Goal: Transaction & Acquisition: Download file/media

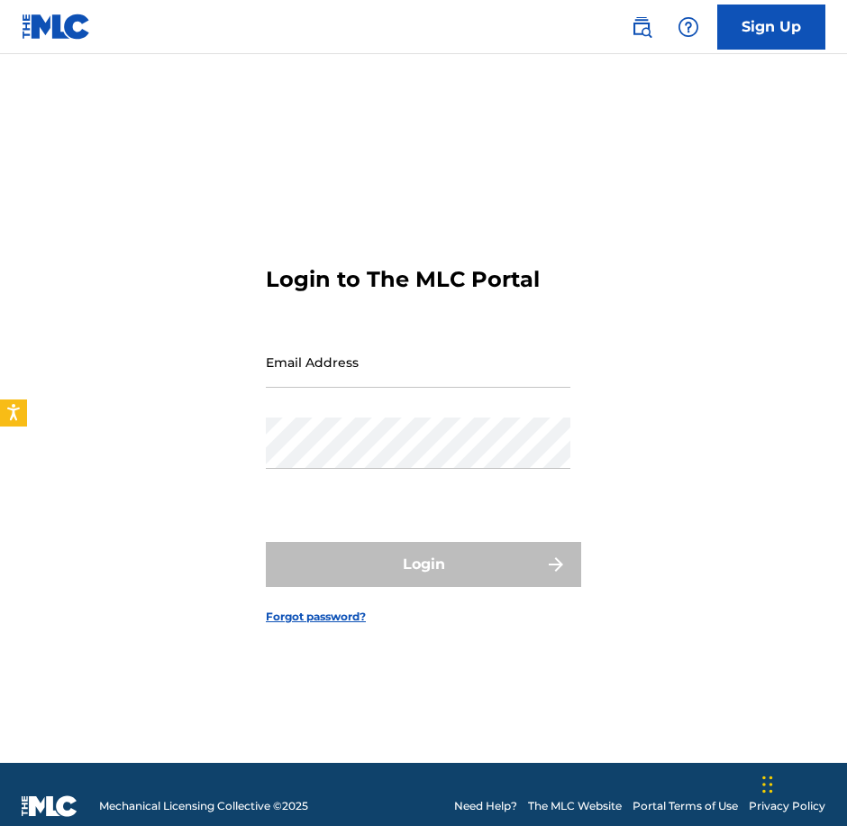
click at [514, 369] on input "Email Address" at bounding box center [418, 361] width 305 height 51
paste input "[EMAIL_ADDRESS][DOMAIN_NAME]"
type input "[EMAIL_ADDRESS][DOMAIN_NAME]"
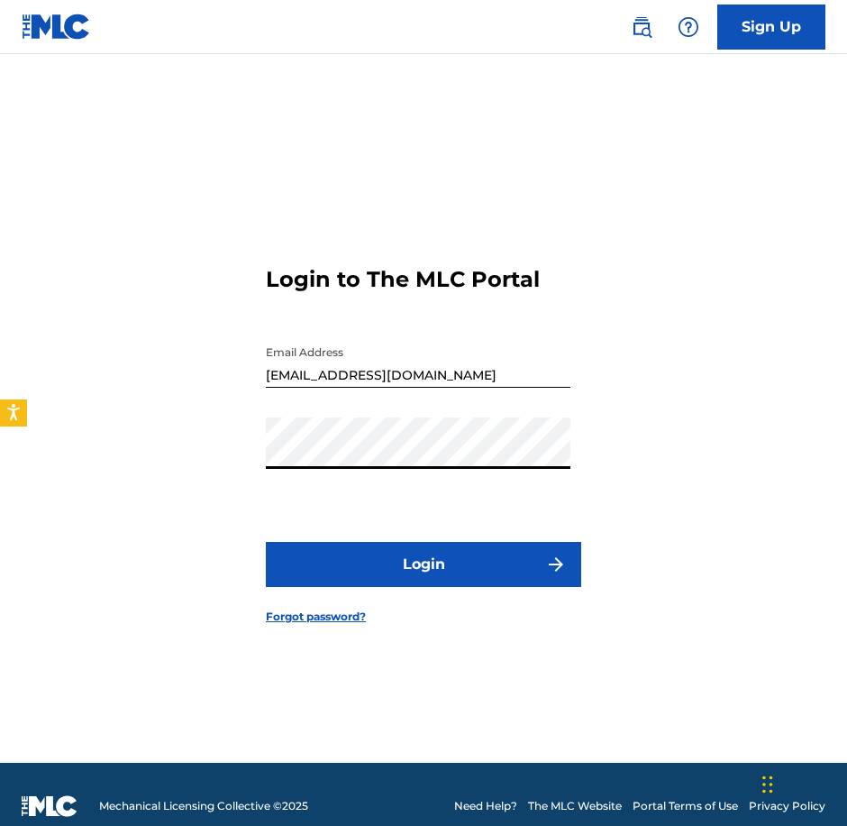
click at [431, 551] on button "Login" at bounding box center [423, 564] width 315 height 45
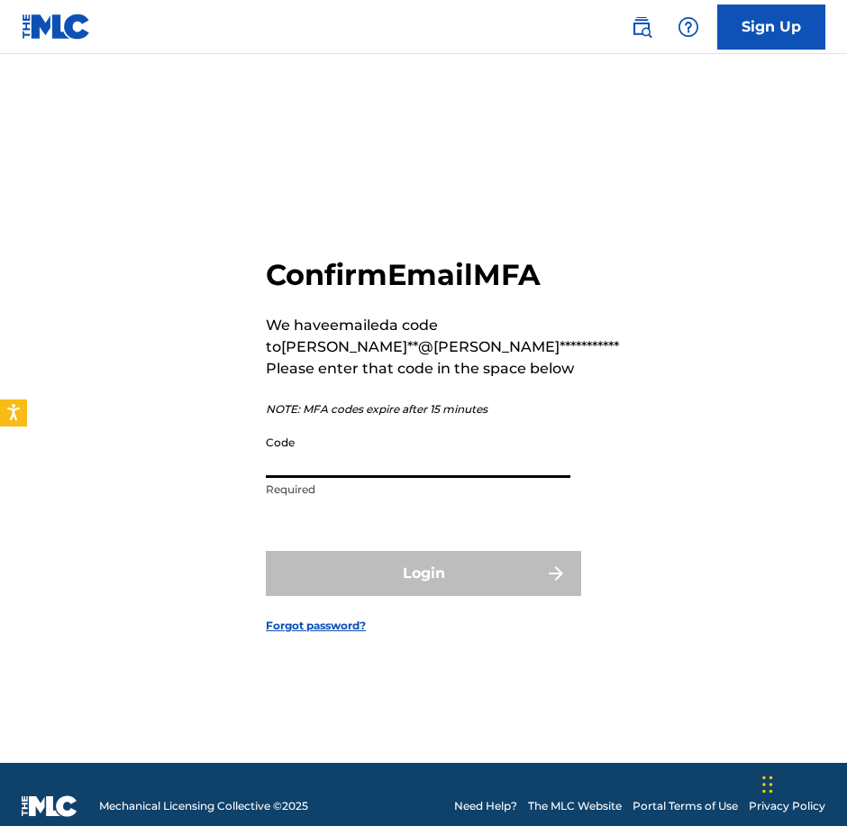
click at [355, 466] on input "Code" at bounding box center [418, 451] width 305 height 51
paste input "755427"
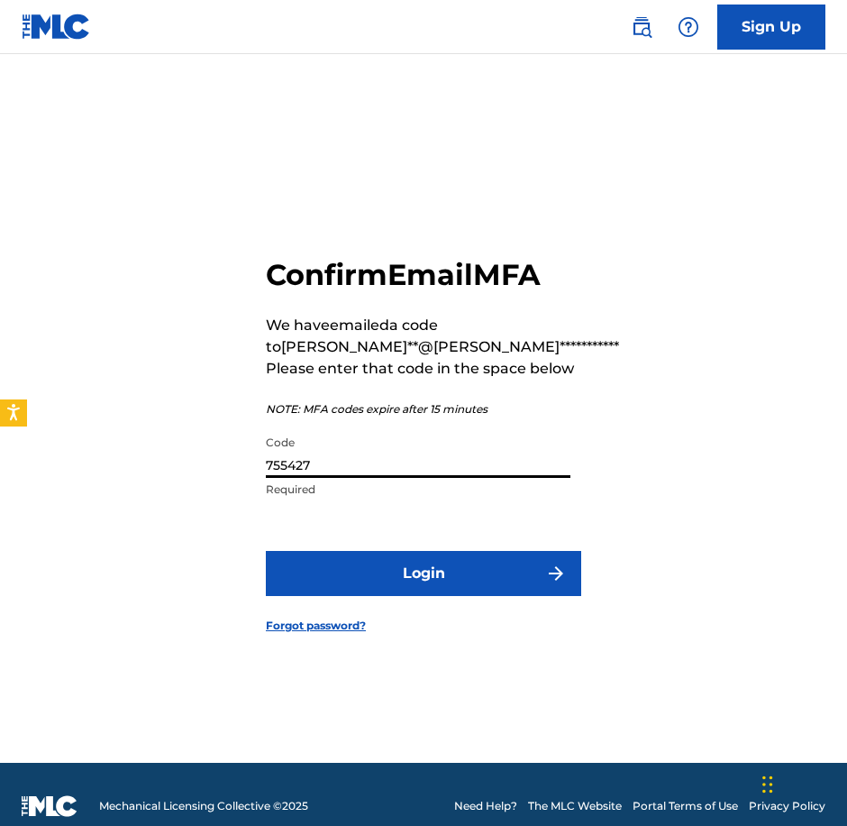
type input "755427"
click at [410, 580] on button "Login" at bounding box center [423, 573] width 315 height 45
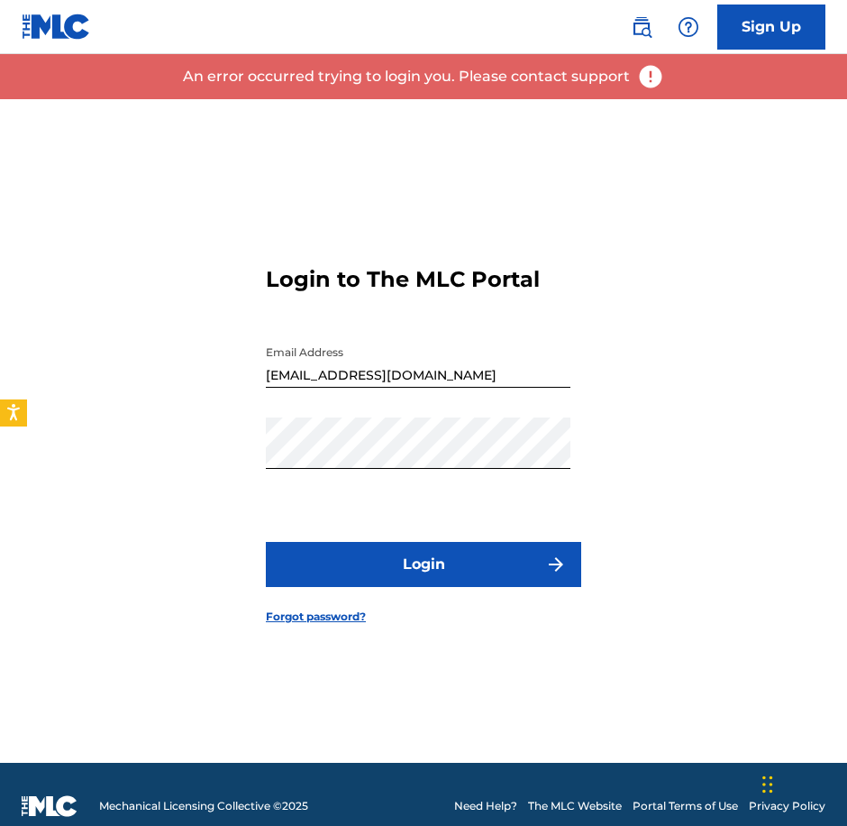
click at [583, 457] on div "Login to The MLC Portal Email Address [EMAIL_ADDRESS][DOMAIN_NAME] Password Log…" at bounding box center [423, 430] width 847 height 663
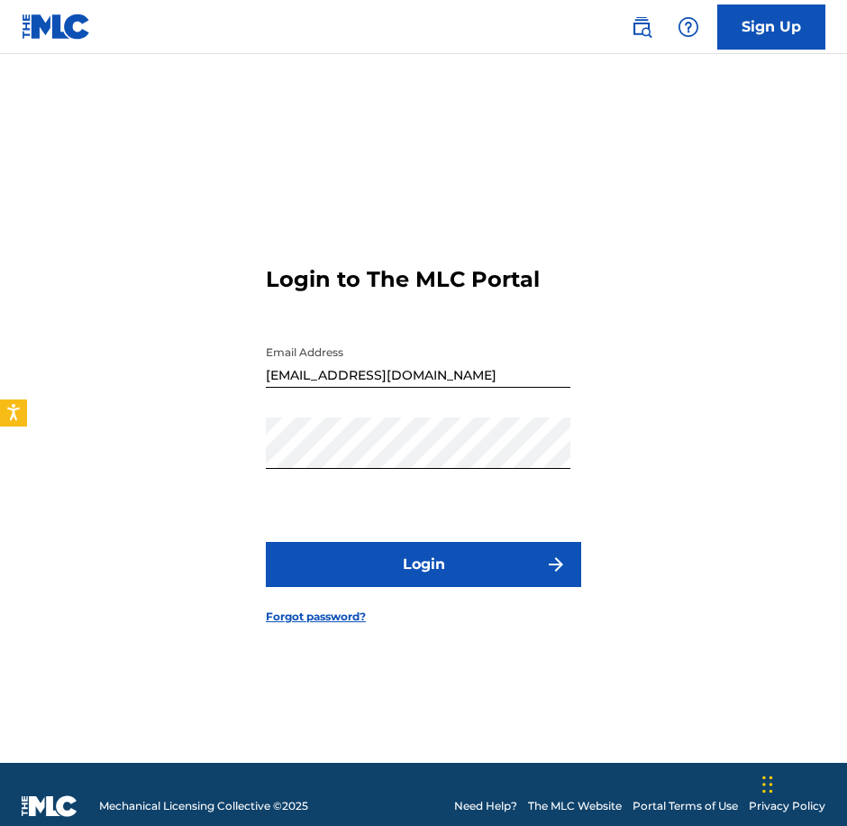
click at [373, 574] on button "Login" at bounding box center [423, 564] width 315 height 45
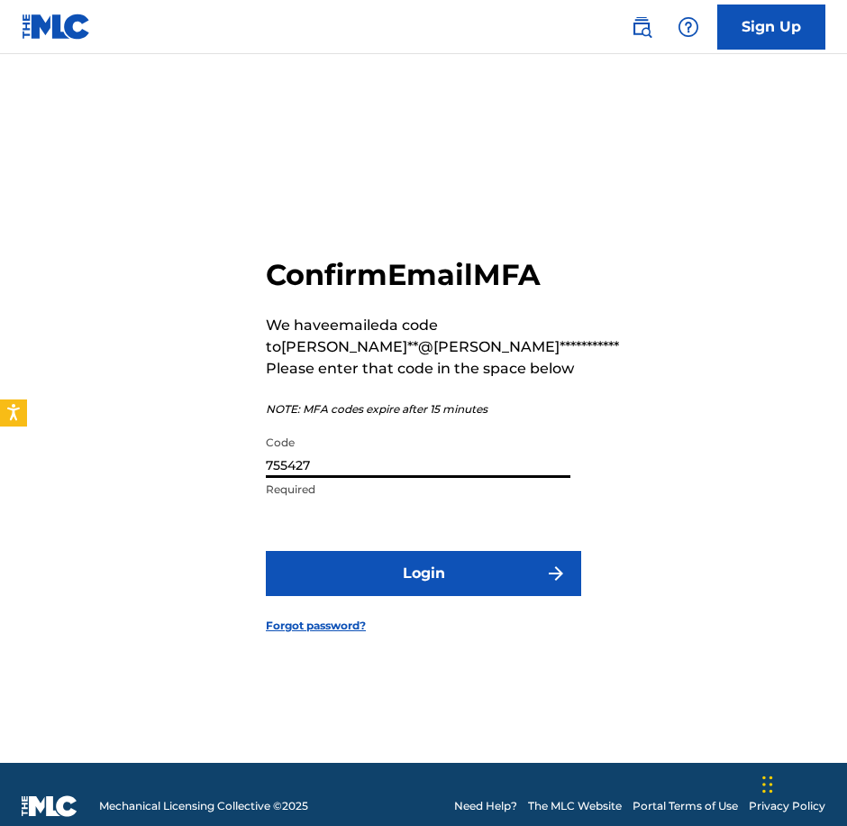
click at [433, 458] on input "755427" at bounding box center [418, 451] width 305 height 51
click at [425, 566] on button "Login" at bounding box center [423, 573] width 315 height 45
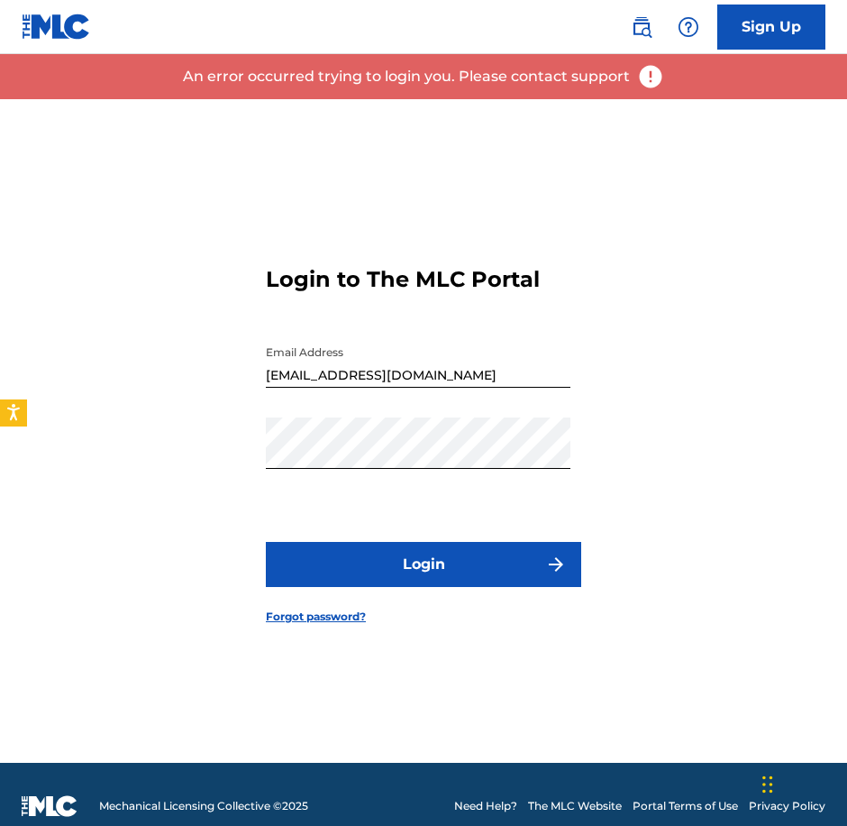
click at [397, 546] on button "Login" at bounding box center [423, 564] width 315 height 45
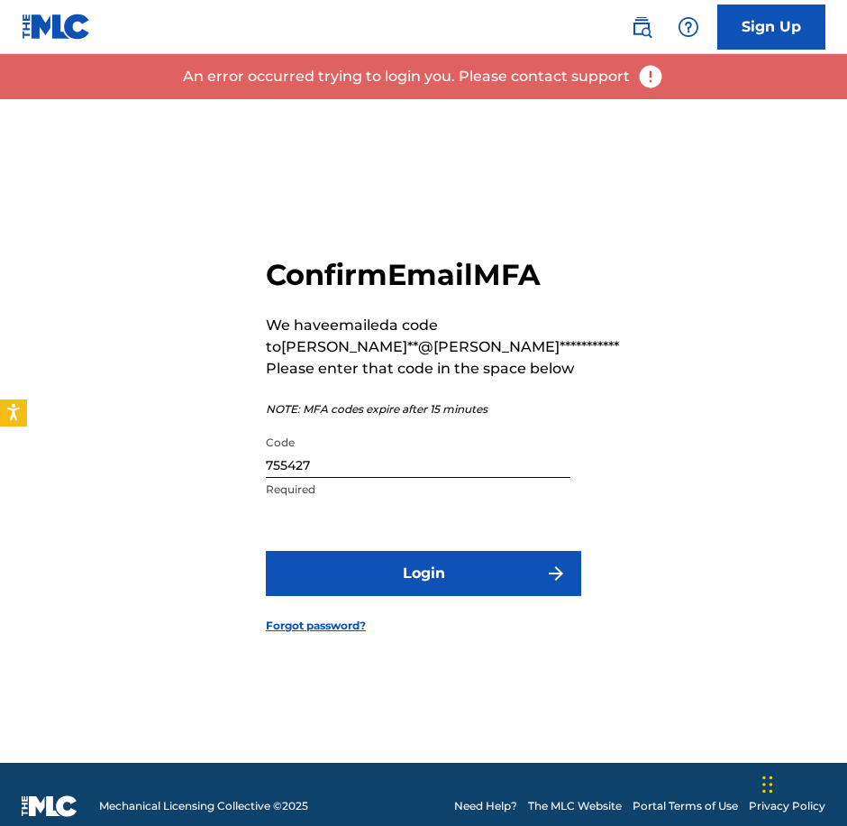
click at [307, 461] on input "755427" at bounding box center [418, 451] width 305 height 51
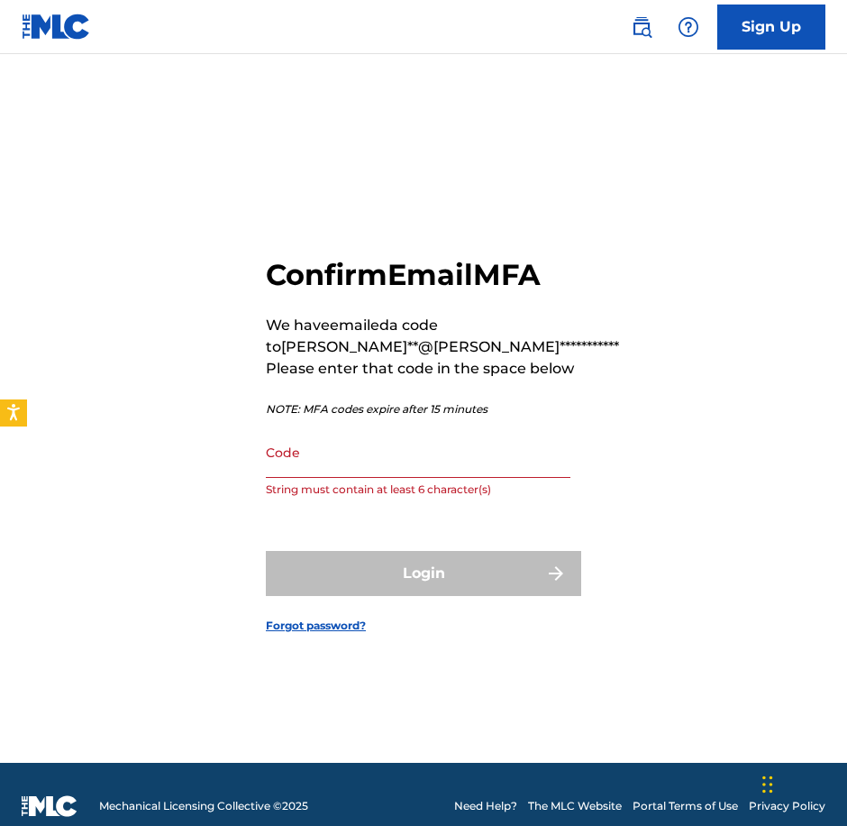
click at [439, 461] on input "Code" at bounding box center [418, 451] width 305 height 51
paste input "148722"
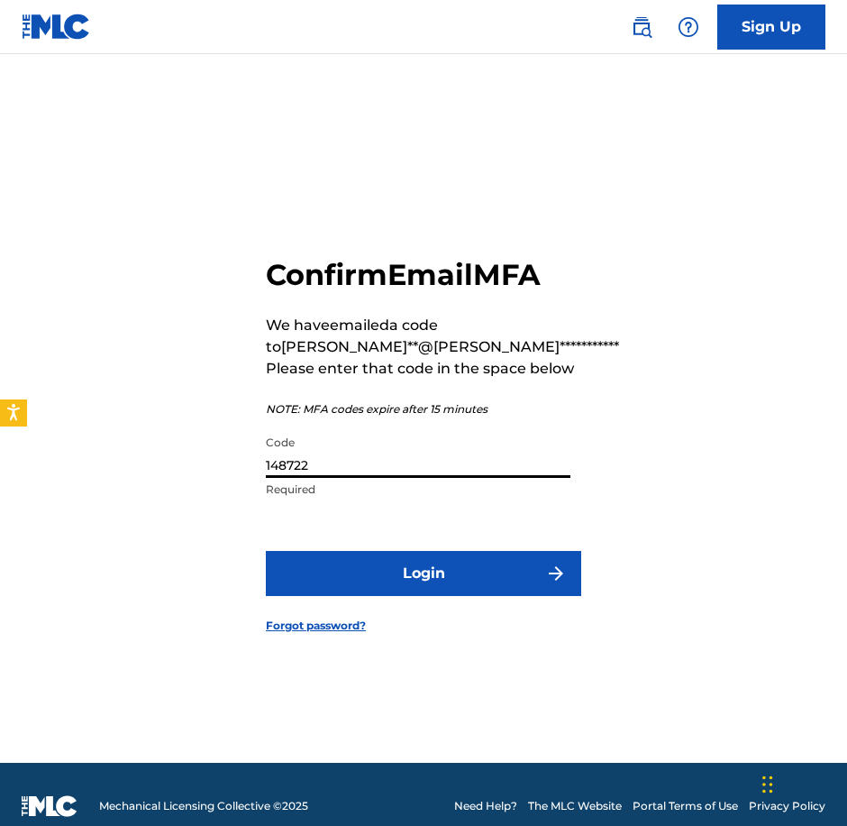
type input "148722"
click at [469, 574] on button "Login" at bounding box center [423, 573] width 315 height 45
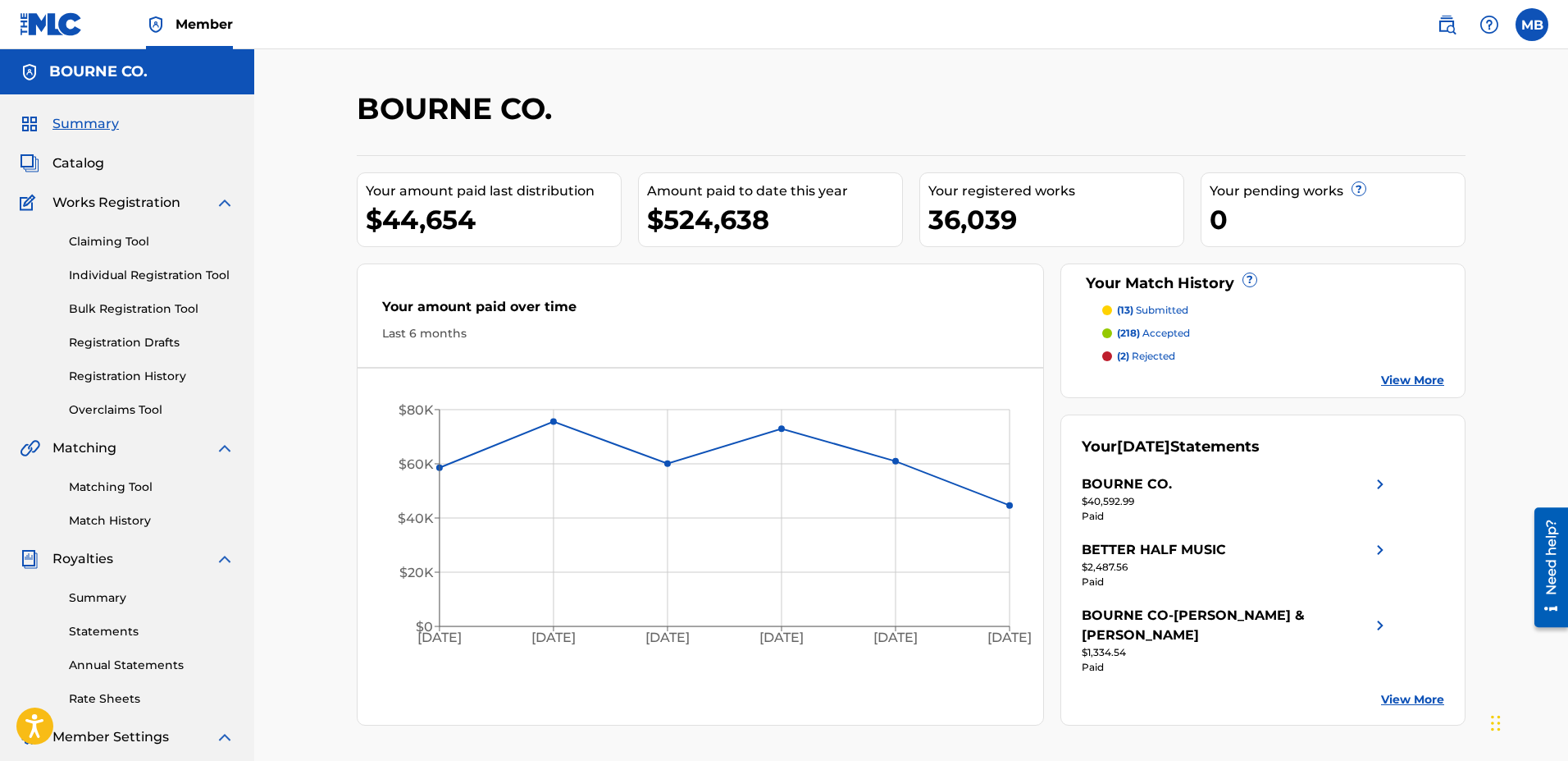
click at [106, 598] on link "Summary" at bounding box center [152, 597] width 166 height 17
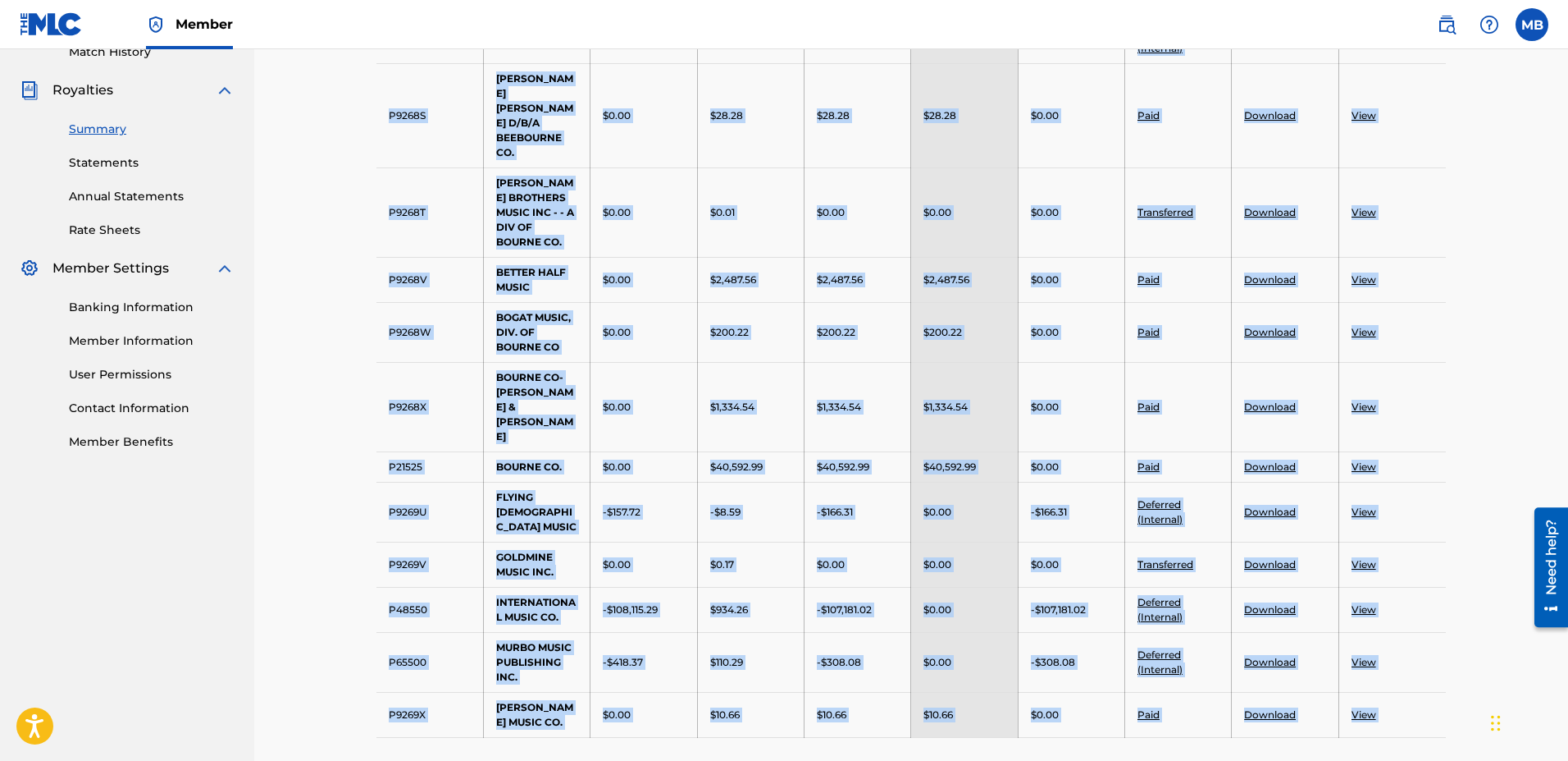
drag, startPoint x: 393, startPoint y: 504, endPoint x: 1178, endPoint y: 758, distance: 825.1
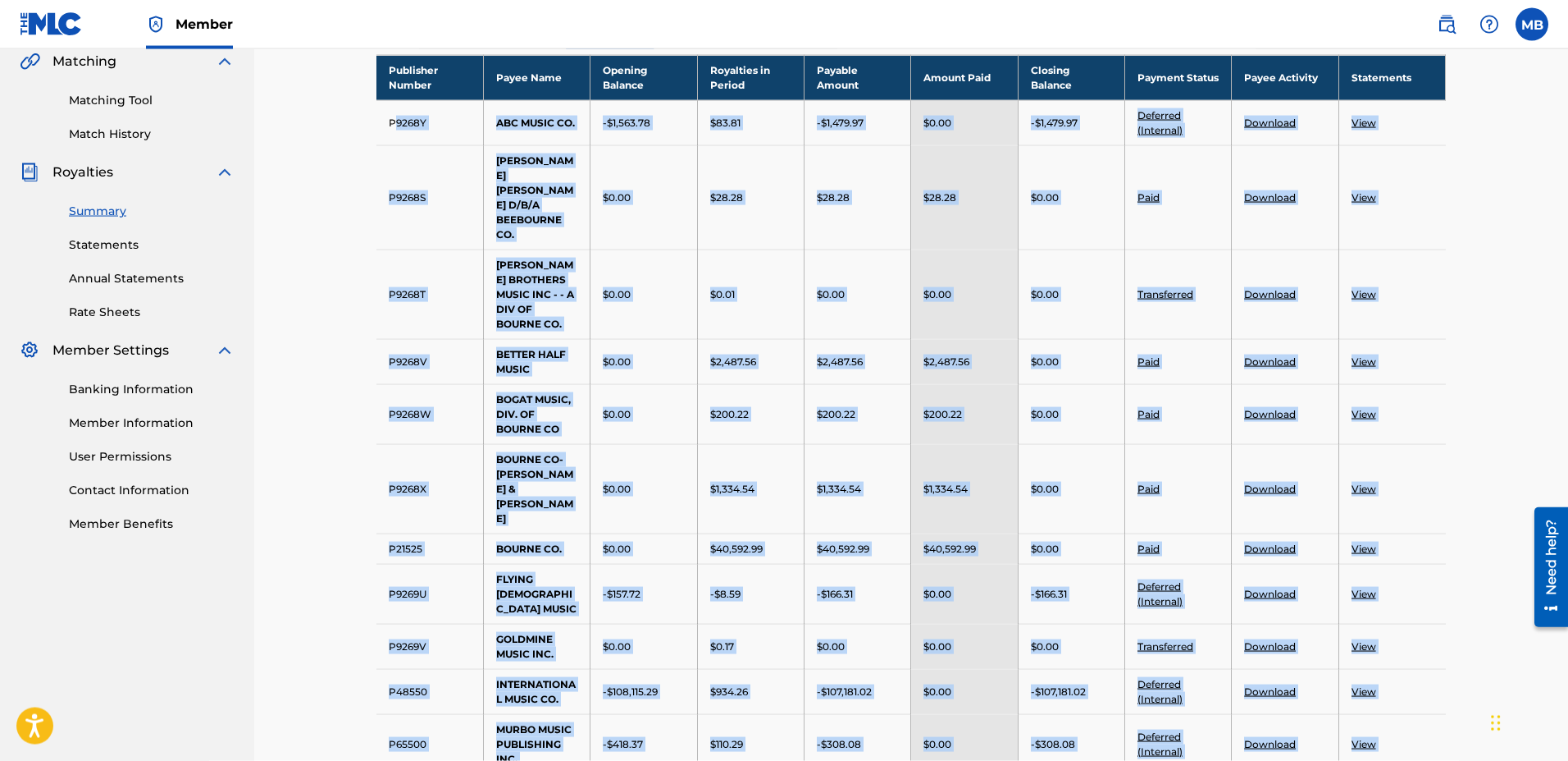
scroll to position [230, 0]
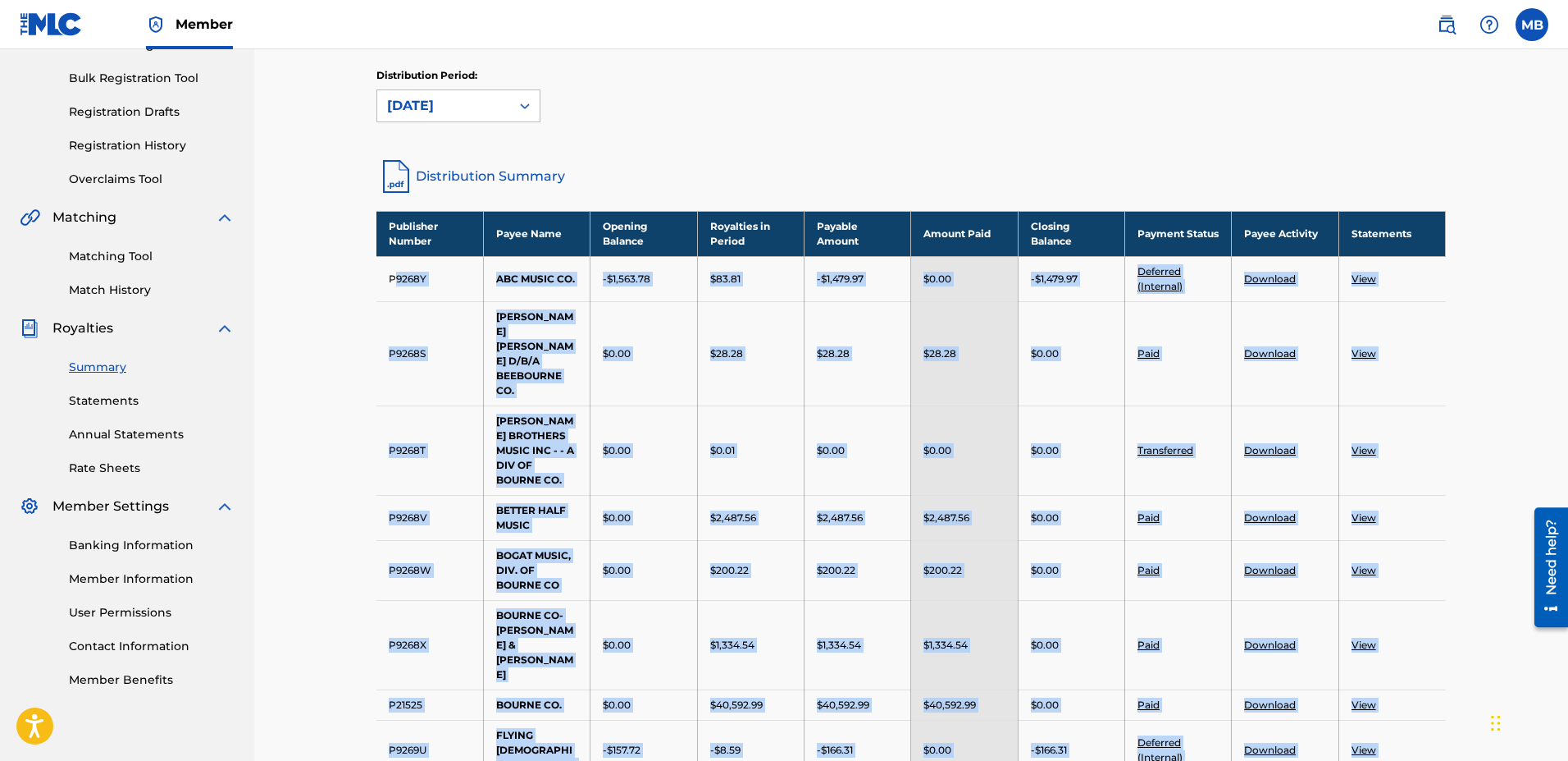
click at [440, 333] on td "P9268S" at bounding box center [430, 353] width 106 height 104
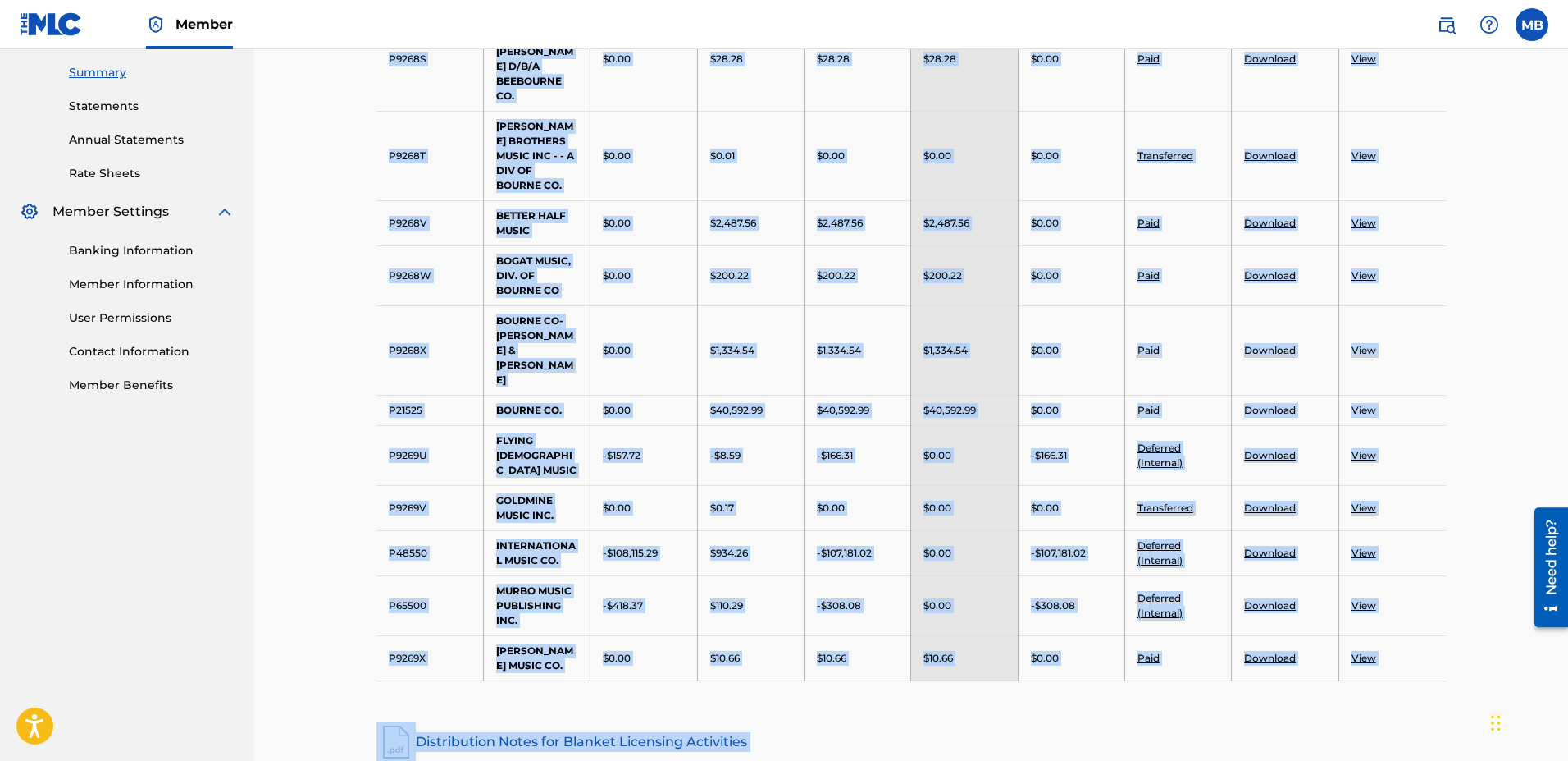
scroll to position [616, 0]
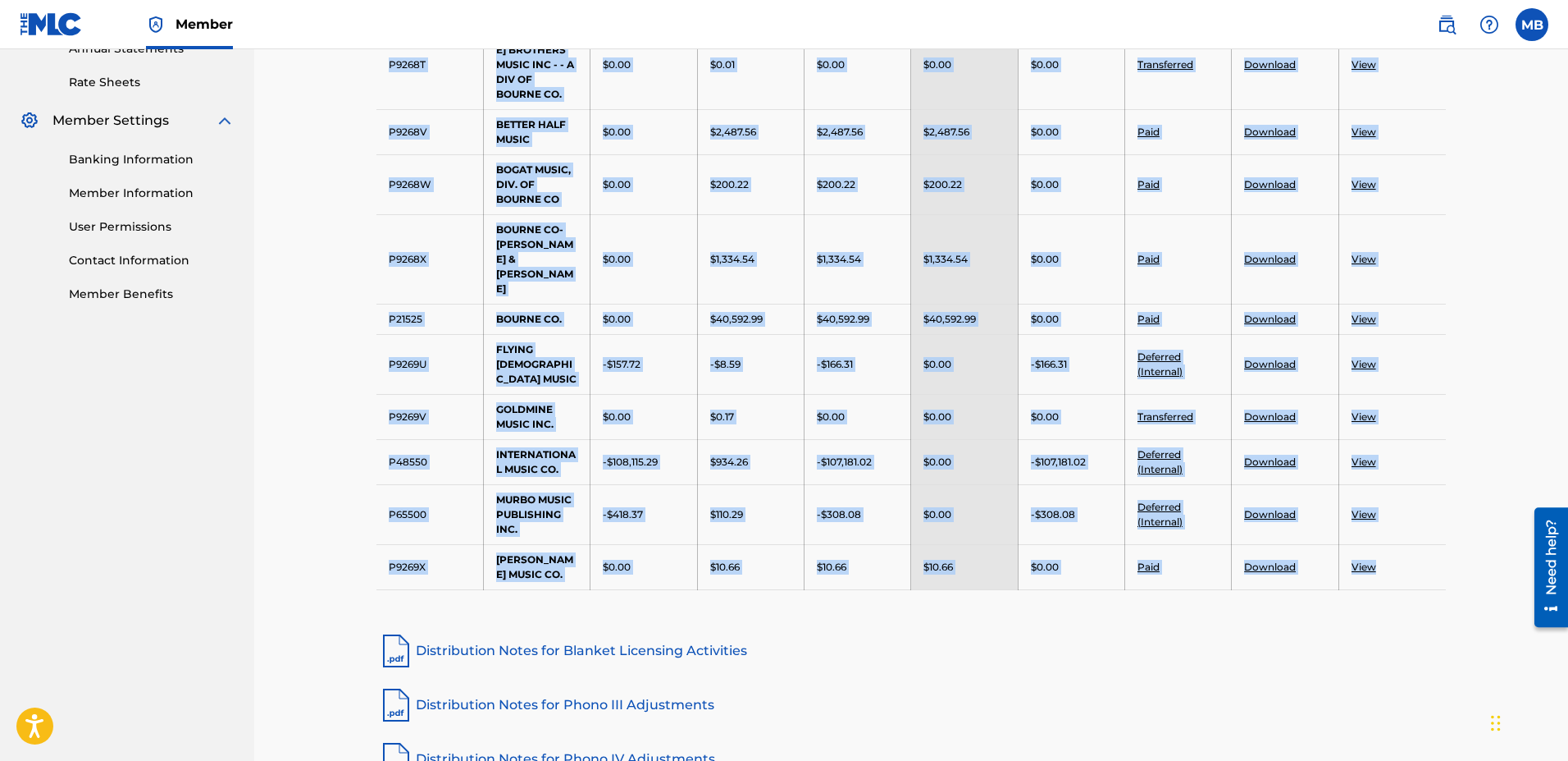
drag, startPoint x: 386, startPoint y: 226, endPoint x: 1397, endPoint y: 488, distance: 1044.4
click at [770, 488] on tbody "Publisher Number Payee Name Opening Balance Royalties in Period Payable Amount …" at bounding box center [911, 207] width 1069 height 764
copy tbody "Publisher Number Payee Name Opening Balance Royalties in Period Payable Amount …"
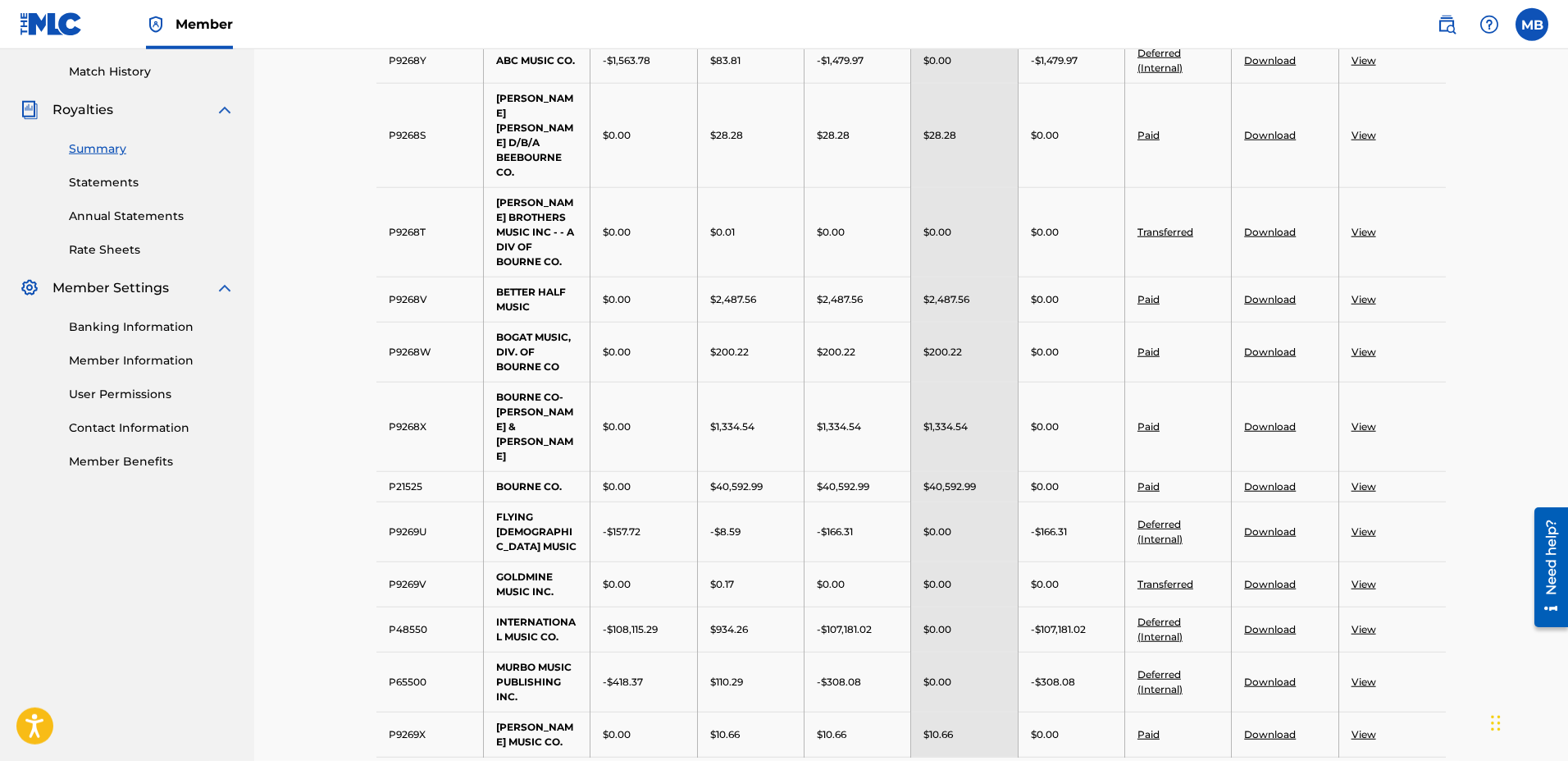
scroll to position [365, 0]
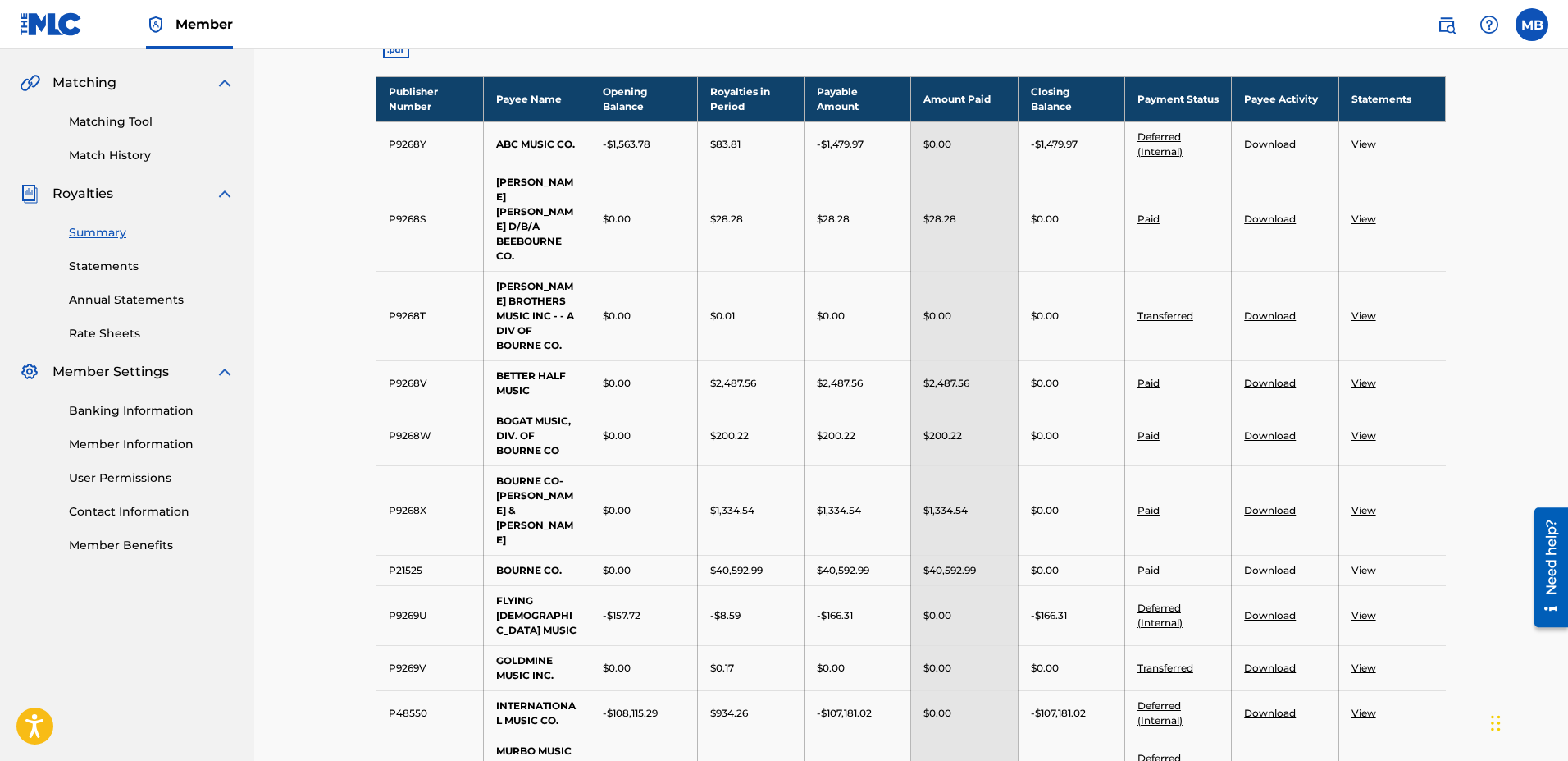
click at [109, 264] on link "Statements" at bounding box center [152, 266] width 166 height 17
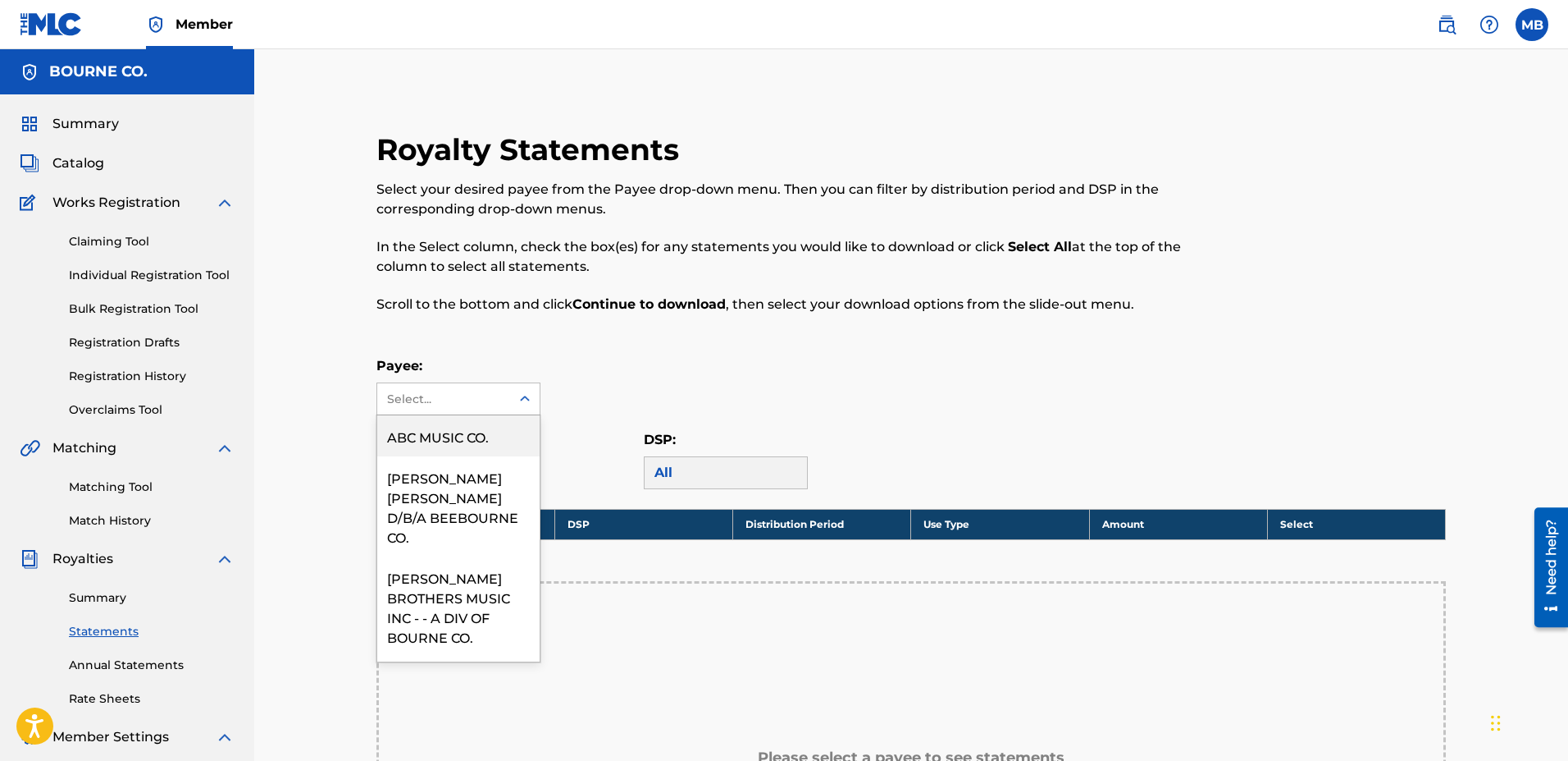
click at [473, 399] on div "Select..." at bounding box center [442, 399] width 112 height 17
click at [465, 431] on div "ABC MUSIC CO." at bounding box center [459, 435] width 162 height 41
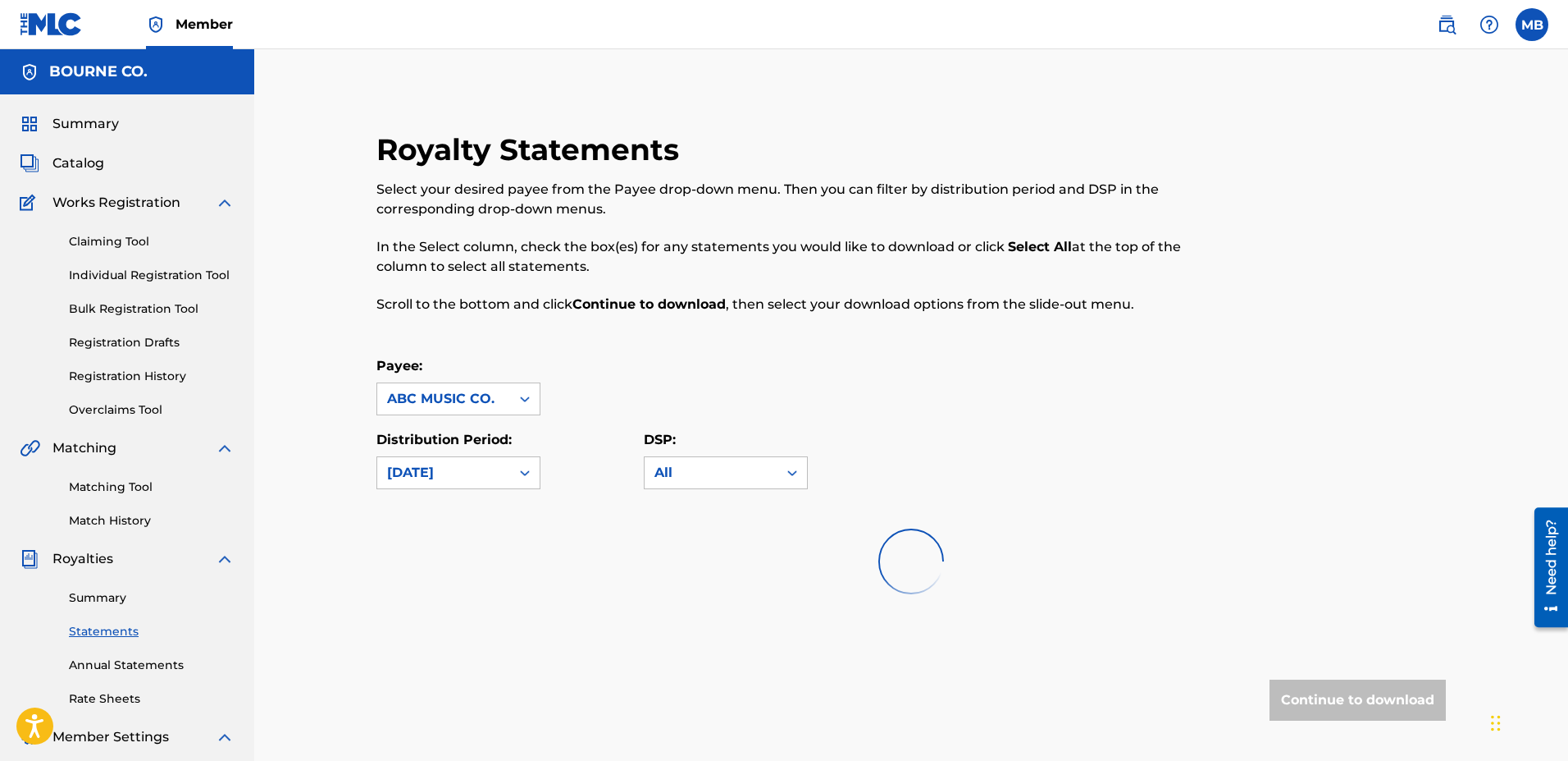
click at [478, 392] on div "ABC MUSIC CO." at bounding box center [443, 399] width 113 height 20
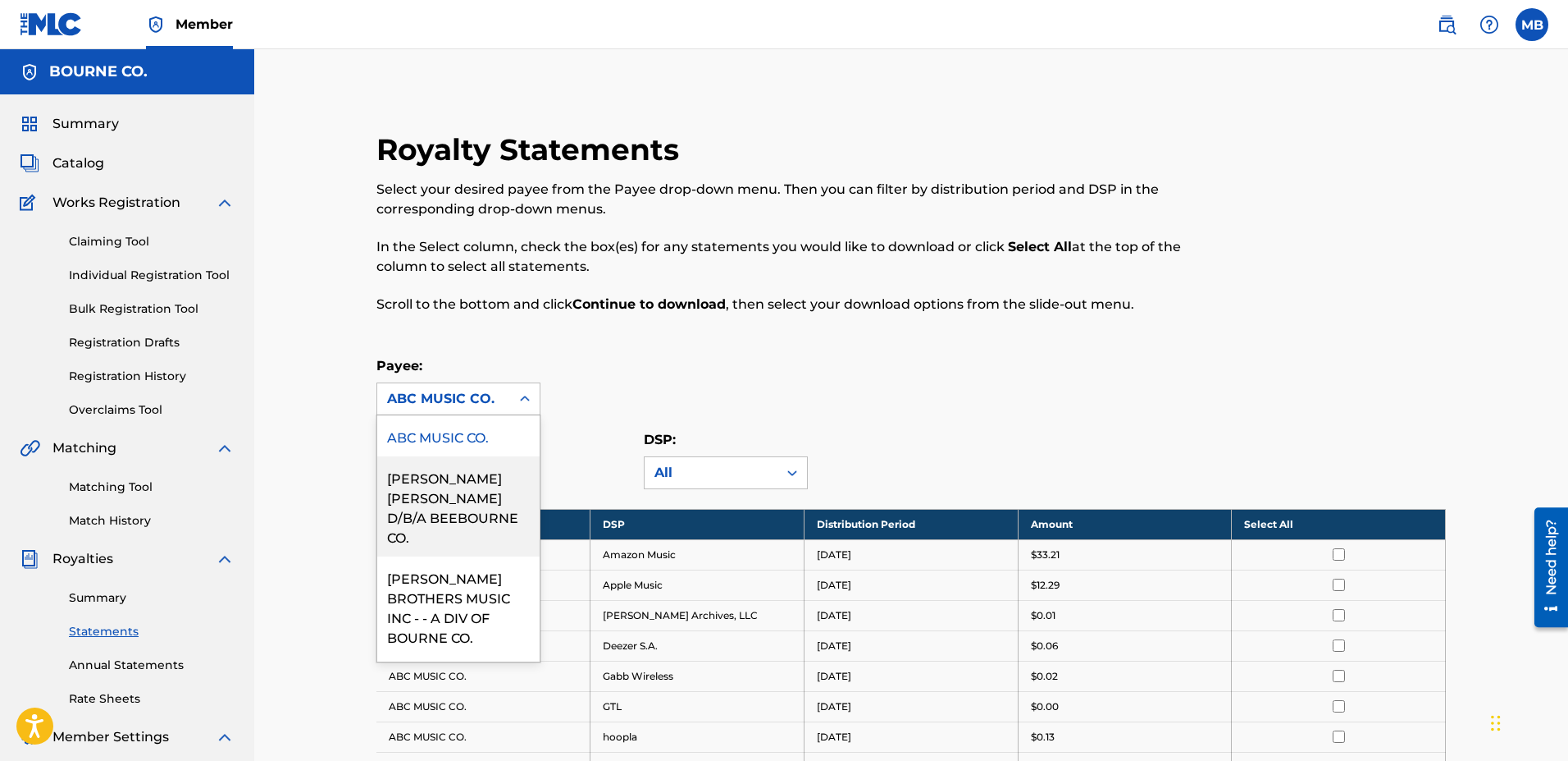
click at [460, 482] on div "[PERSON_NAME] [PERSON_NAME] D/B/A BEEBOURNE CO." at bounding box center [459, 506] width 162 height 100
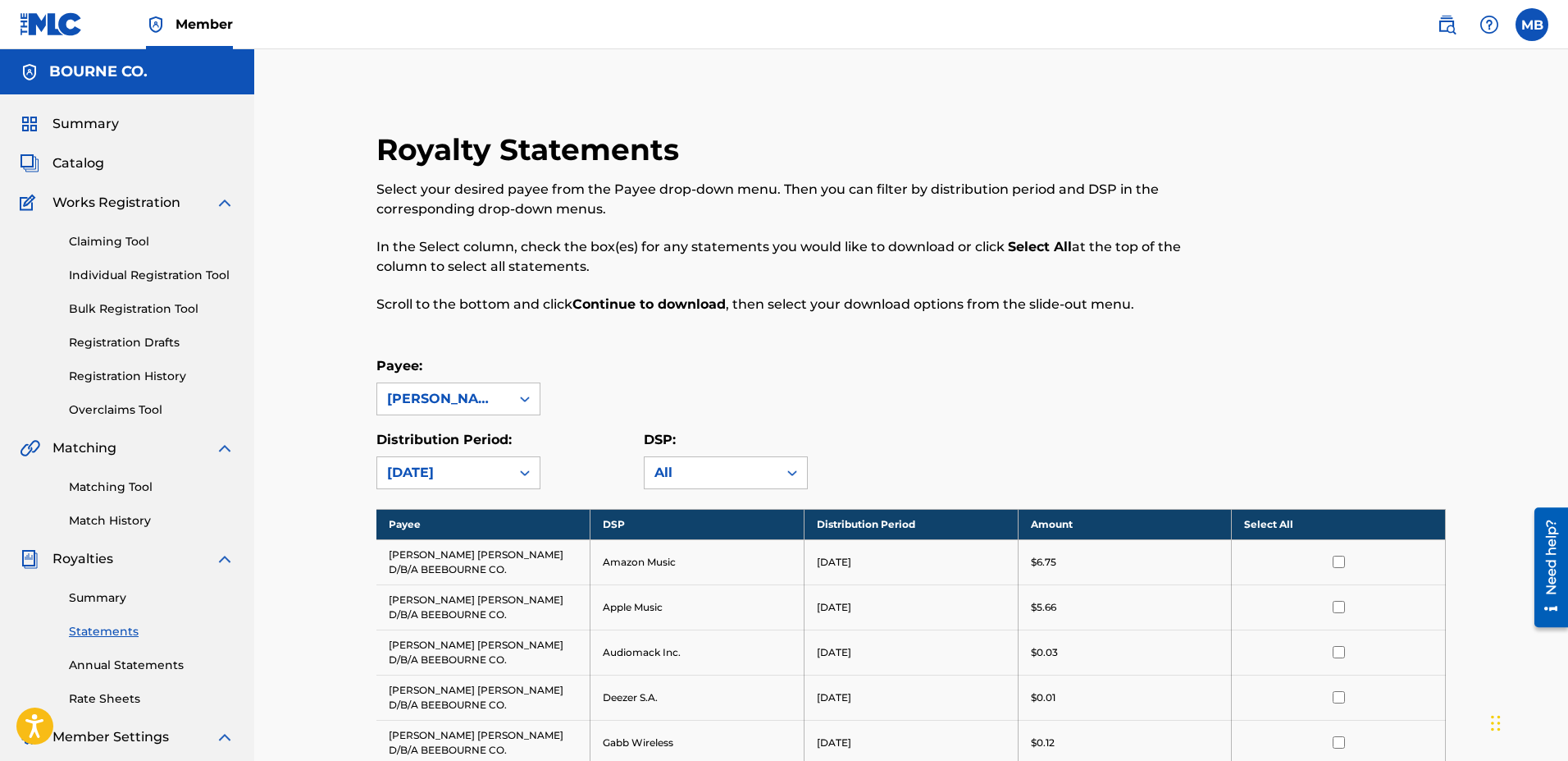
click at [770, 522] on th "Select All" at bounding box center [1339, 523] width 214 height 30
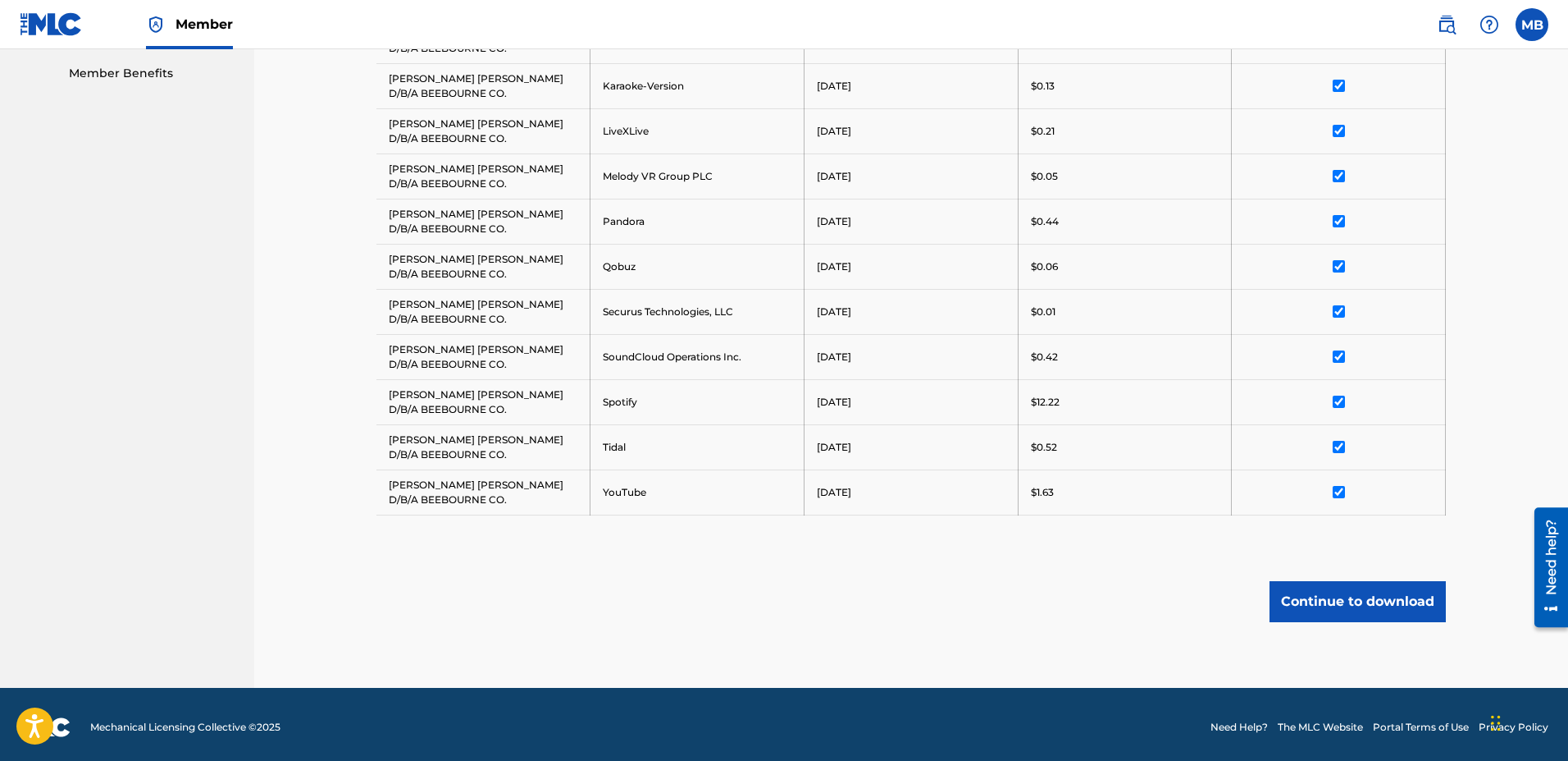
scroll to position [843, 0]
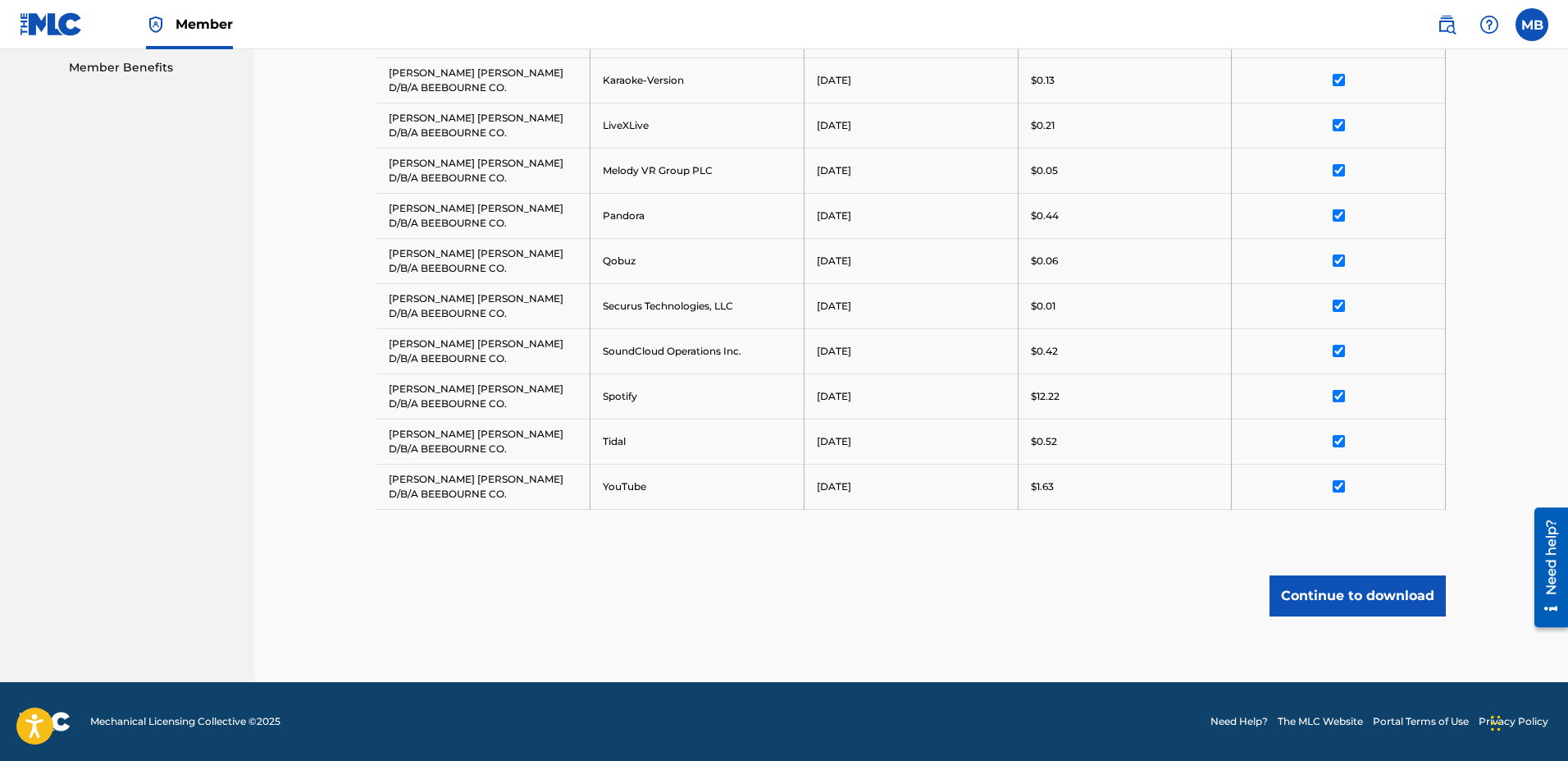
click at [770, 591] on button "Continue to download" at bounding box center [1358, 595] width 177 height 41
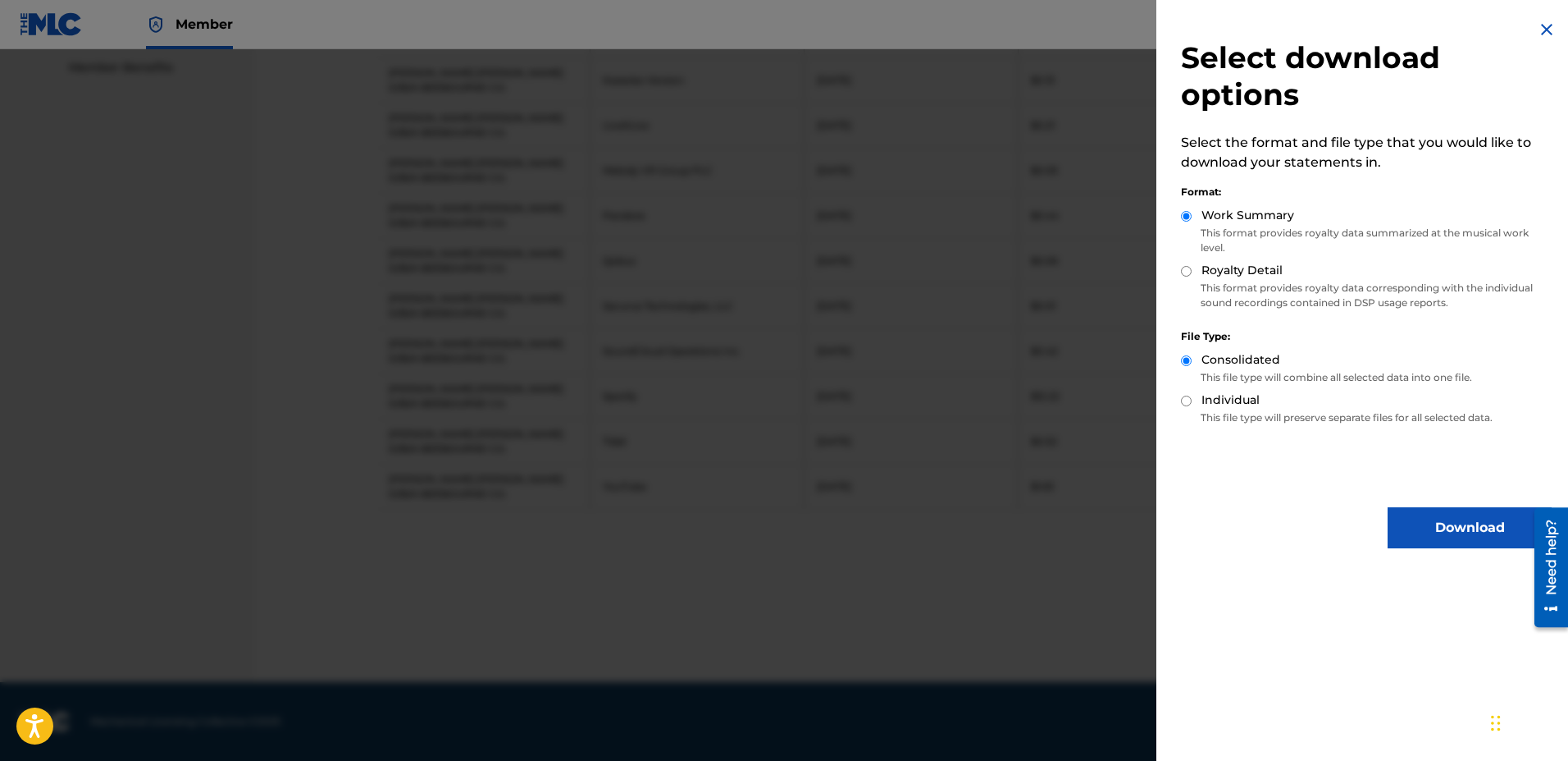
click at [770, 279] on label "Royalty Detail" at bounding box center [1241, 270] width 81 height 17
click at [770, 277] on input "Royalty Detail" at bounding box center [1187, 271] width 11 height 11
radio input "true"
click at [770, 530] on button "Download" at bounding box center [1470, 527] width 164 height 41
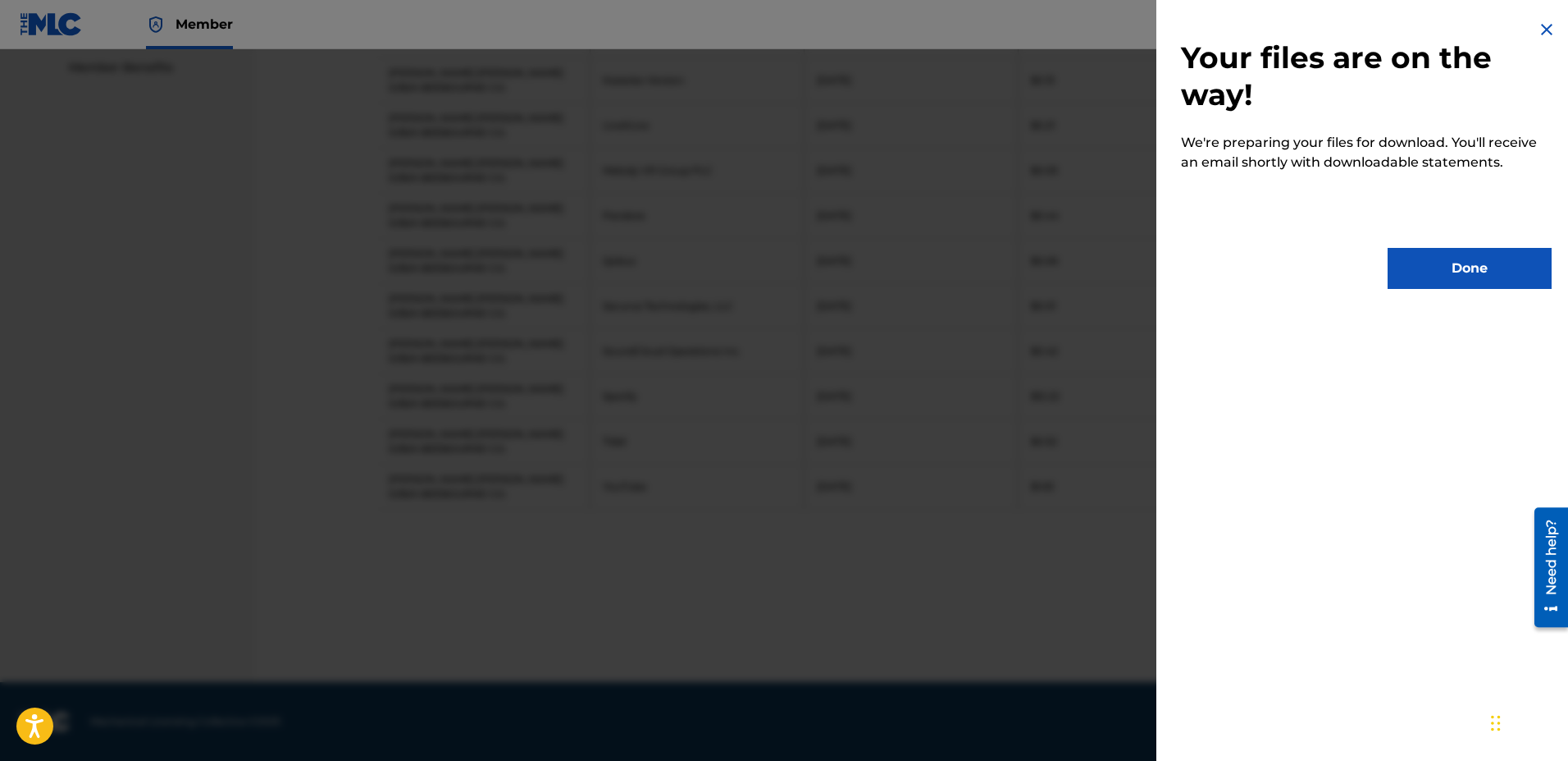
click at [770, 255] on button "Done" at bounding box center [1470, 268] width 164 height 41
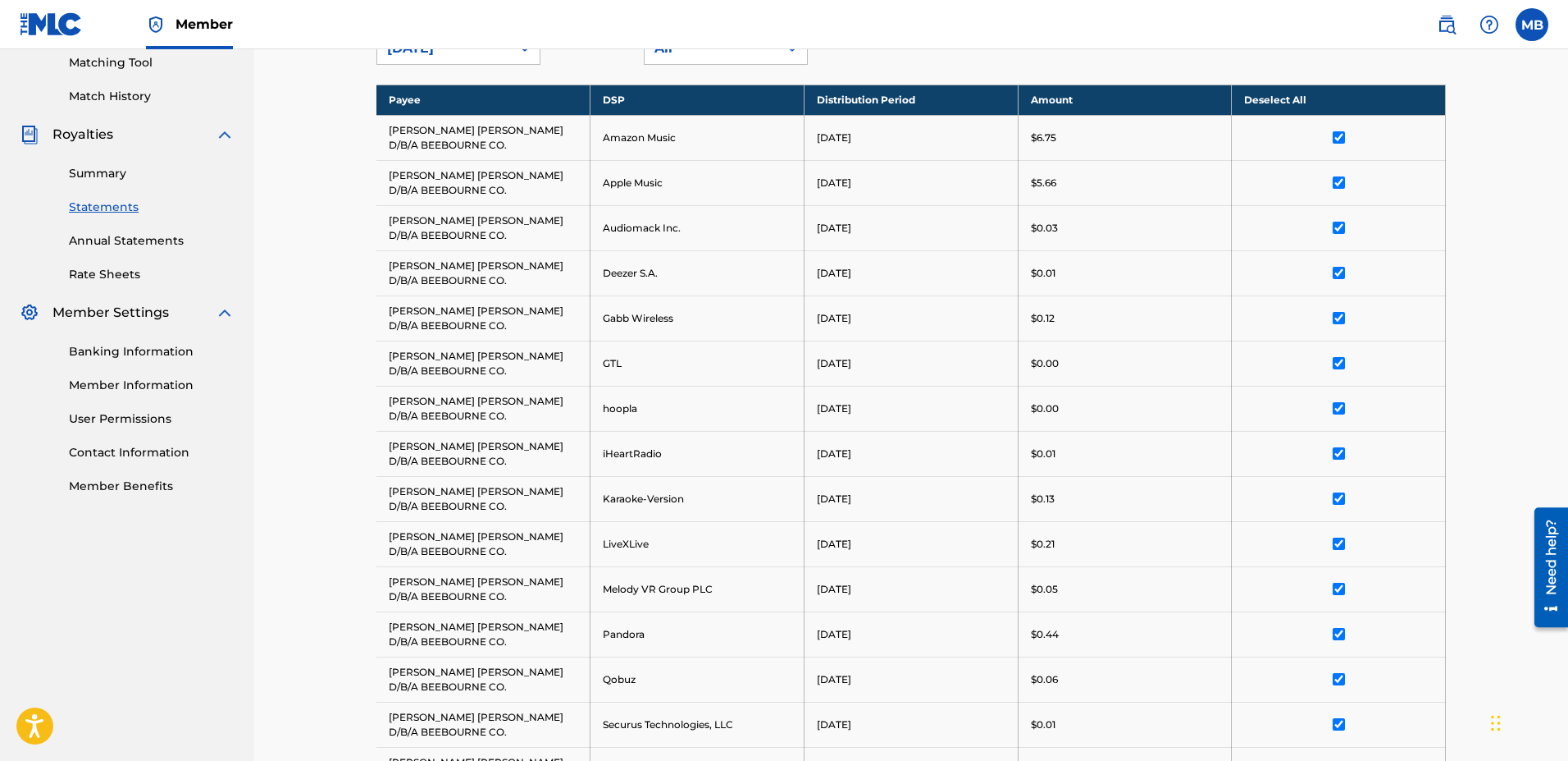
scroll to position [173, 0]
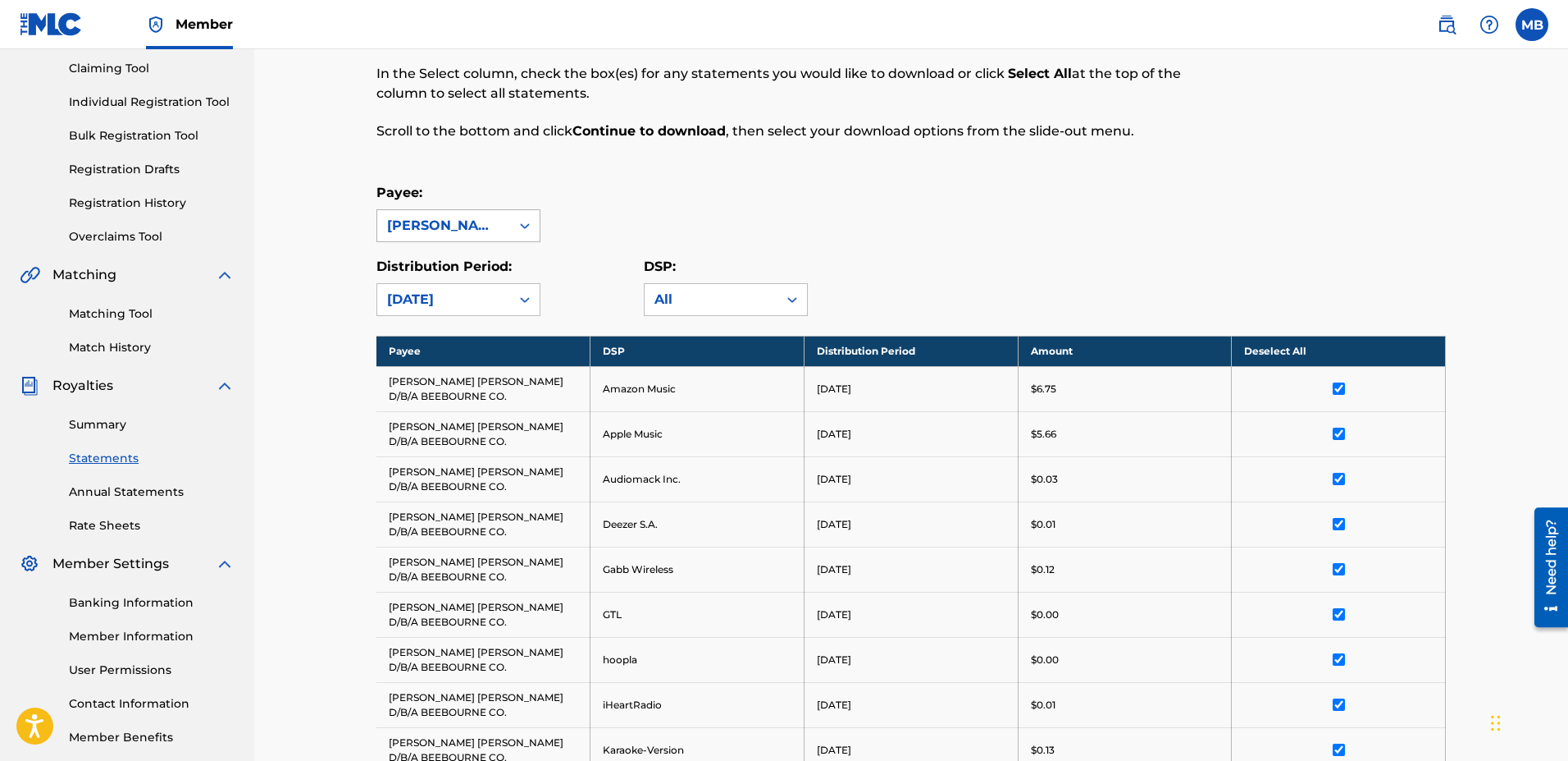
click at [491, 231] on div "[PERSON_NAME] [PERSON_NAME] D/B/A BEEBOURNE CO." at bounding box center [443, 226] width 113 height 20
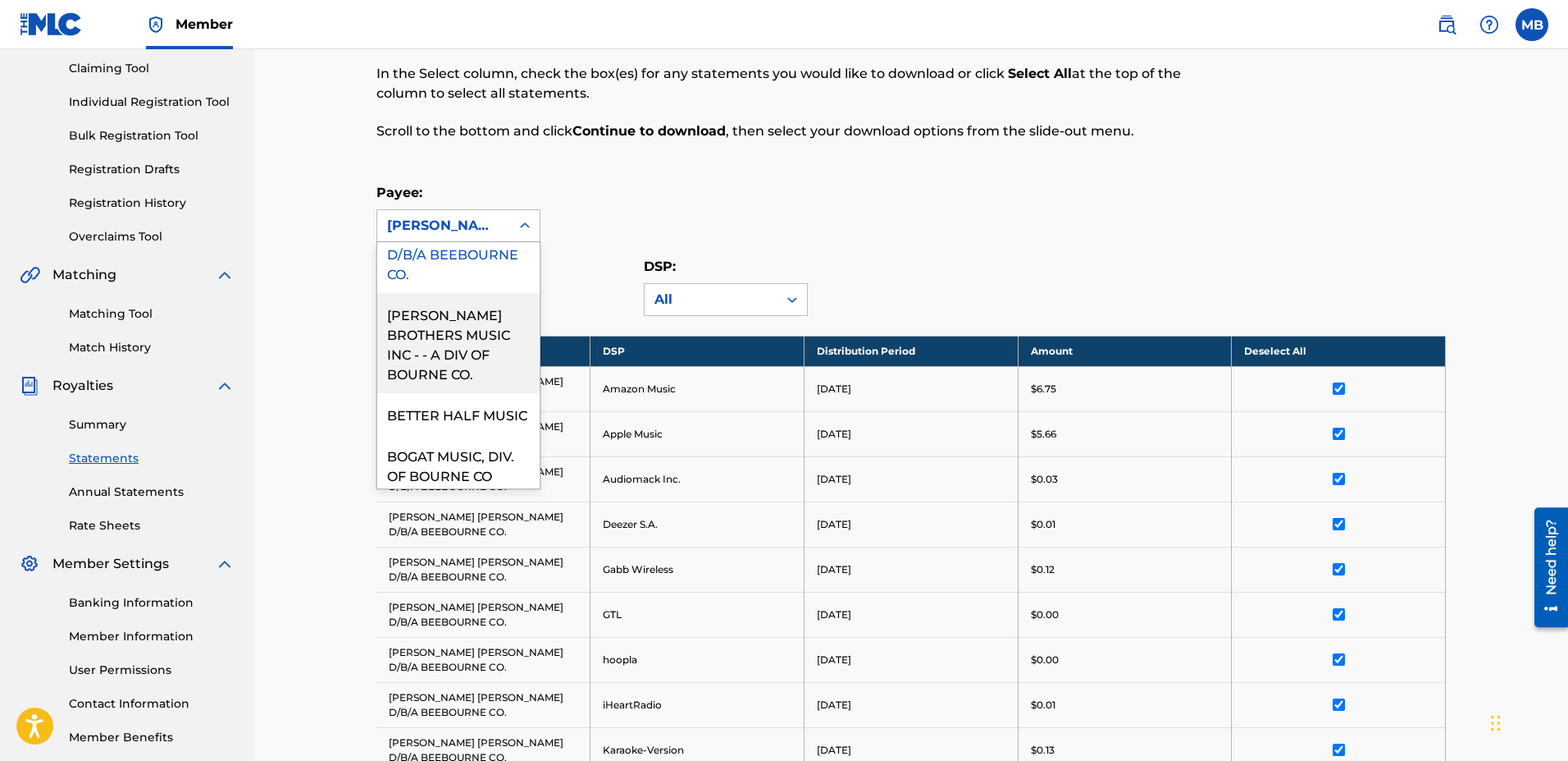
scroll to position [187, 0]
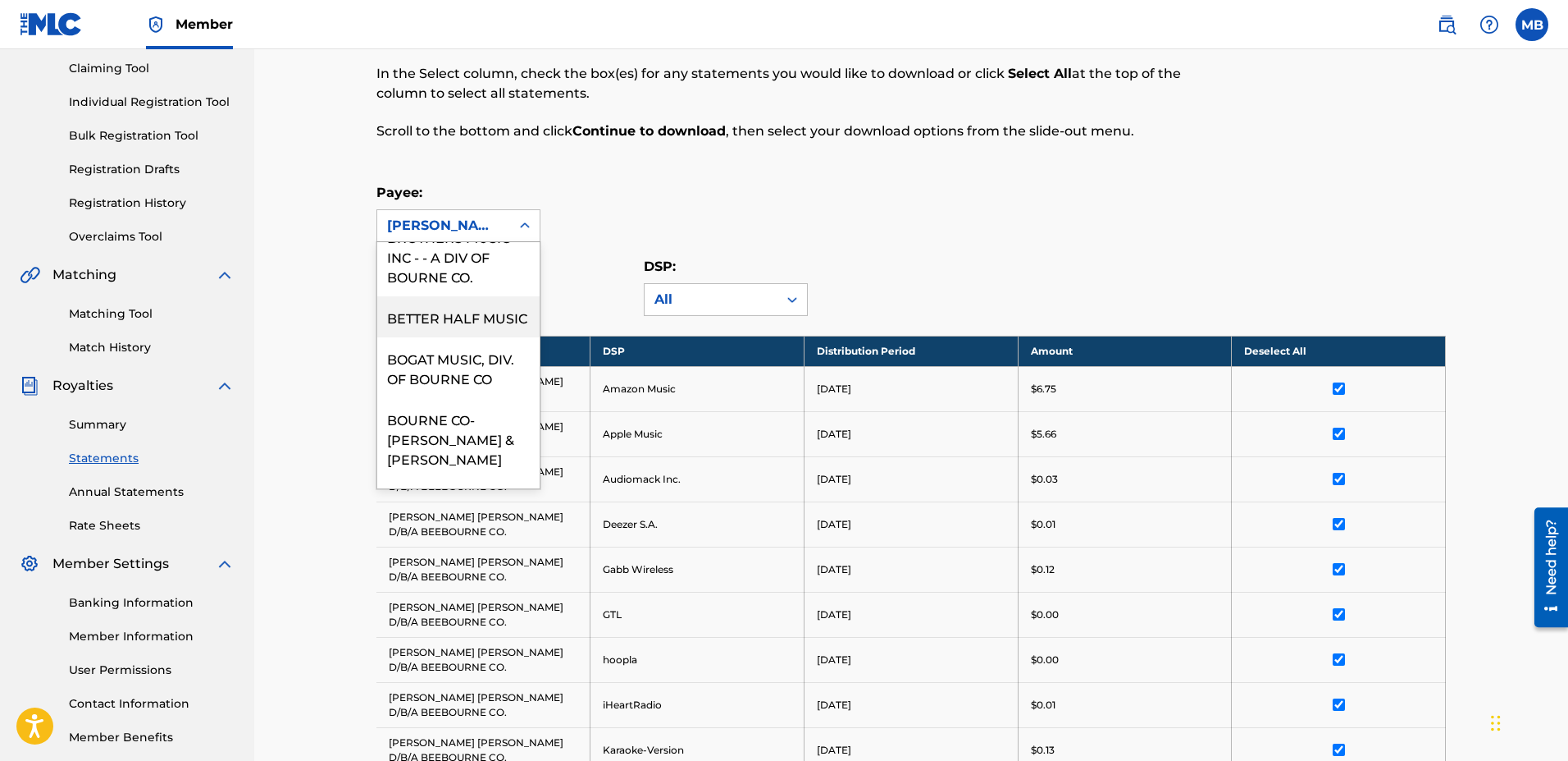
click at [469, 296] on div "BETTER HALF MUSIC" at bounding box center [459, 316] width 162 height 41
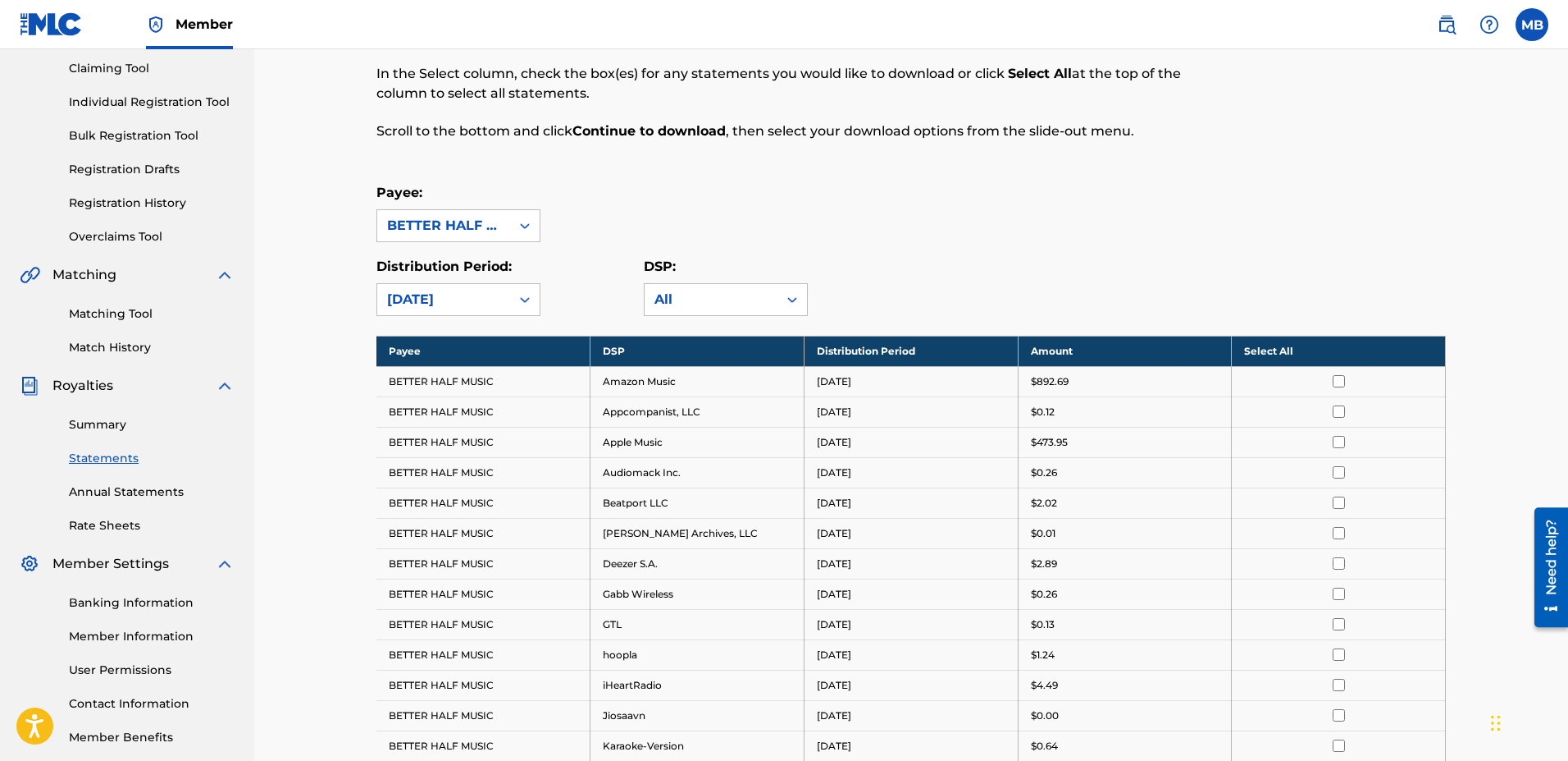
click at [770, 353] on th "Select All" at bounding box center [1339, 350] width 214 height 30
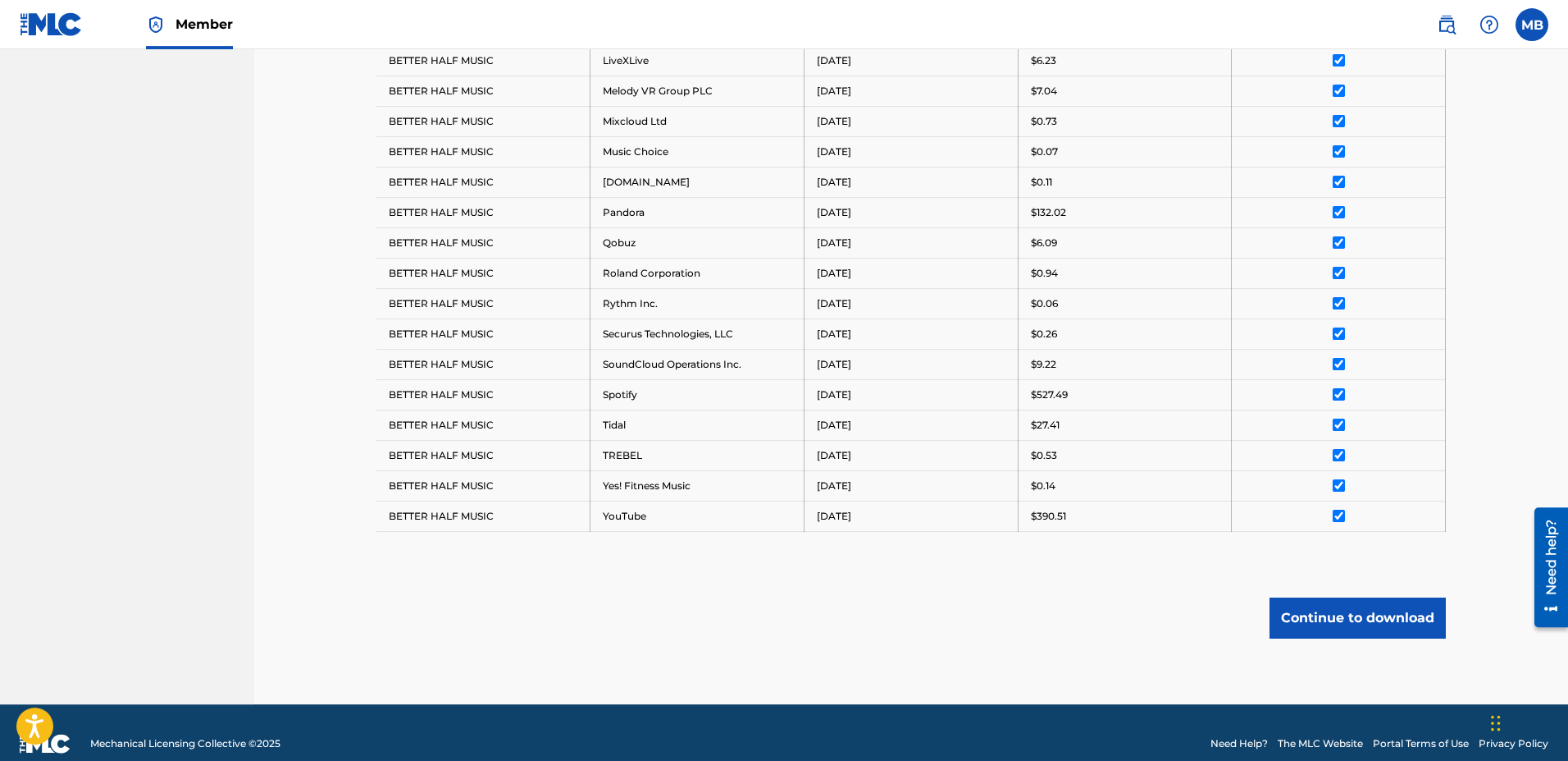
scroll to position [910, 0]
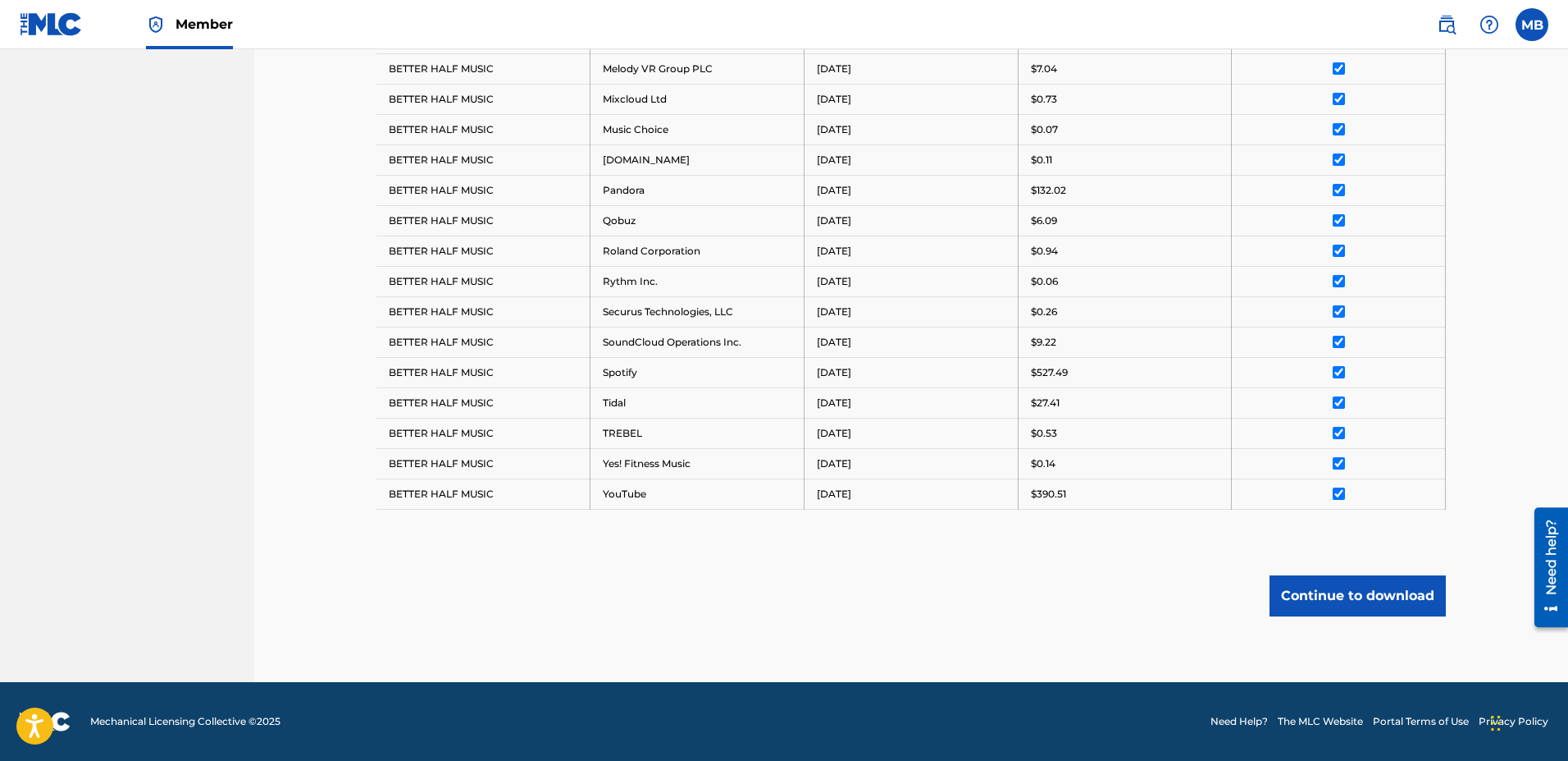
click at [770, 605] on button "Continue to download" at bounding box center [1358, 595] width 177 height 41
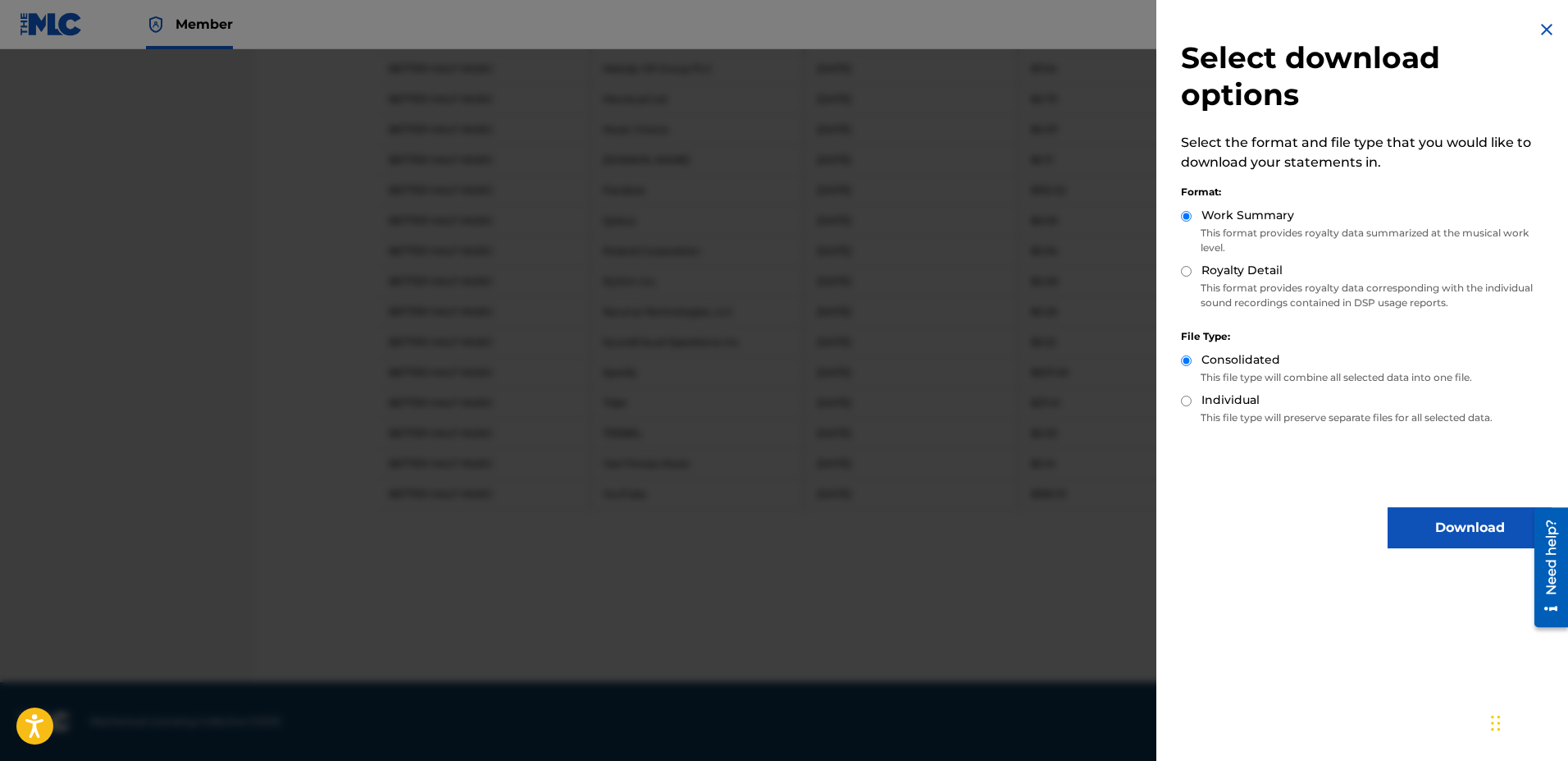
click at [770, 273] on label "Royalty Detail" at bounding box center [1241, 270] width 81 height 17
click at [770, 273] on input "Royalty Detail" at bounding box center [1187, 271] width 11 height 11
radio input "true"
click at [770, 542] on button "Download" at bounding box center [1470, 527] width 164 height 41
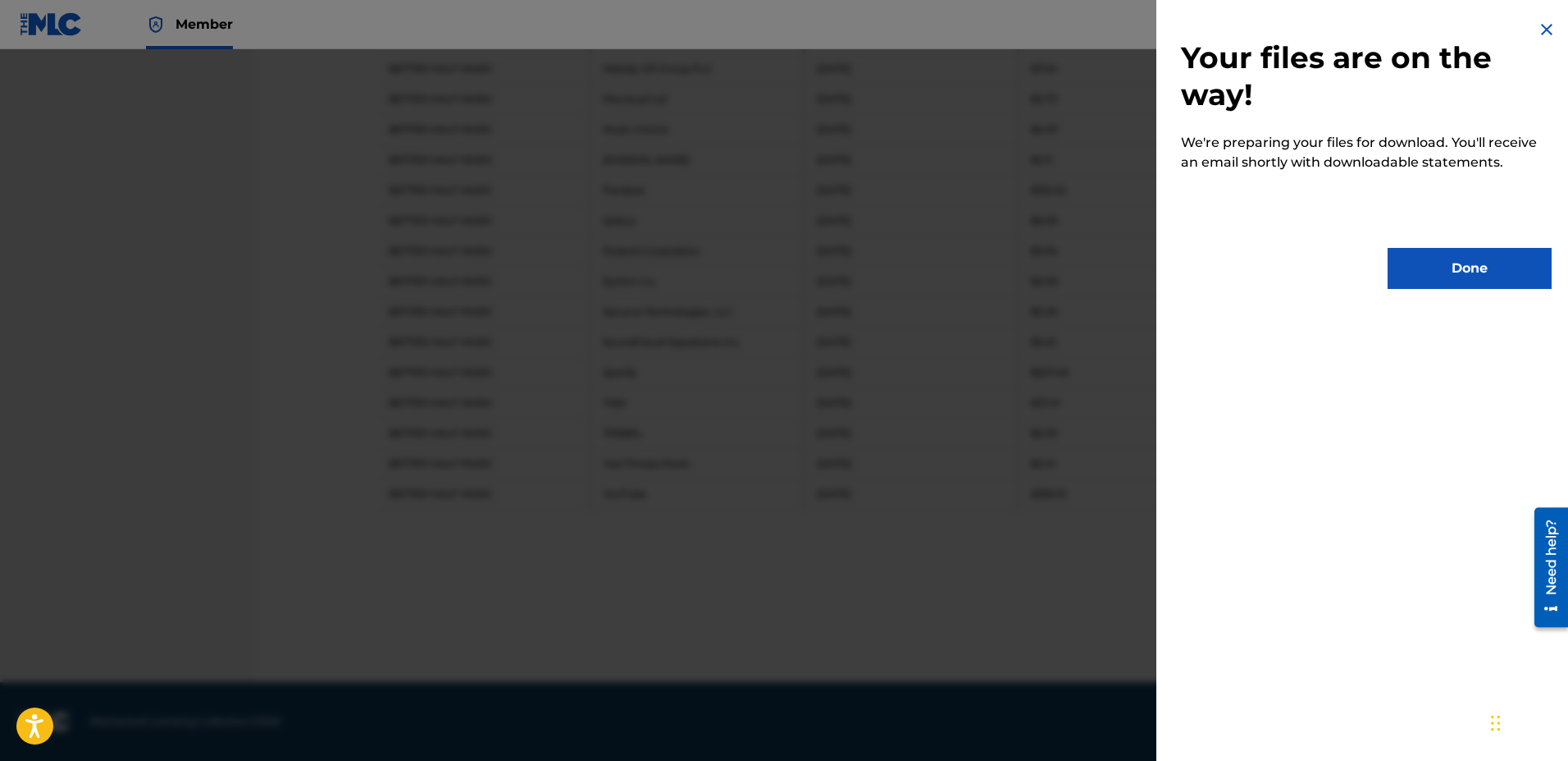
click at [770, 276] on button "Done" at bounding box center [1470, 268] width 164 height 41
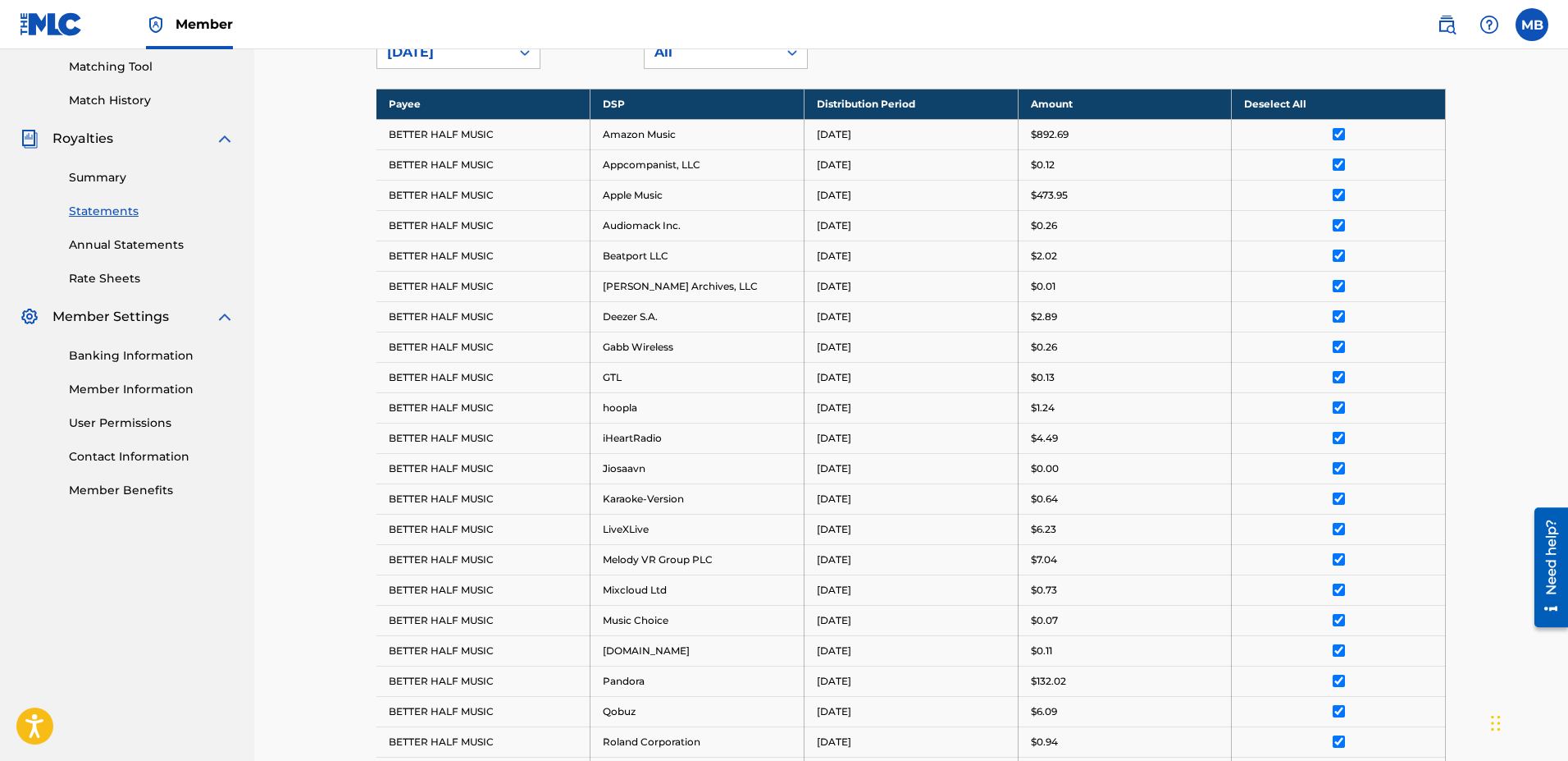
scroll to position [325, 0]
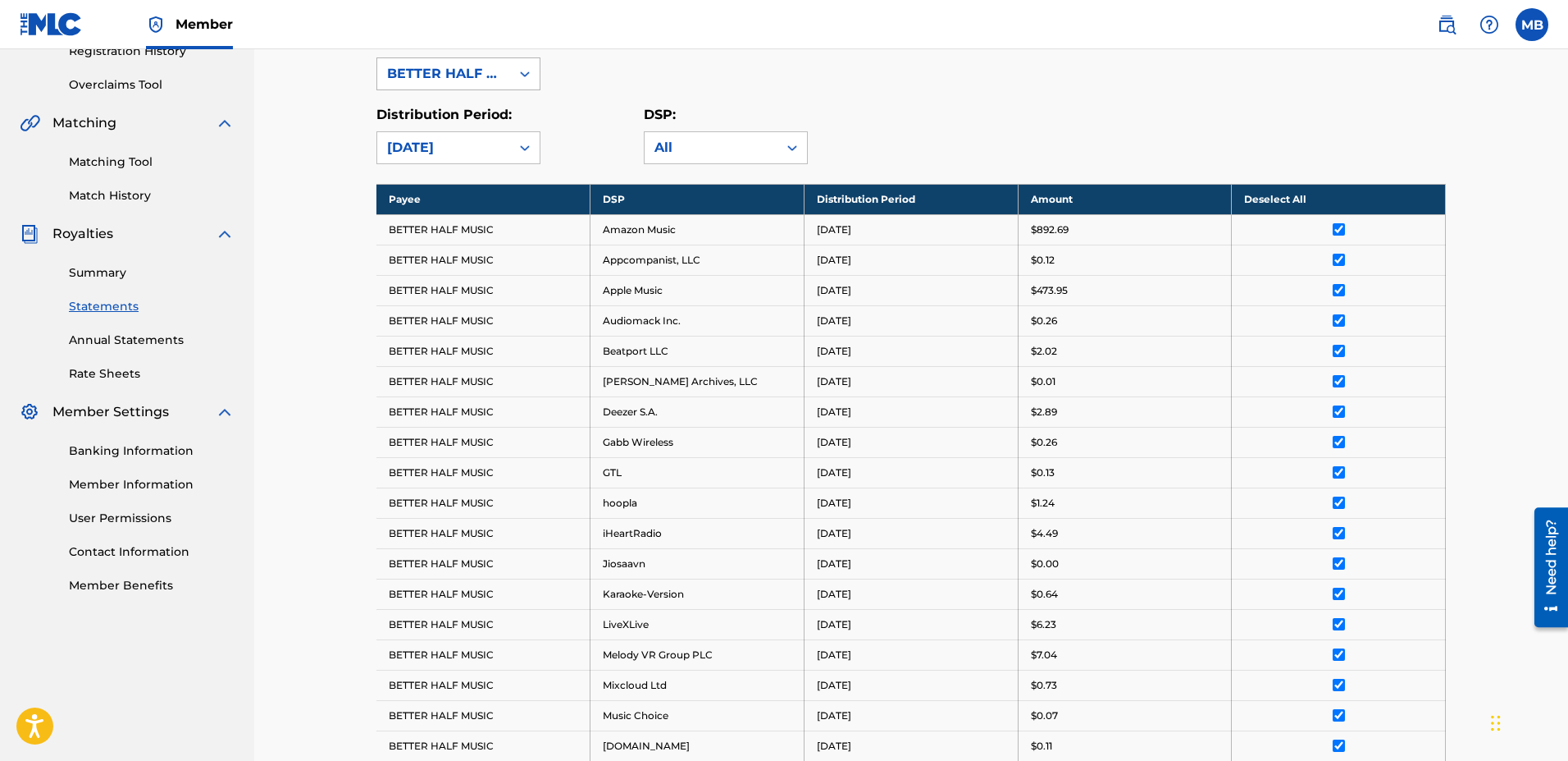
click at [443, 77] on div "BETTER HALF MUSIC" at bounding box center [443, 74] width 113 height 20
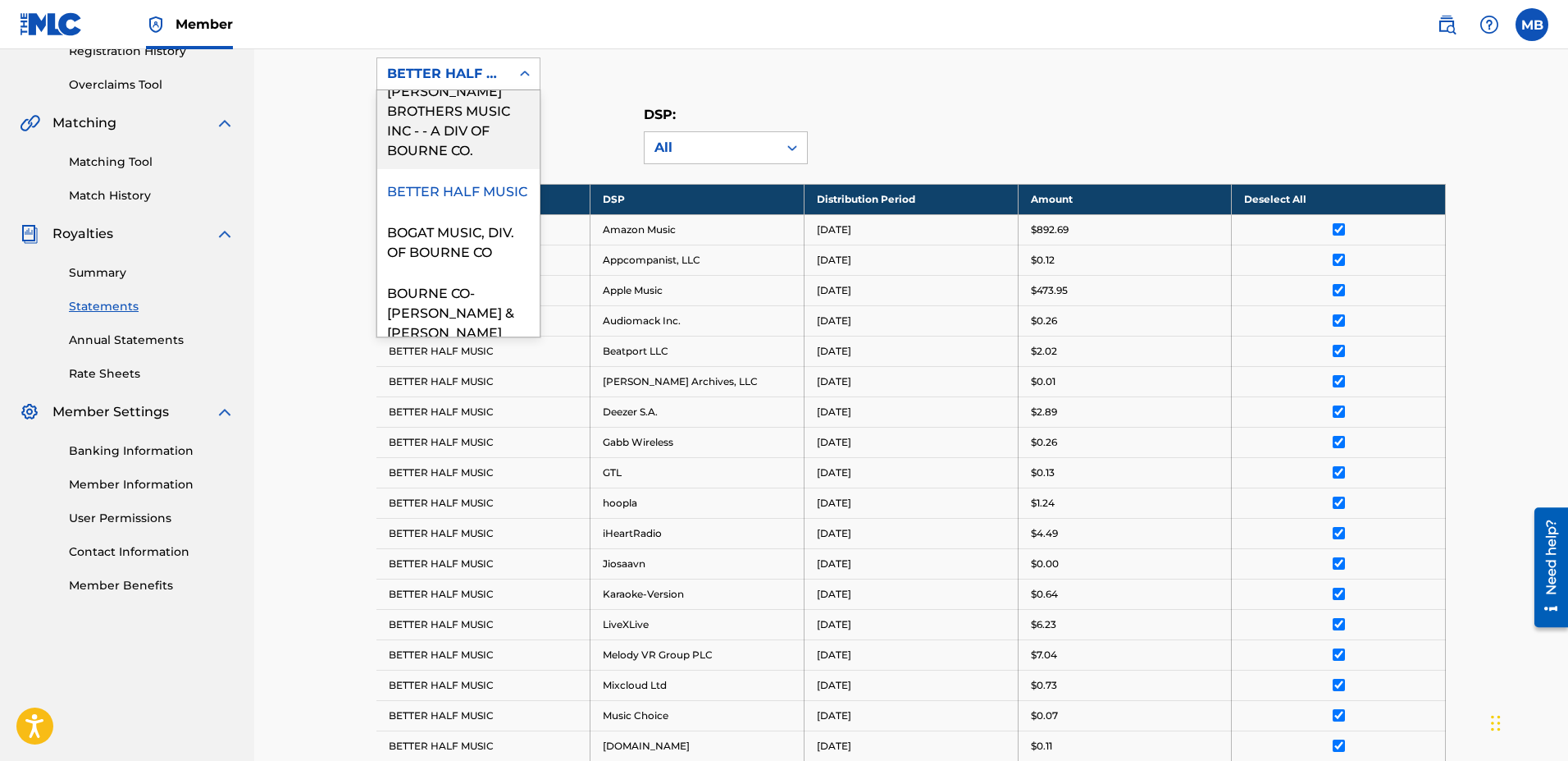
scroll to position [187, 0]
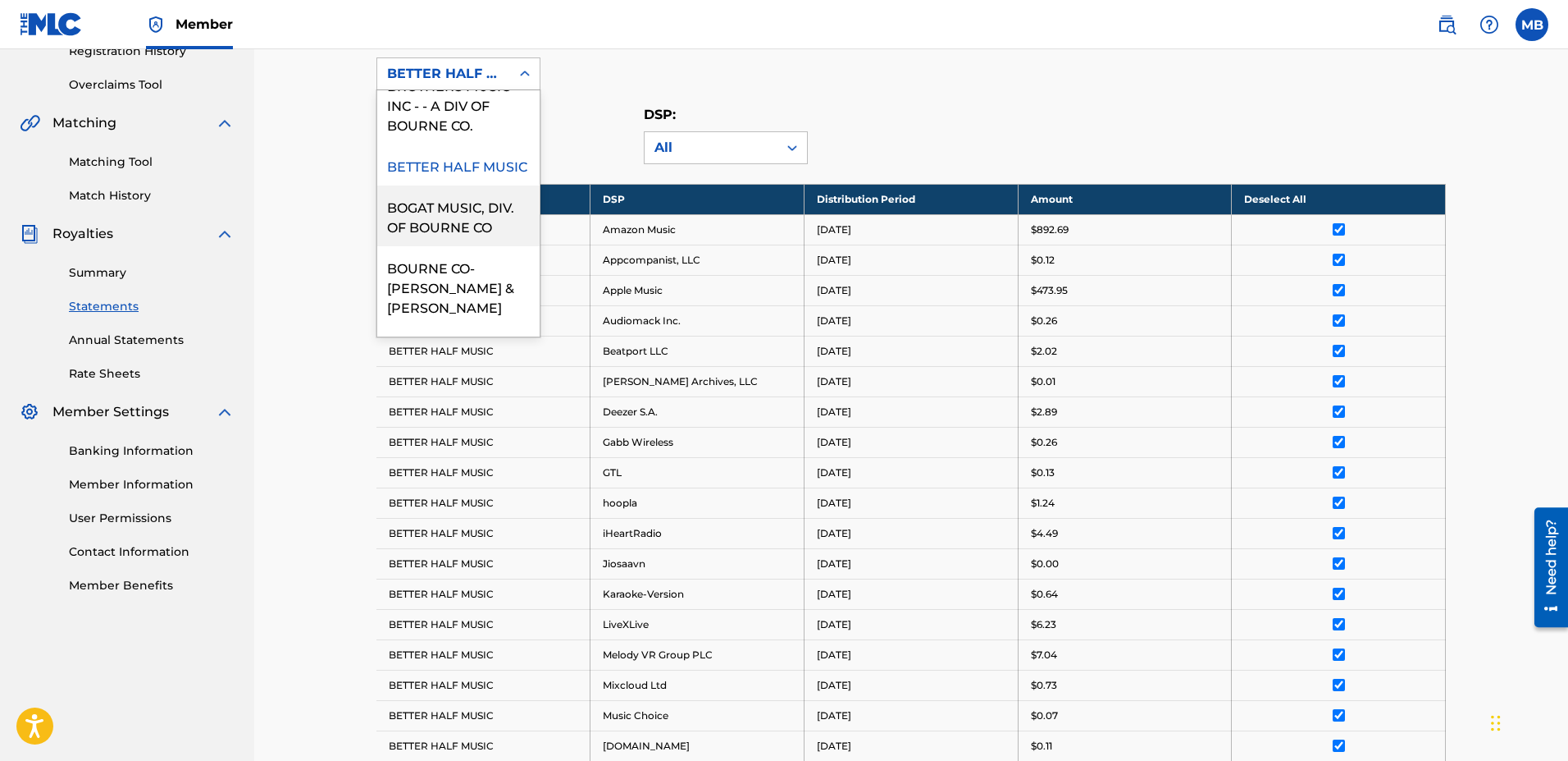
click at [446, 219] on div "BOGAT MUSIC, DIV. OF BOURNE CO" at bounding box center [459, 216] width 162 height 61
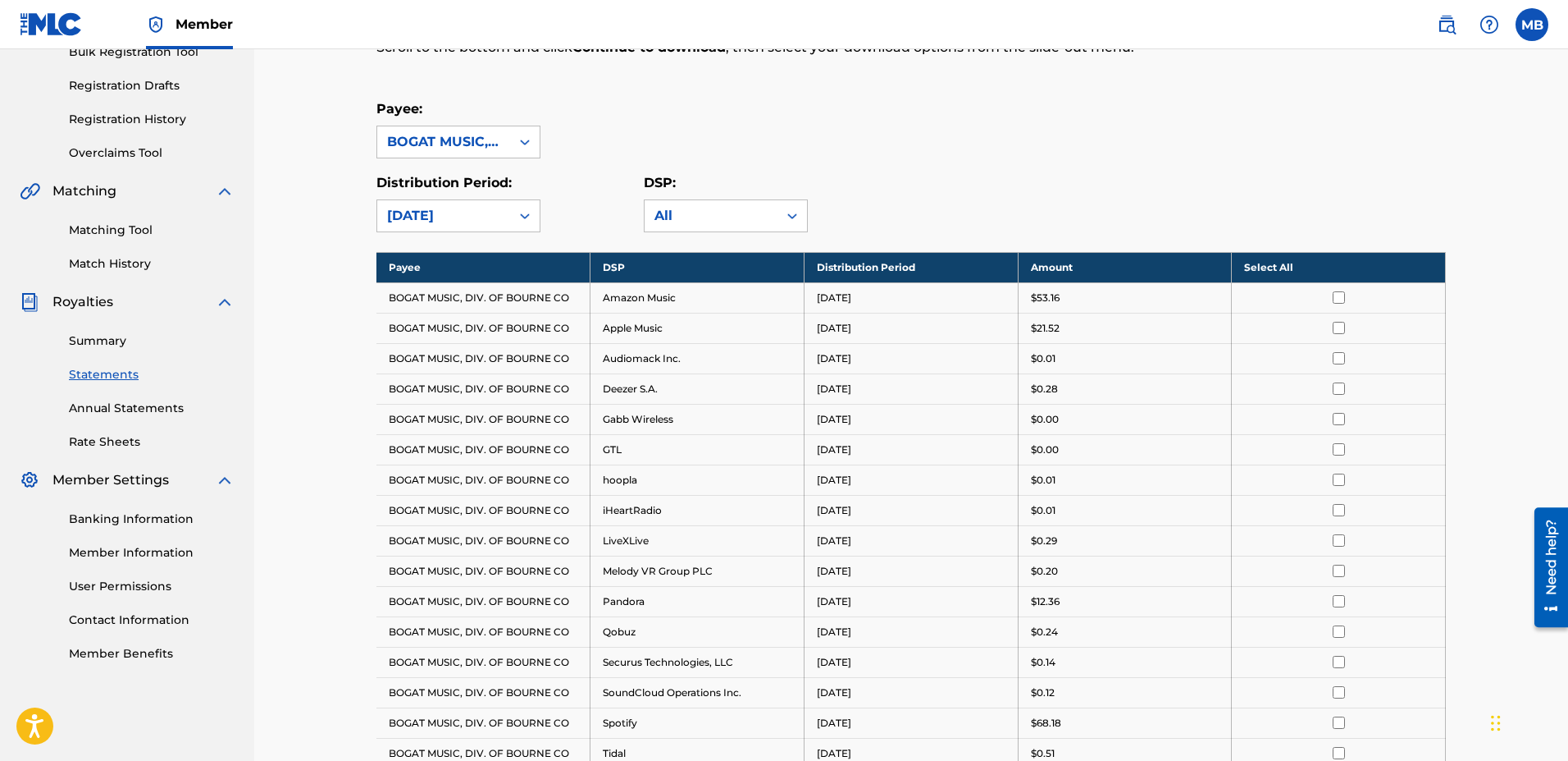
click at [770, 264] on th "Select All" at bounding box center [1339, 267] width 214 height 30
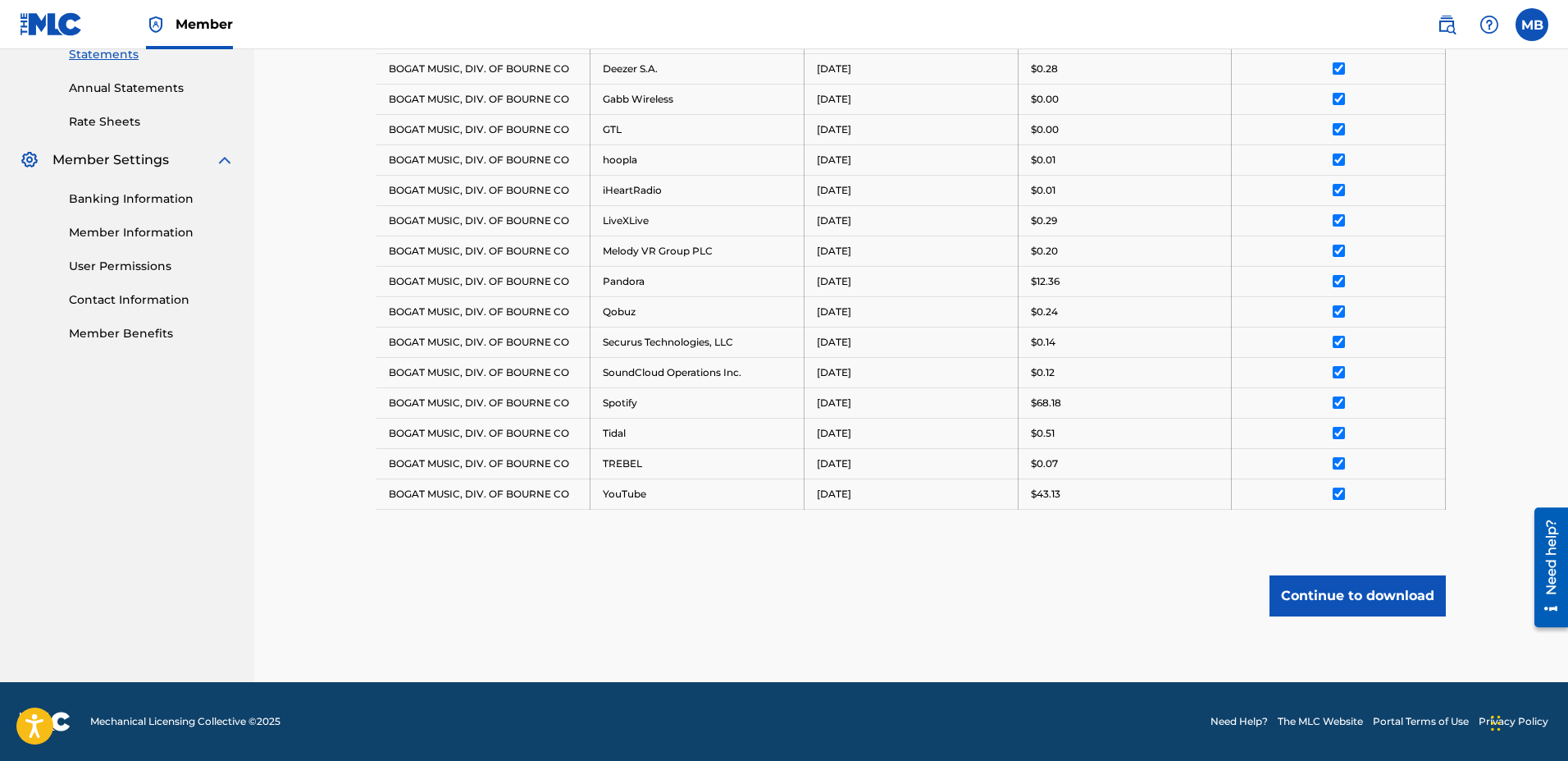
click at [770, 599] on button "Continue to download" at bounding box center [1358, 595] width 177 height 41
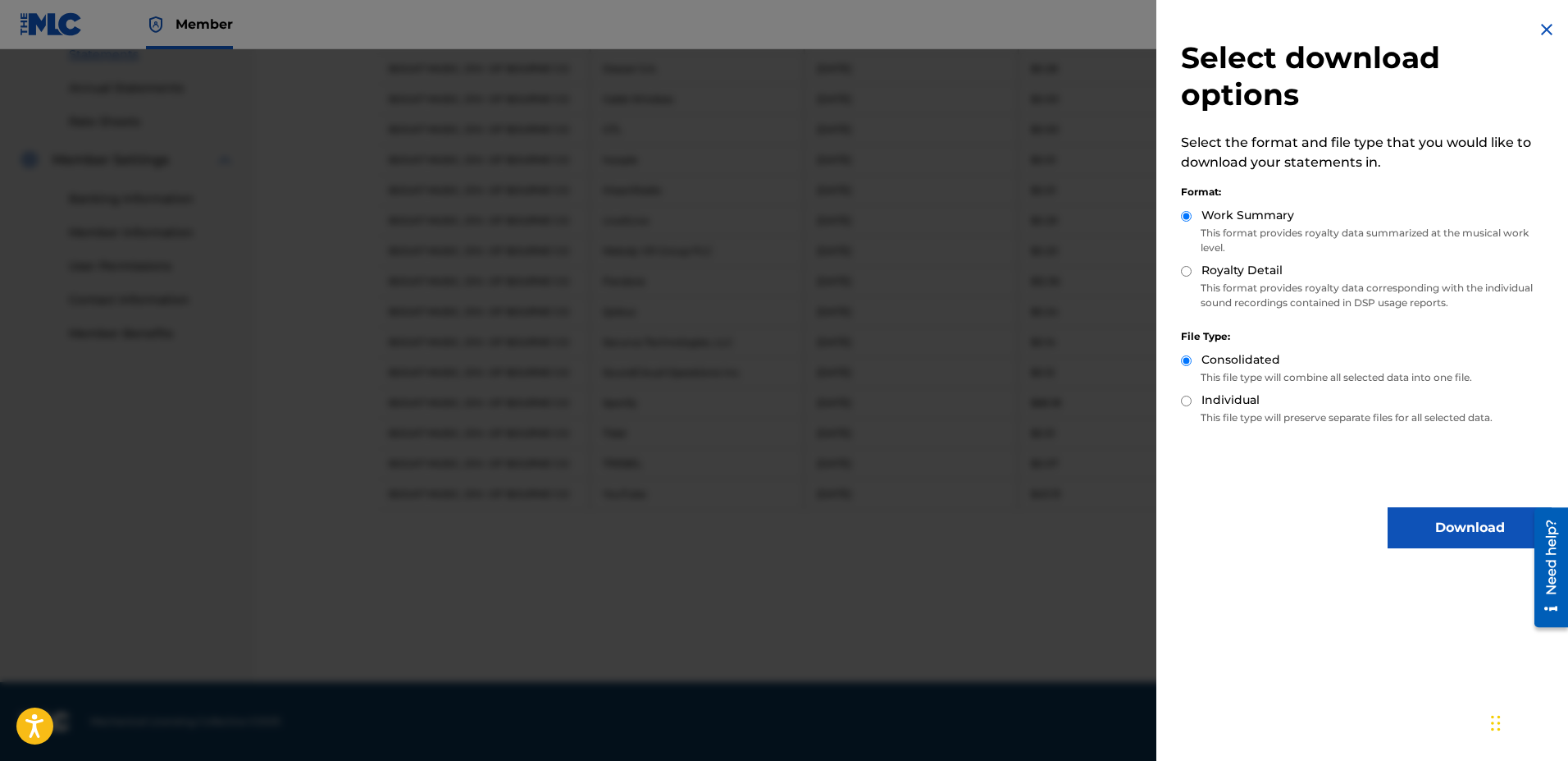
click at [770, 270] on label "Royalty Detail" at bounding box center [1241, 270] width 81 height 17
click at [770, 270] on input "Royalty Detail" at bounding box center [1187, 271] width 11 height 11
radio input "true"
click at [770, 538] on button "Download" at bounding box center [1470, 527] width 164 height 41
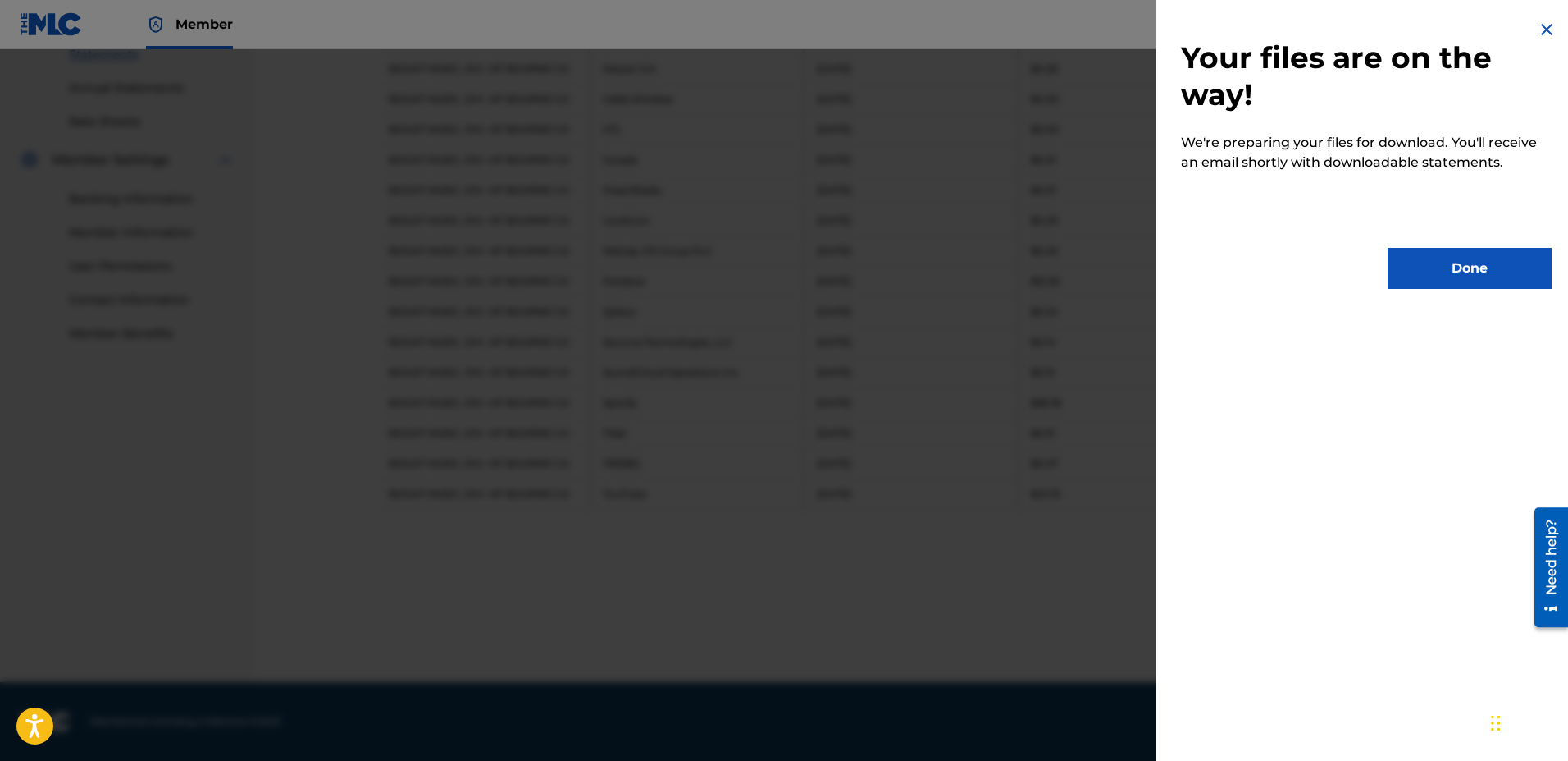
click at [770, 259] on button "Done" at bounding box center [1470, 268] width 164 height 41
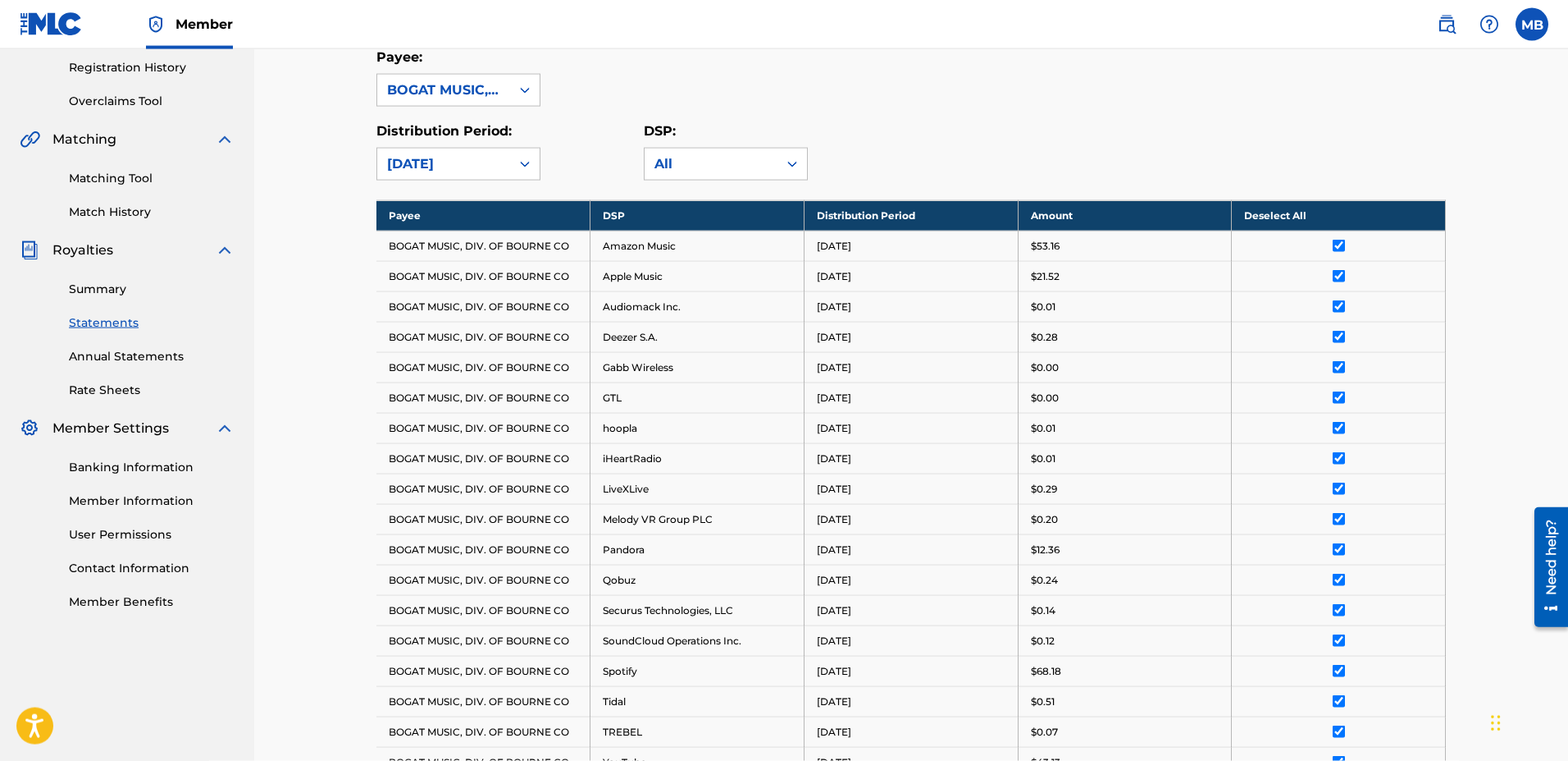
scroll to position [158, 0]
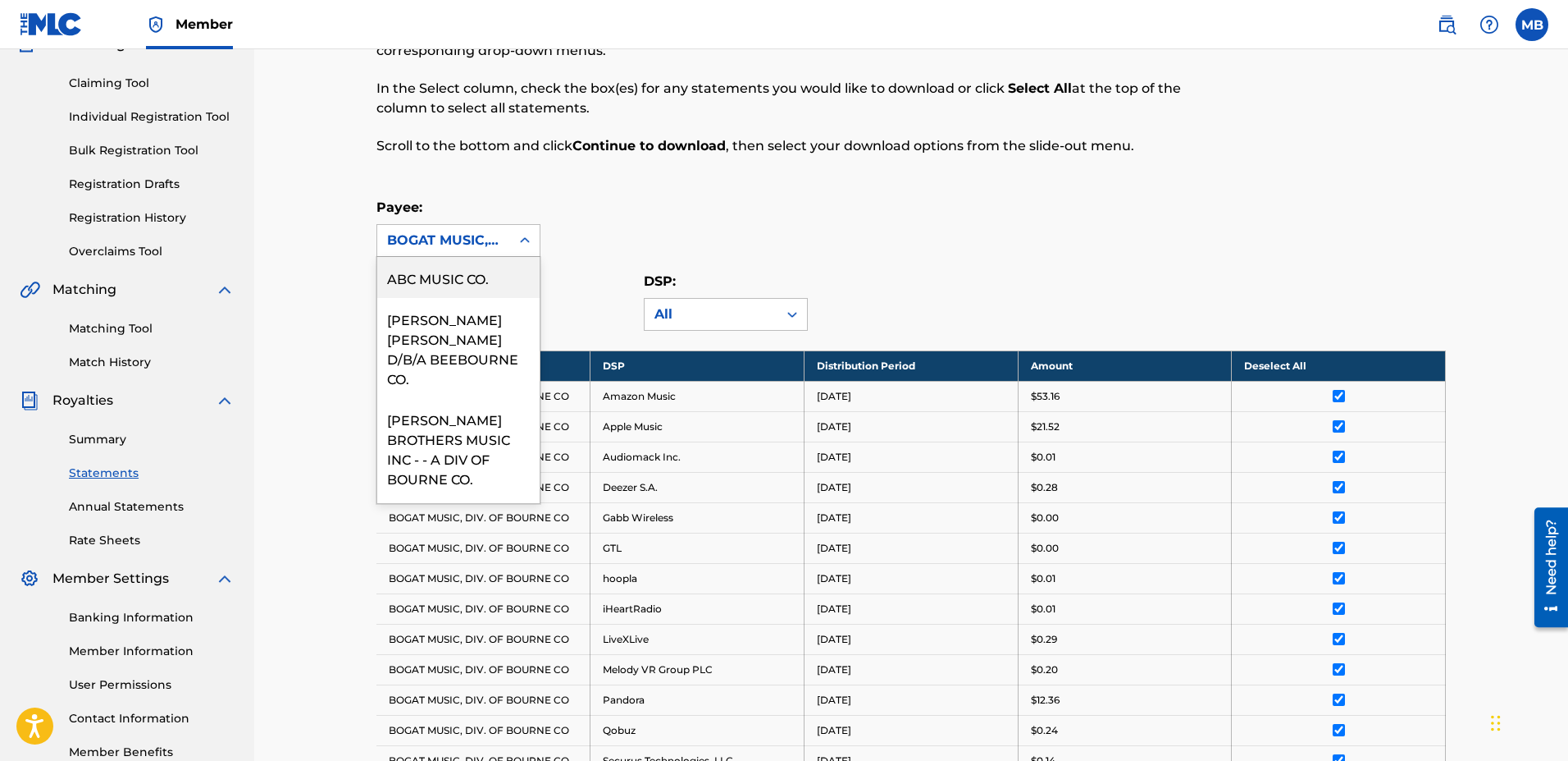
click at [464, 232] on div "BOGAT MUSIC, DIV. OF BOURNE CO" at bounding box center [443, 240] width 113 height 20
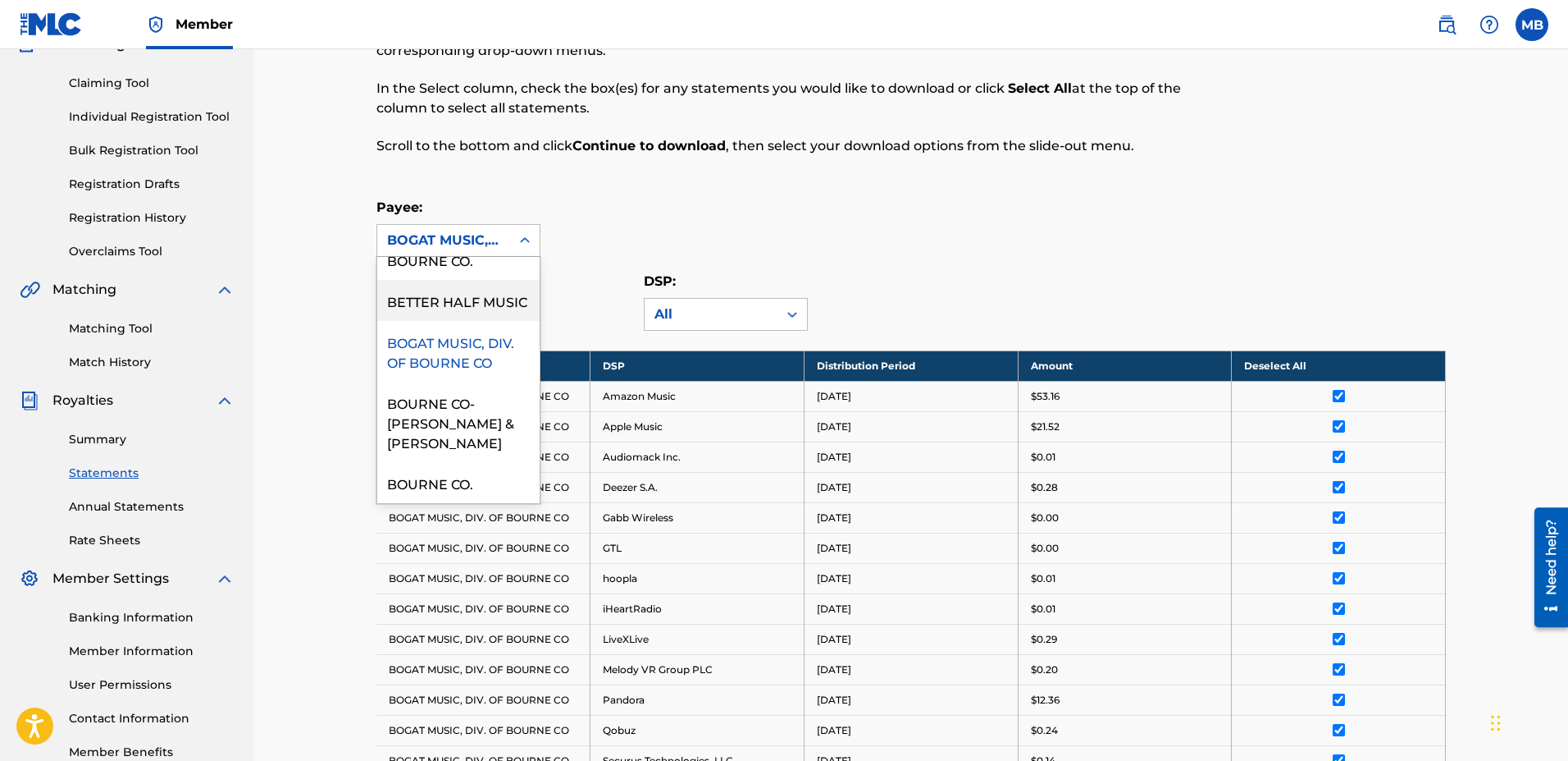
scroll to position [280, 0]
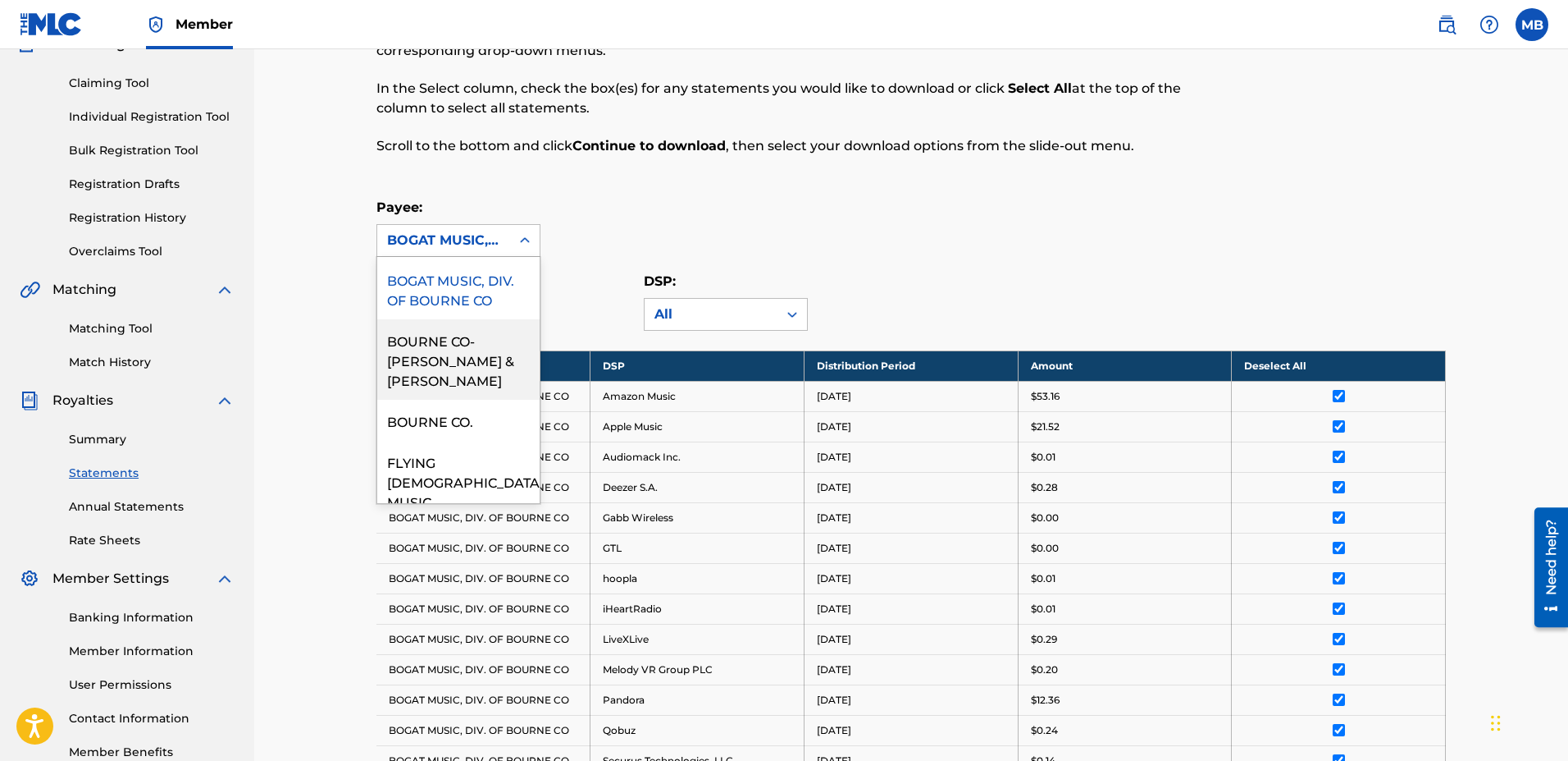
click at [453, 362] on div "BOURNE CO-[PERSON_NAME] & [PERSON_NAME]" at bounding box center [459, 360] width 162 height 80
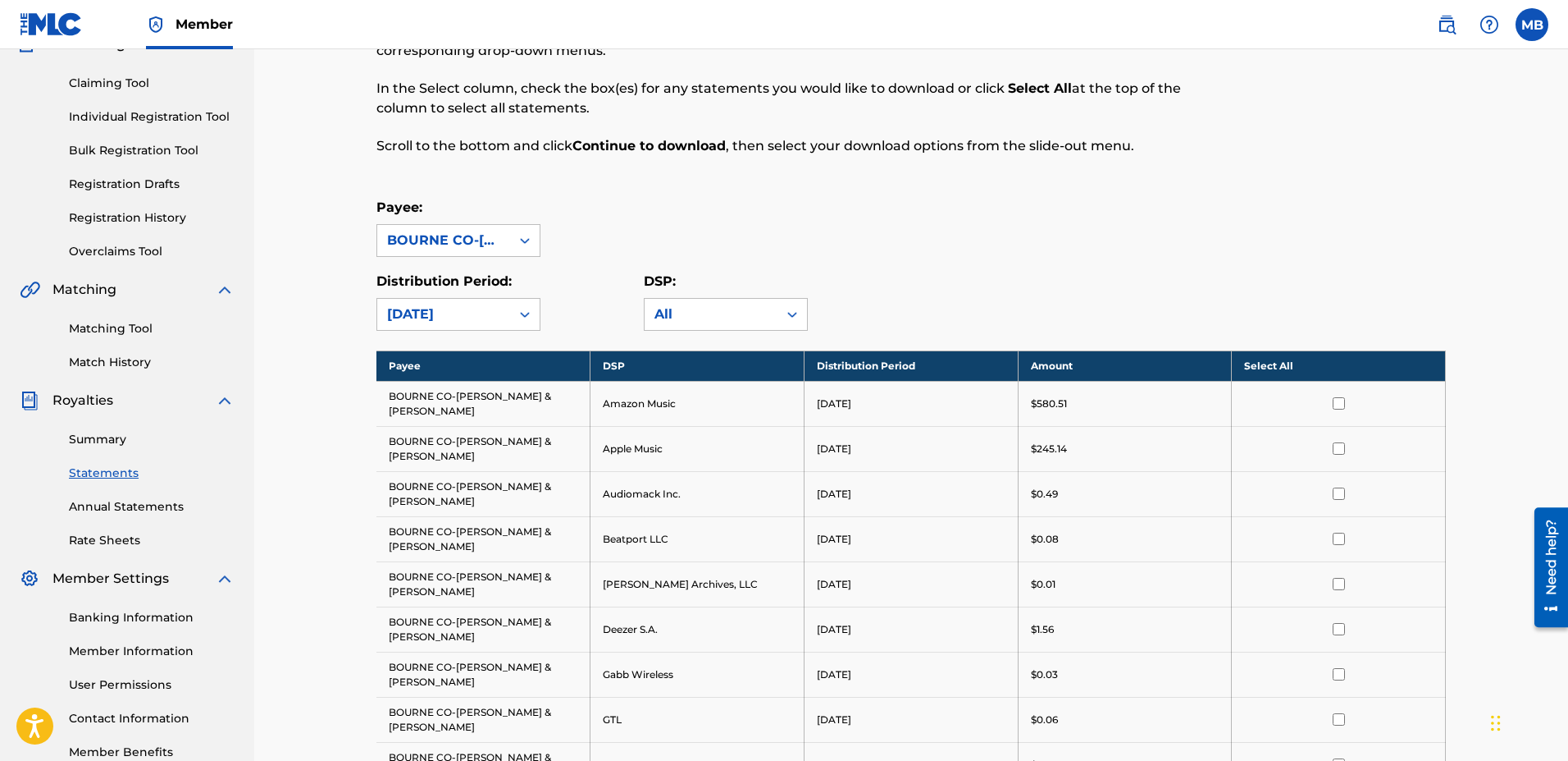
click at [770, 370] on th "Select All" at bounding box center [1339, 365] width 214 height 30
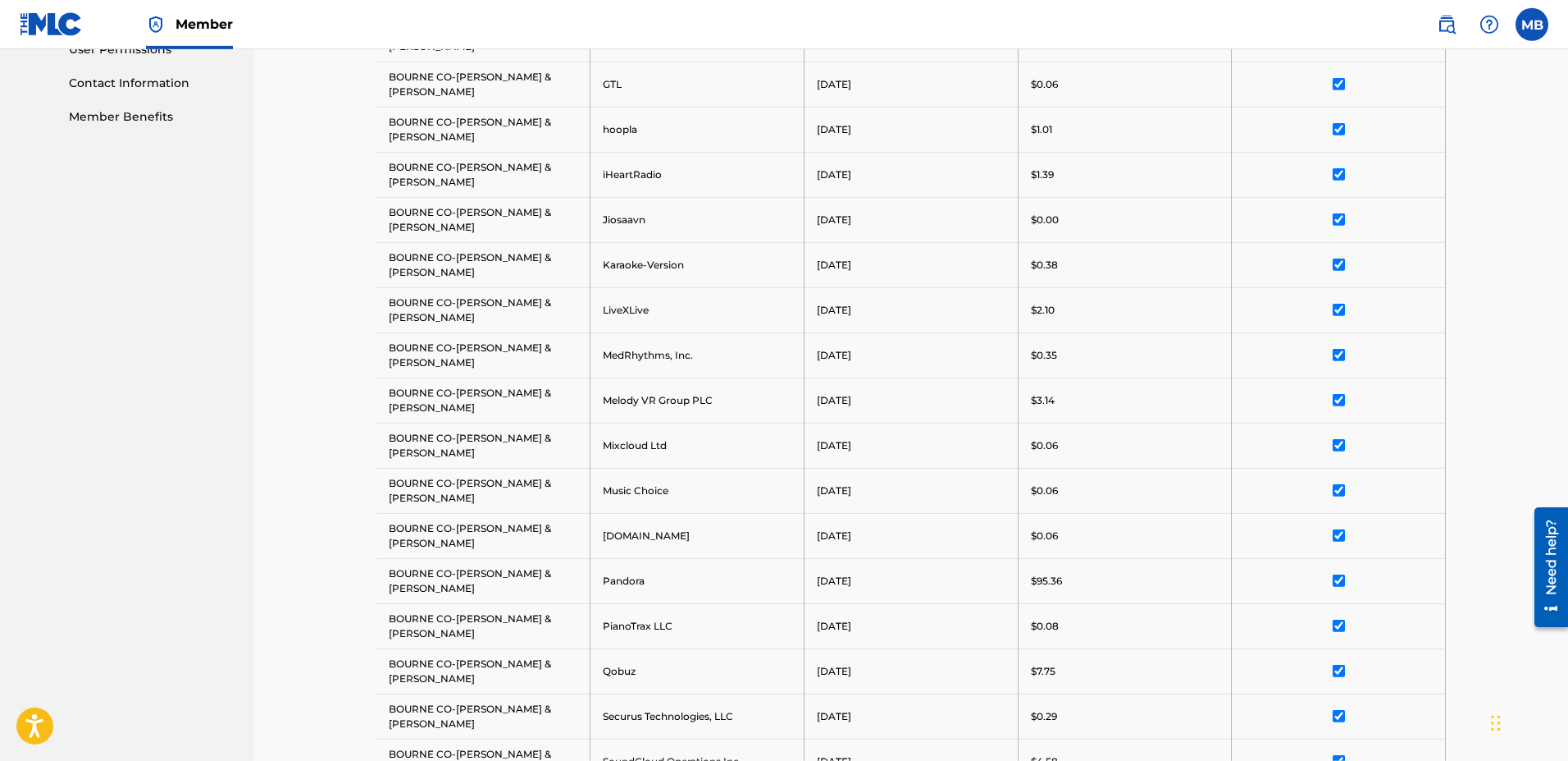
scroll to position [880, 0]
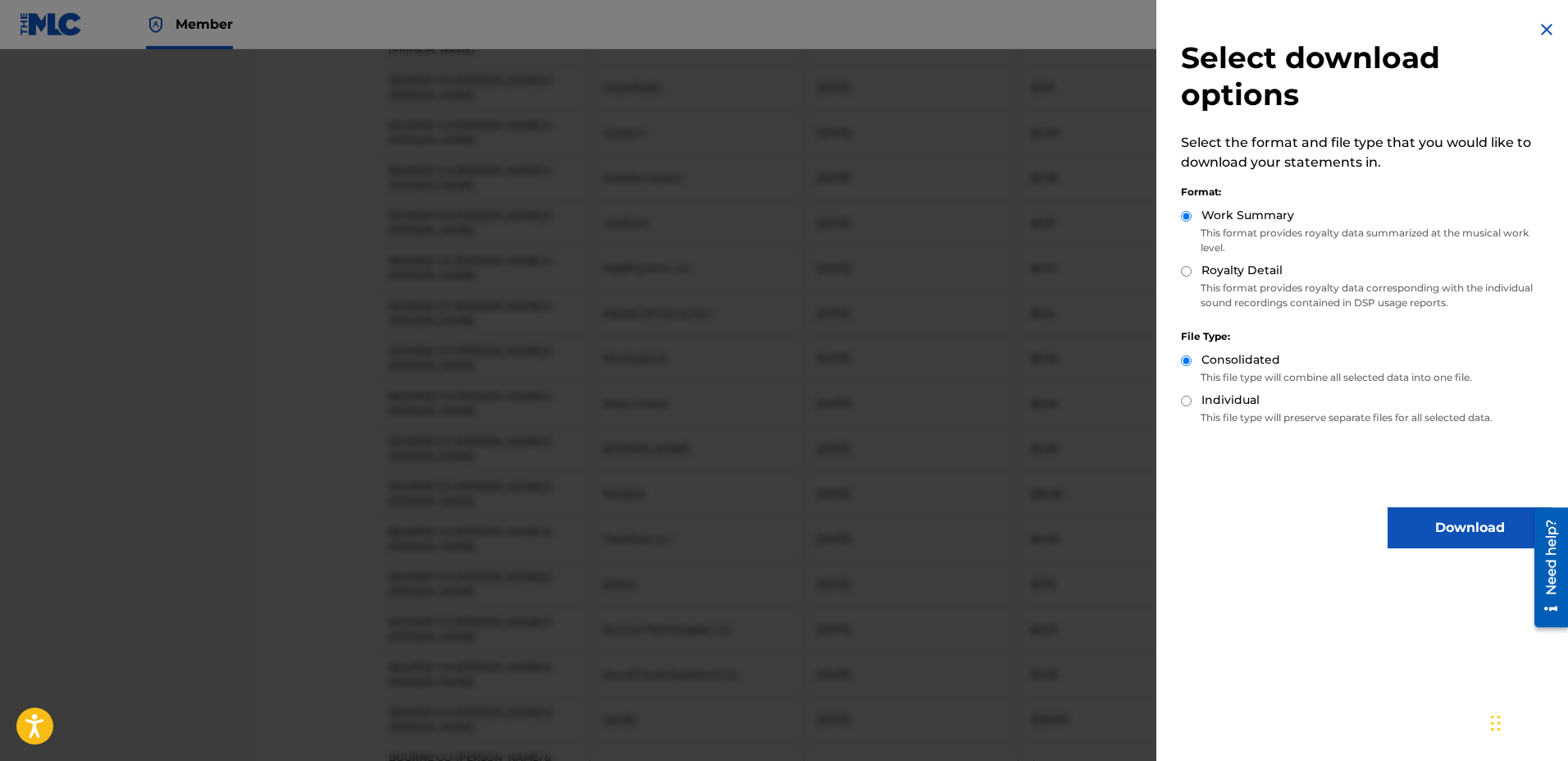
click at [770, 275] on label "Royalty Detail" at bounding box center [1241, 270] width 81 height 17
click at [770, 275] on input "Royalty Detail" at bounding box center [1187, 271] width 11 height 11
radio input "true"
click at [770, 530] on button "Download" at bounding box center [1470, 527] width 164 height 41
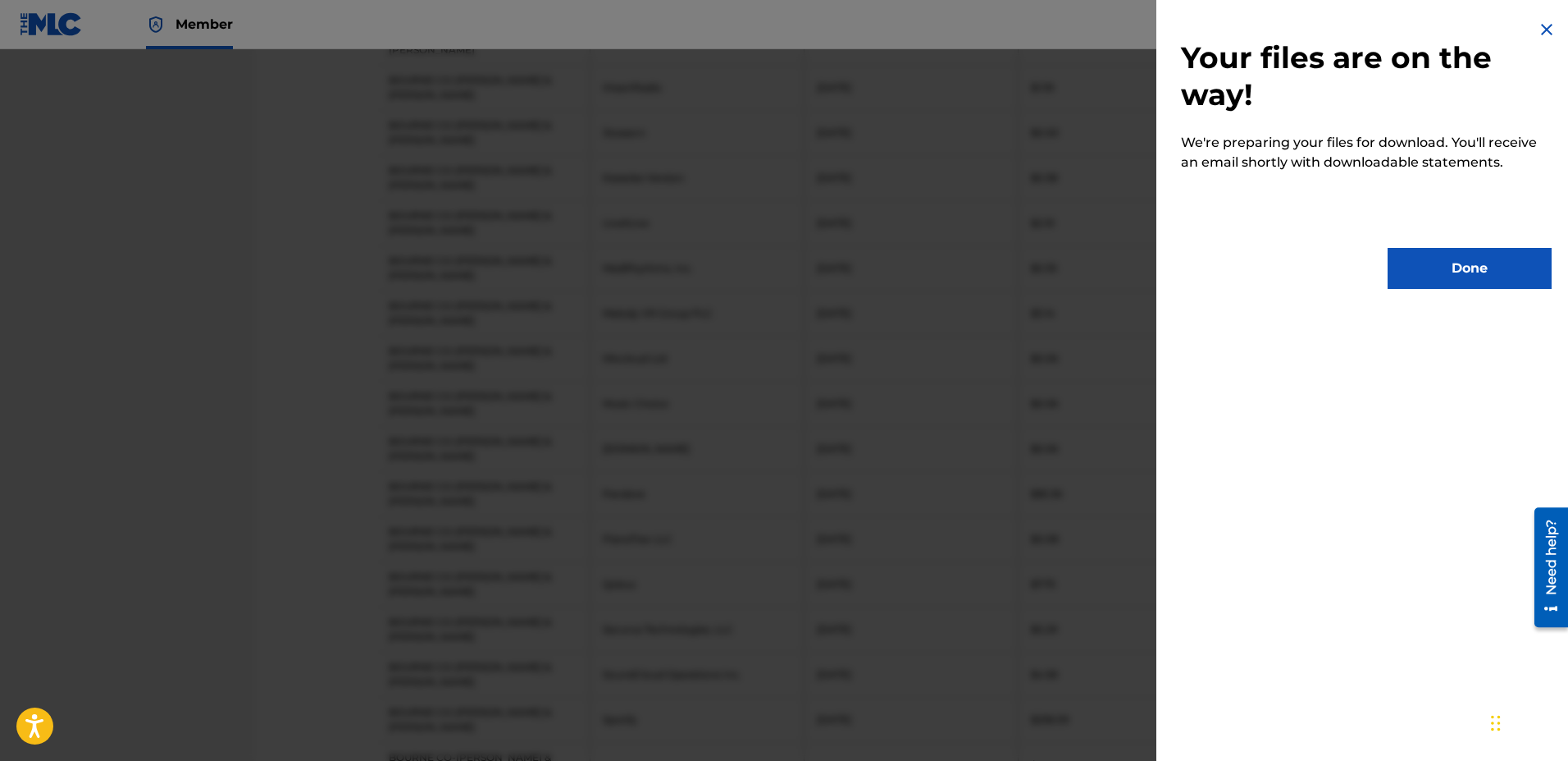
click at [770, 261] on button "Done" at bounding box center [1470, 268] width 164 height 41
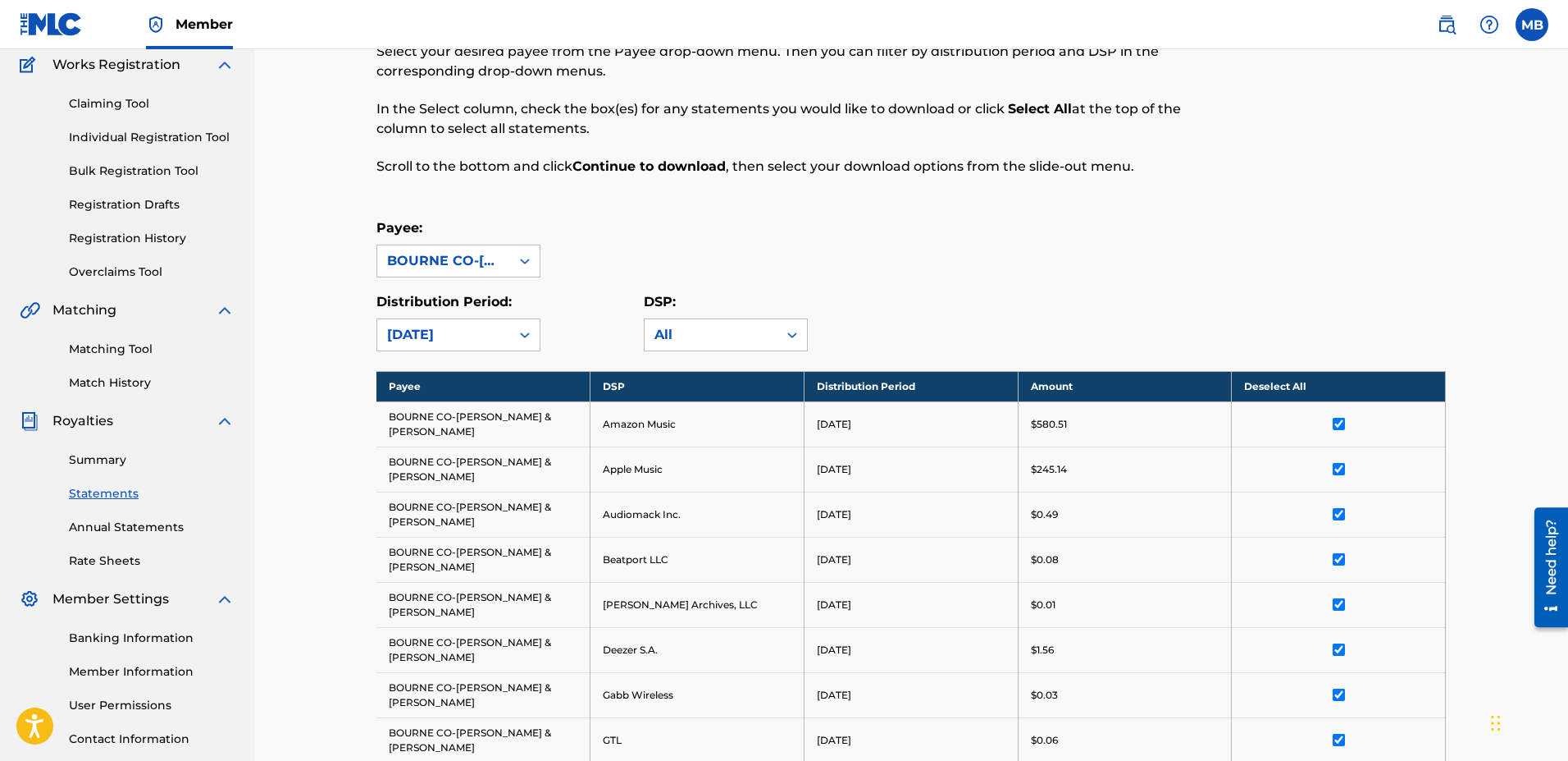
scroll to position [127, 0]
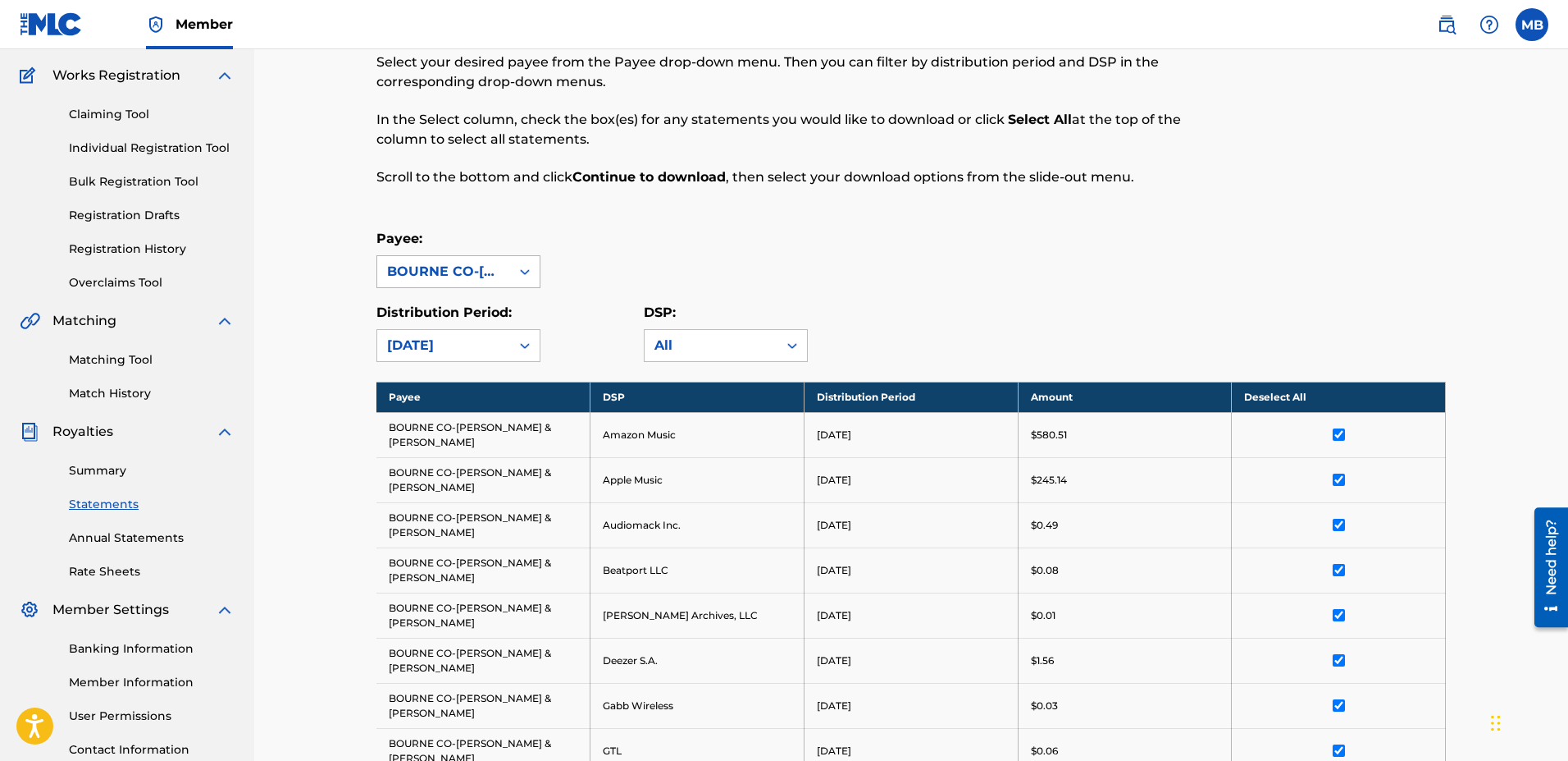
click at [462, 268] on div "BOURNE CO-[PERSON_NAME] & [PERSON_NAME]" at bounding box center [443, 272] width 113 height 20
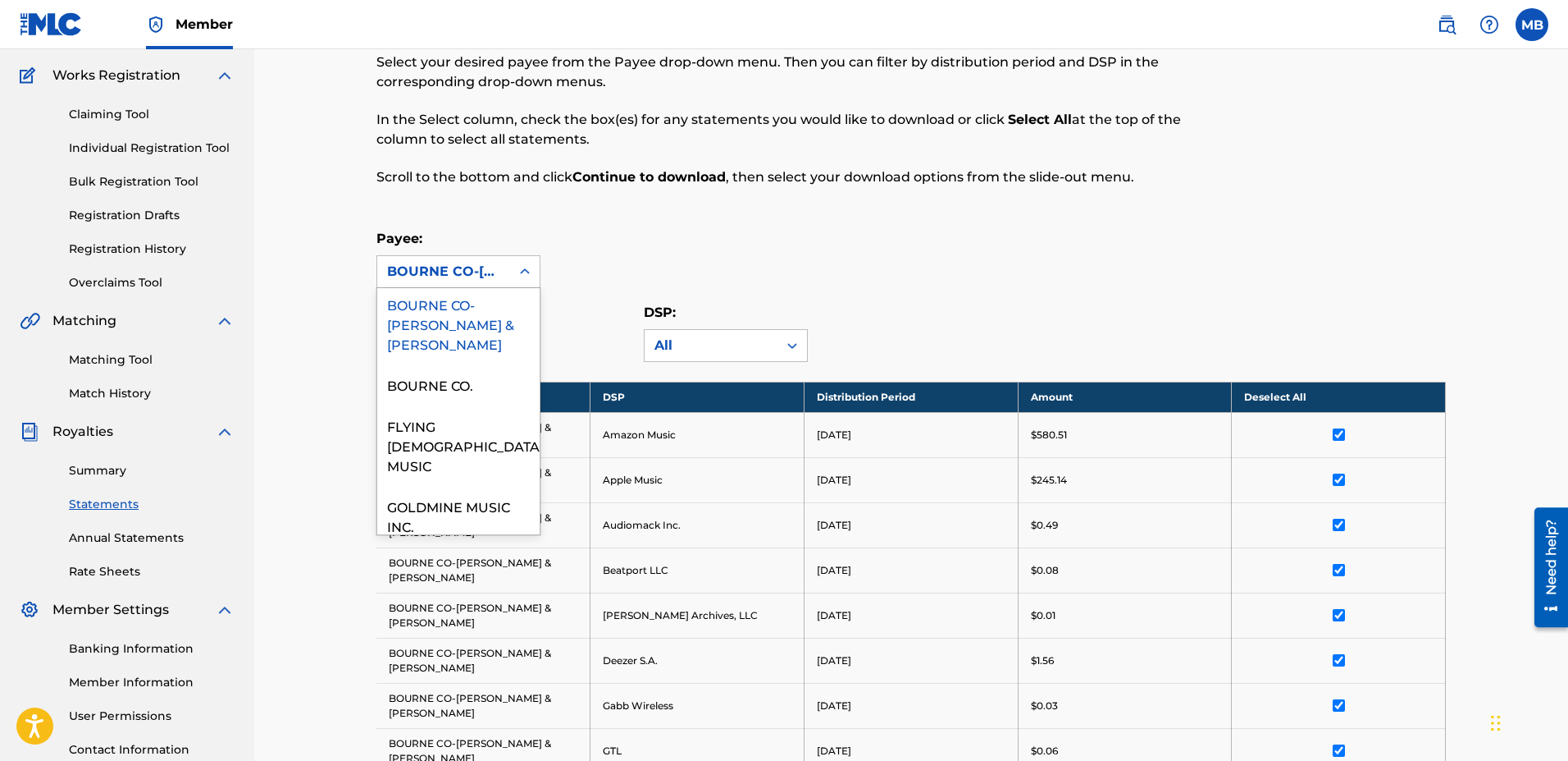
scroll to position [374, 0]
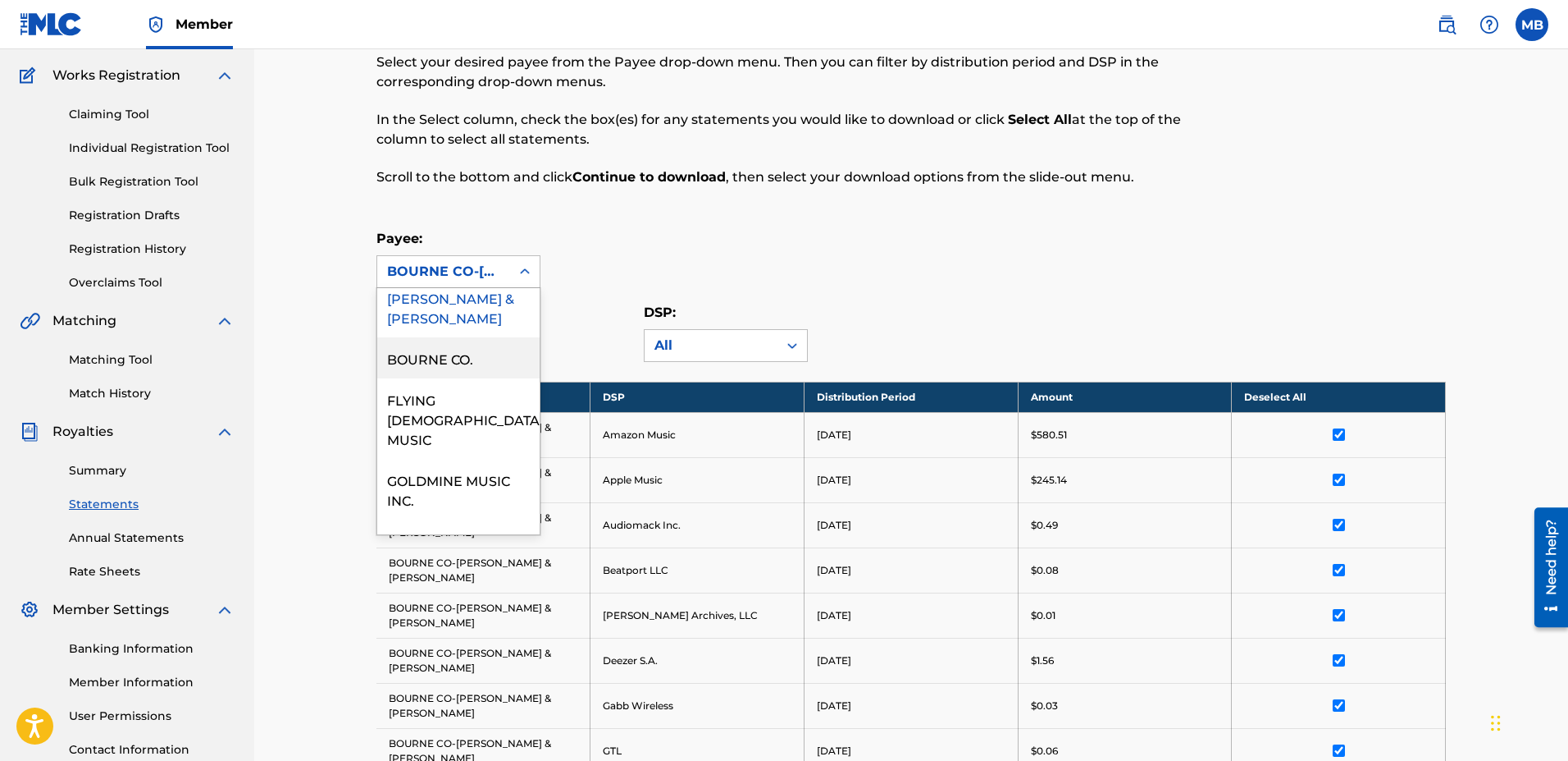
click at [461, 379] on div "BOURNE CO." at bounding box center [459, 357] width 162 height 41
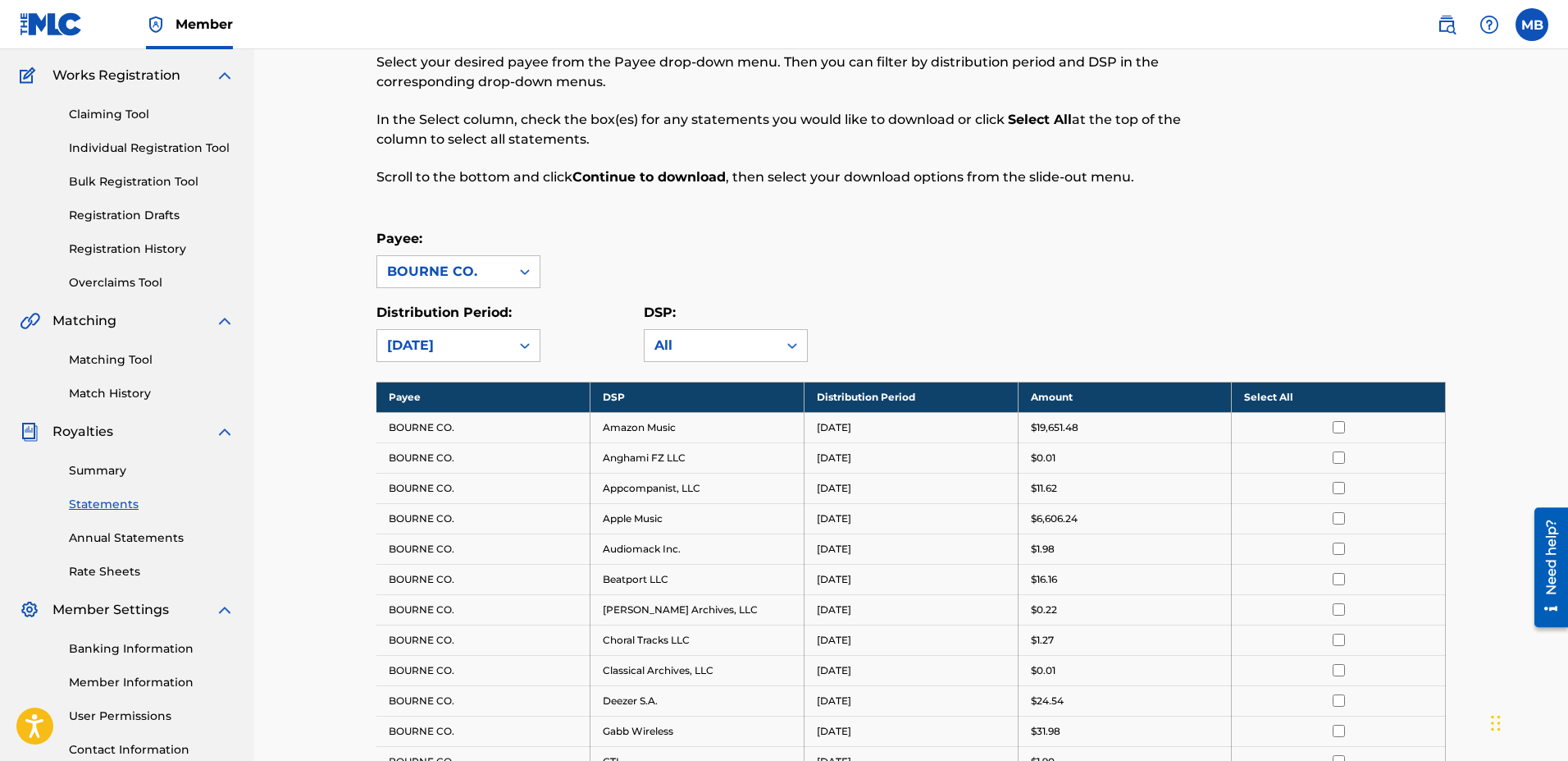
click at [770, 396] on th "Select All" at bounding box center [1339, 396] width 214 height 30
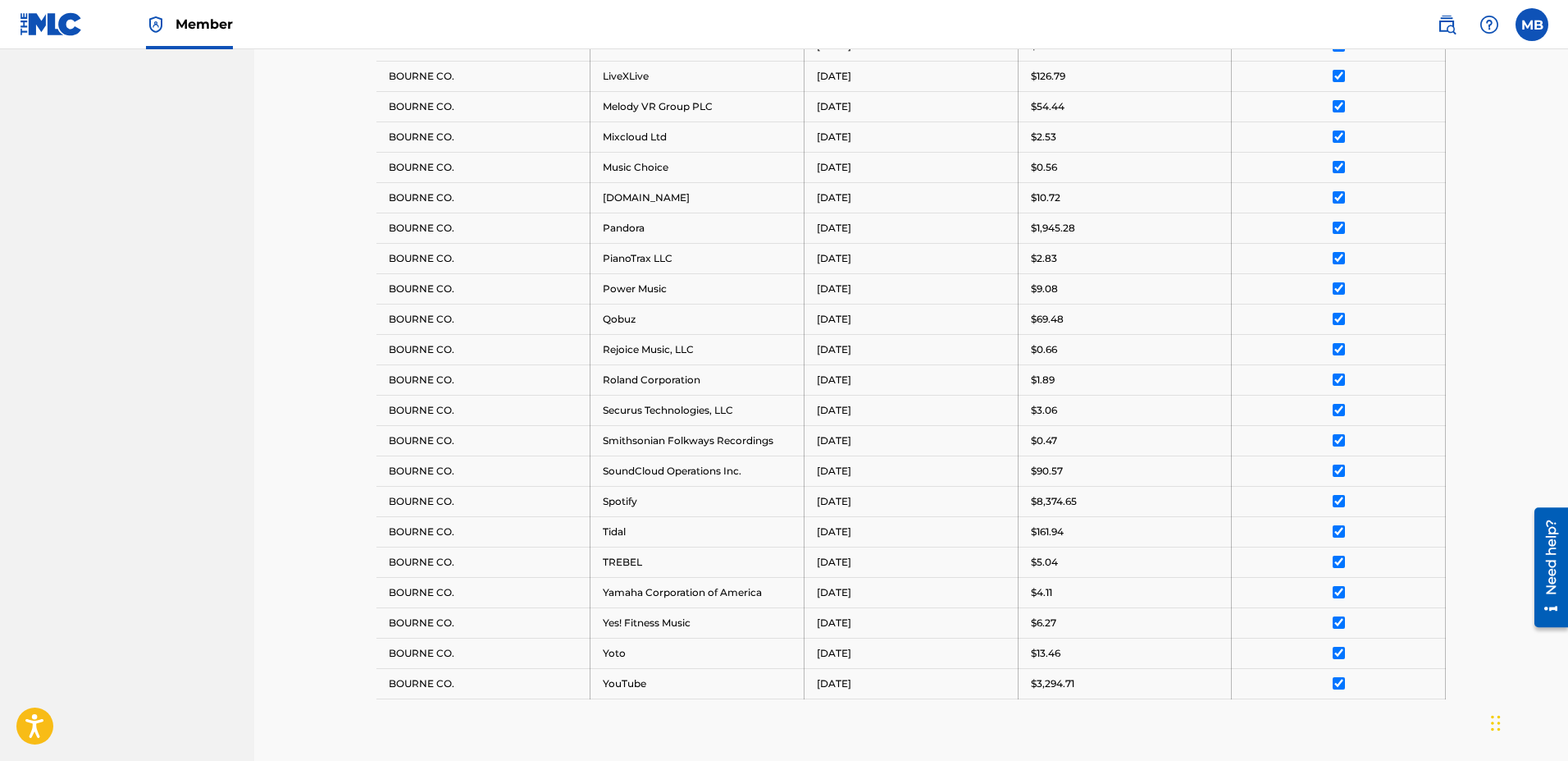
scroll to position [1131, 0]
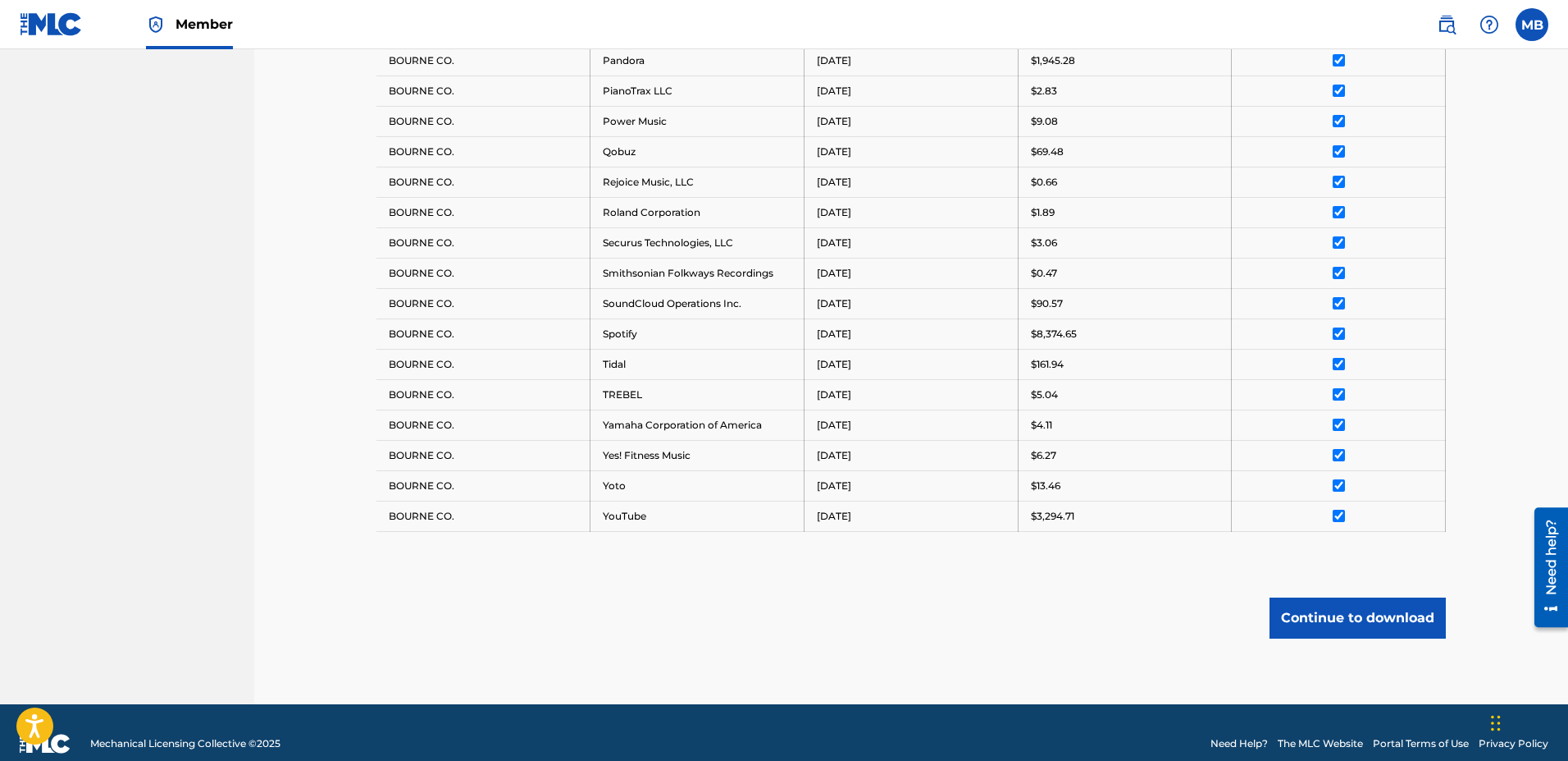
click at [770, 608] on button "Continue to download" at bounding box center [1358, 617] width 177 height 41
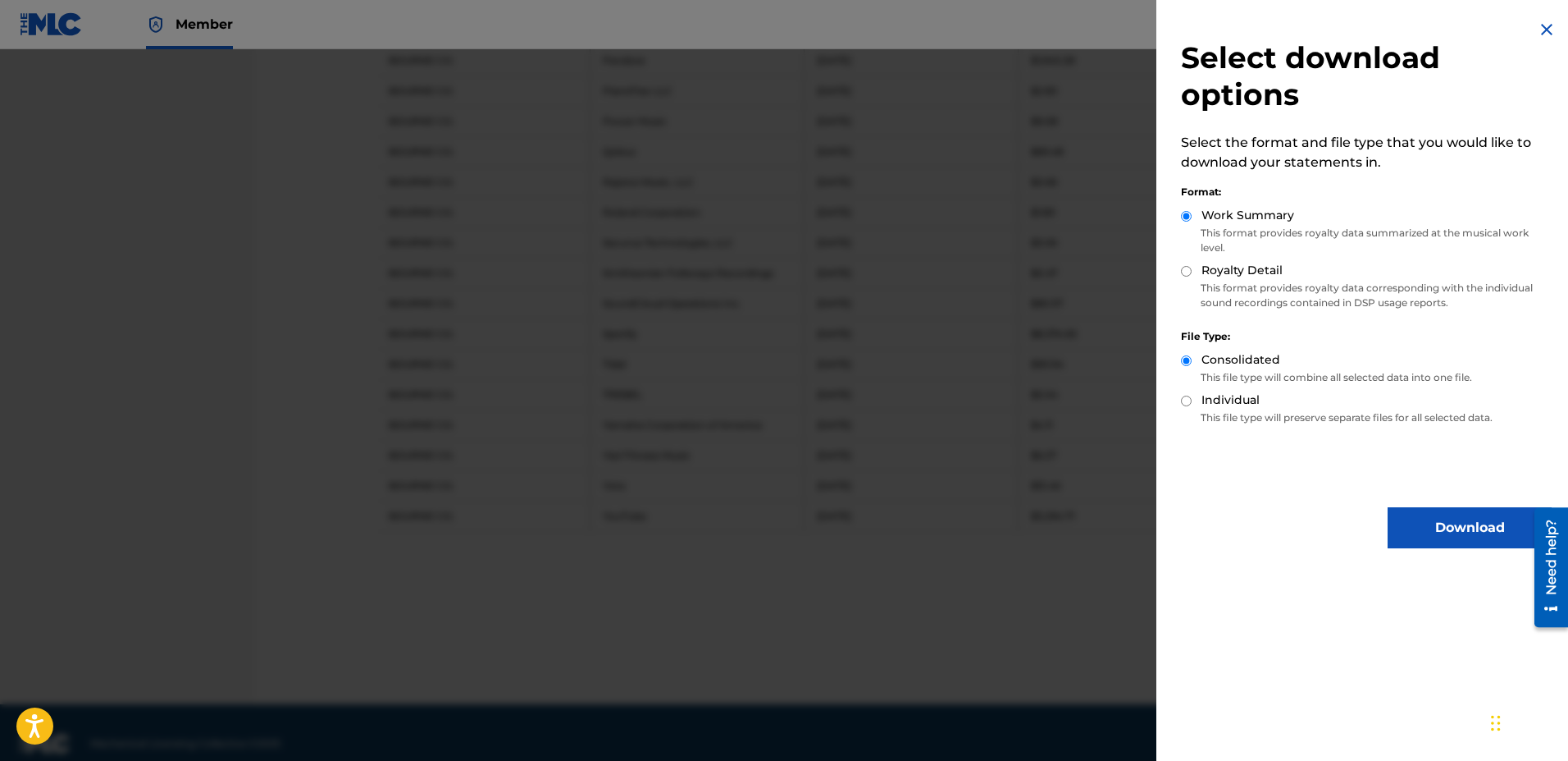
click at [770, 273] on label "Royalty Detail" at bounding box center [1241, 270] width 81 height 17
click at [770, 273] on input "Royalty Detail" at bounding box center [1187, 271] width 11 height 11
radio input "true"
click at [770, 536] on button "Download" at bounding box center [1470, 527] width 164 height 41
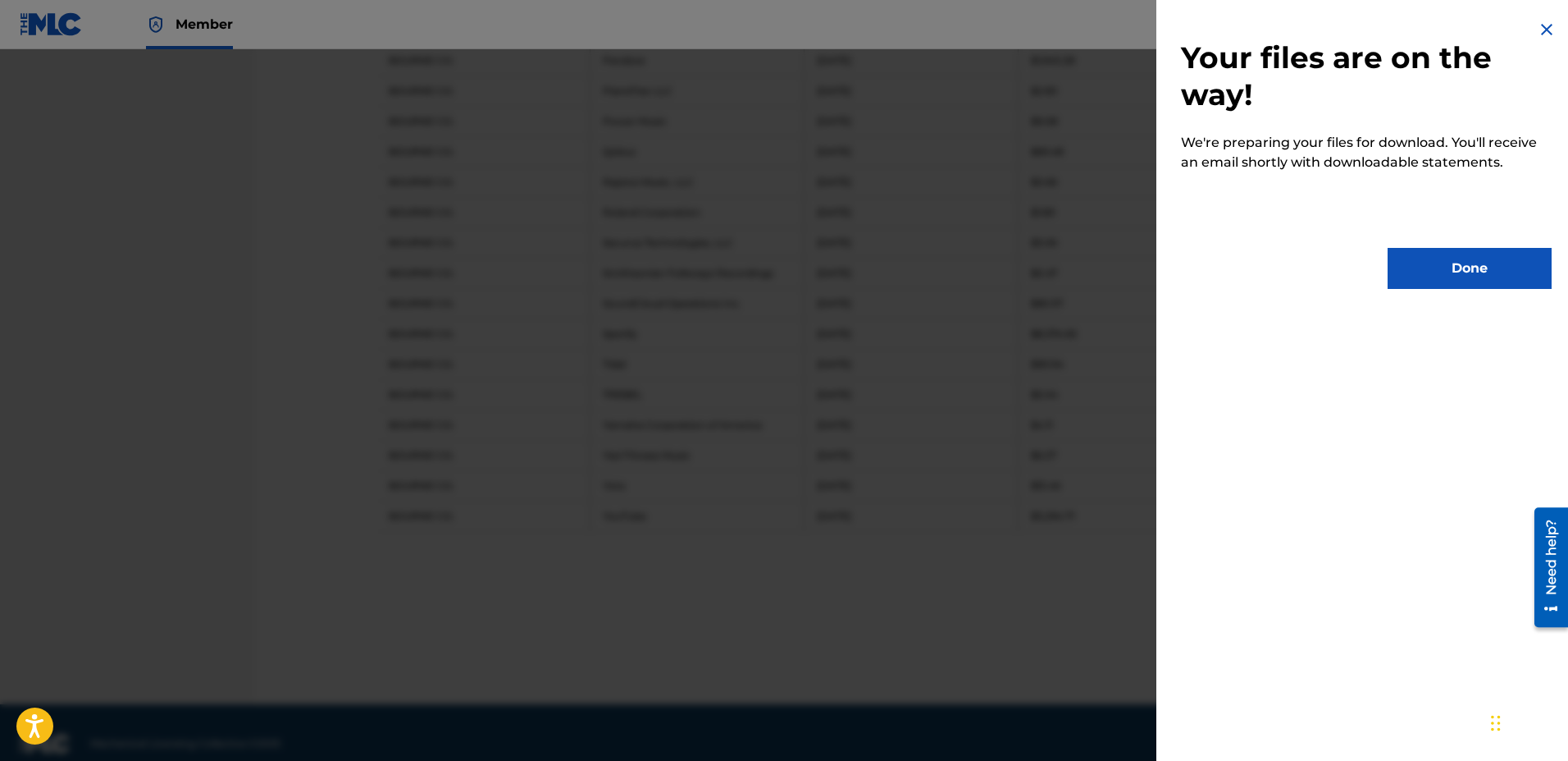
click at [770, 267] on button "Done" at bounding box center [1470, 268] width 164 height 41
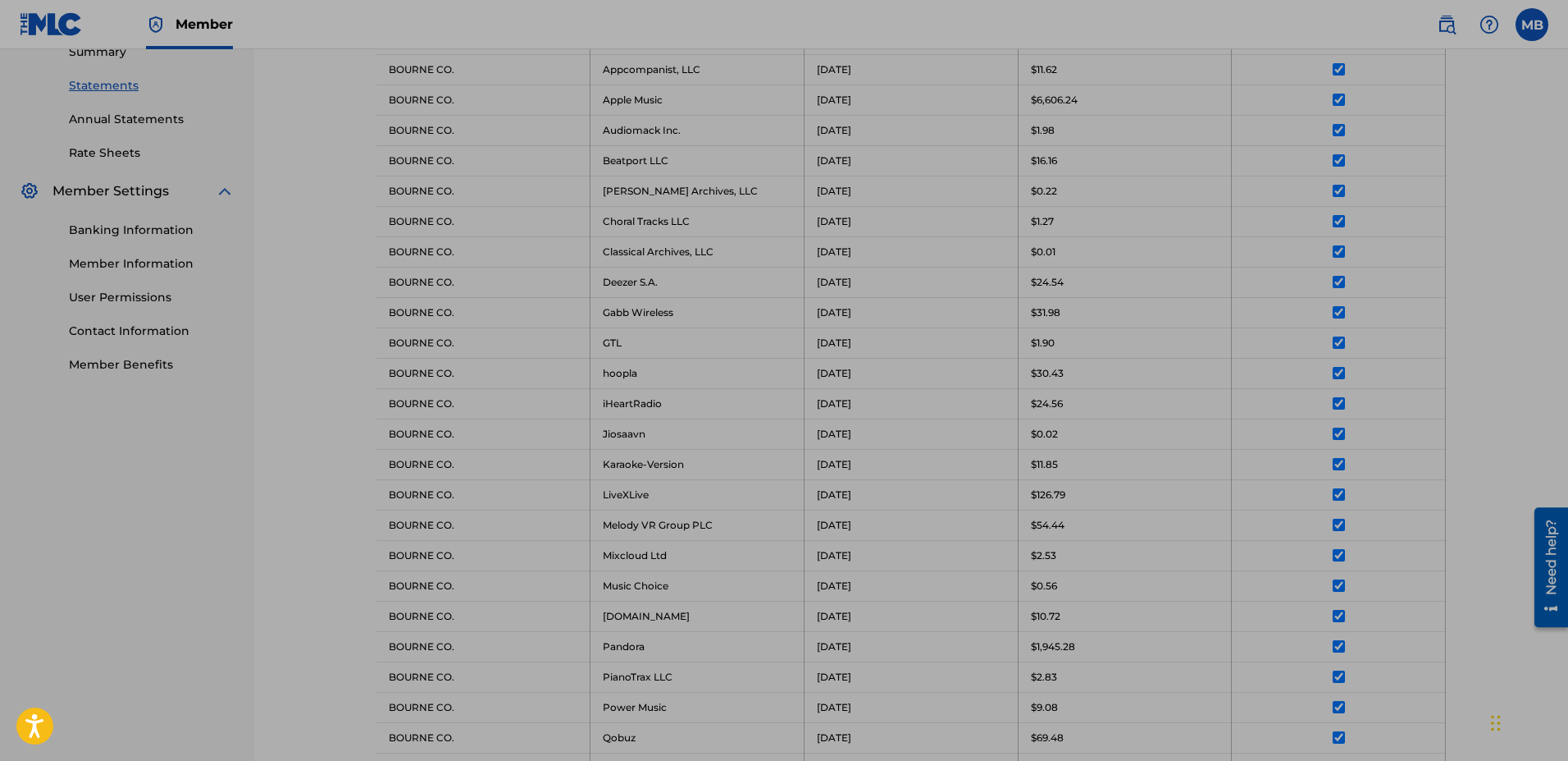
click at [477, 408] on td "BOURNE CO." at bounding box center [483, 402] width 214 height 30
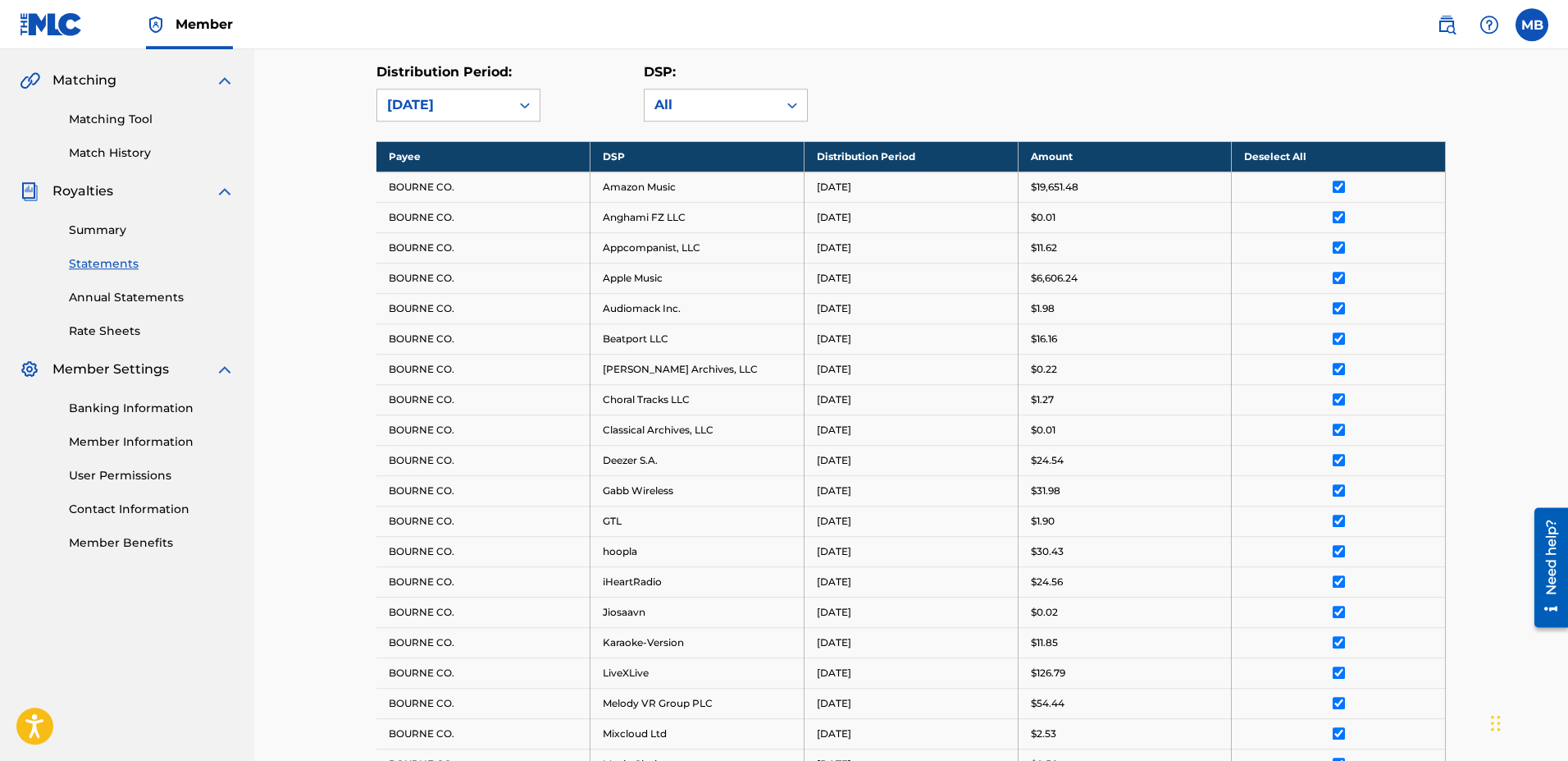
scroll to position [211, 0]
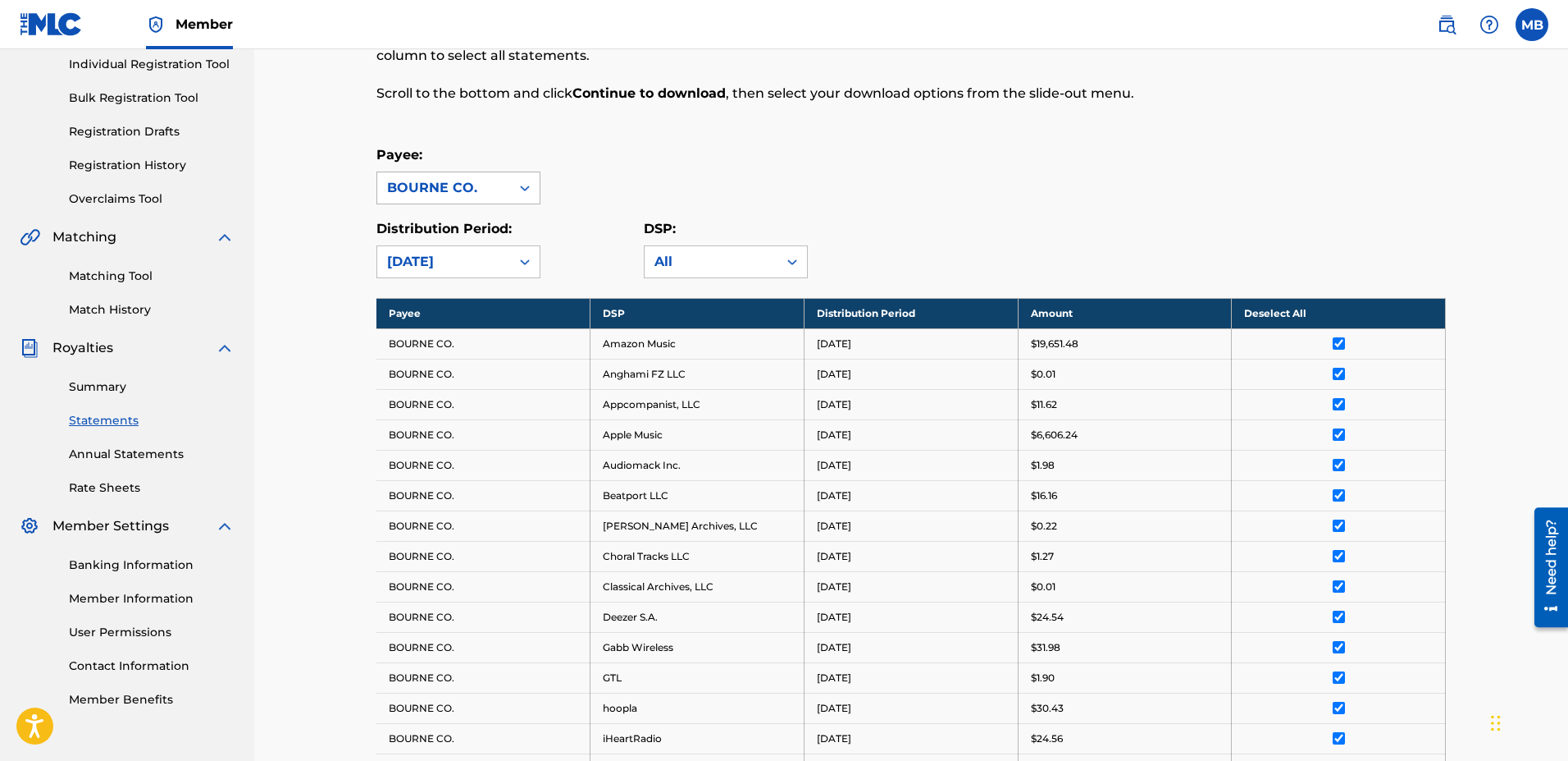
click at [457, 188] on div "BOURNE CO." at bounding box center [443, 188] width 113 height 20
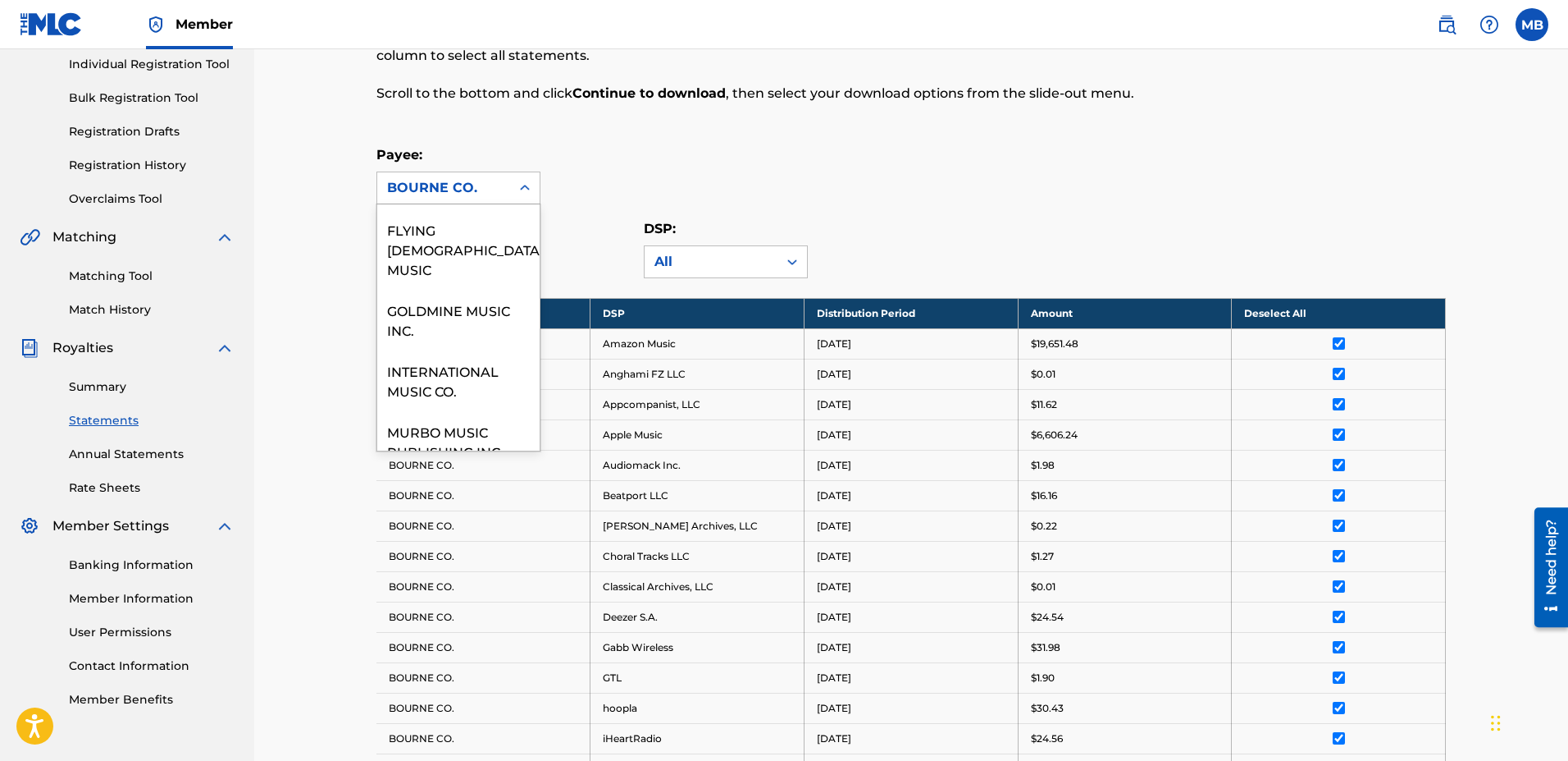
scroll to position [542, 0]
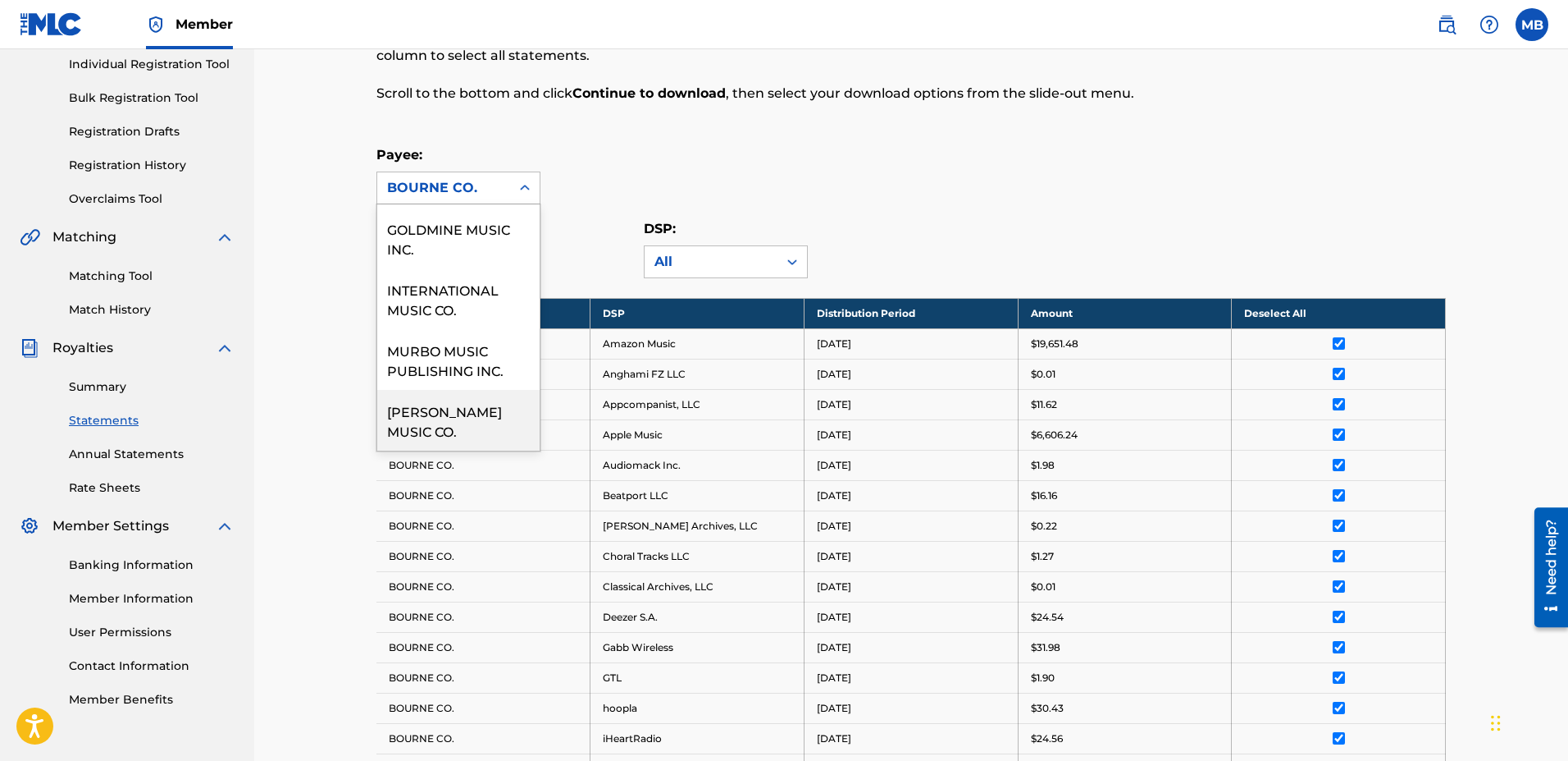
click at [424, 419] on div "[PERSON_NAME] MUSIC CO." at bounding box center [459, 420] width 162 height 61
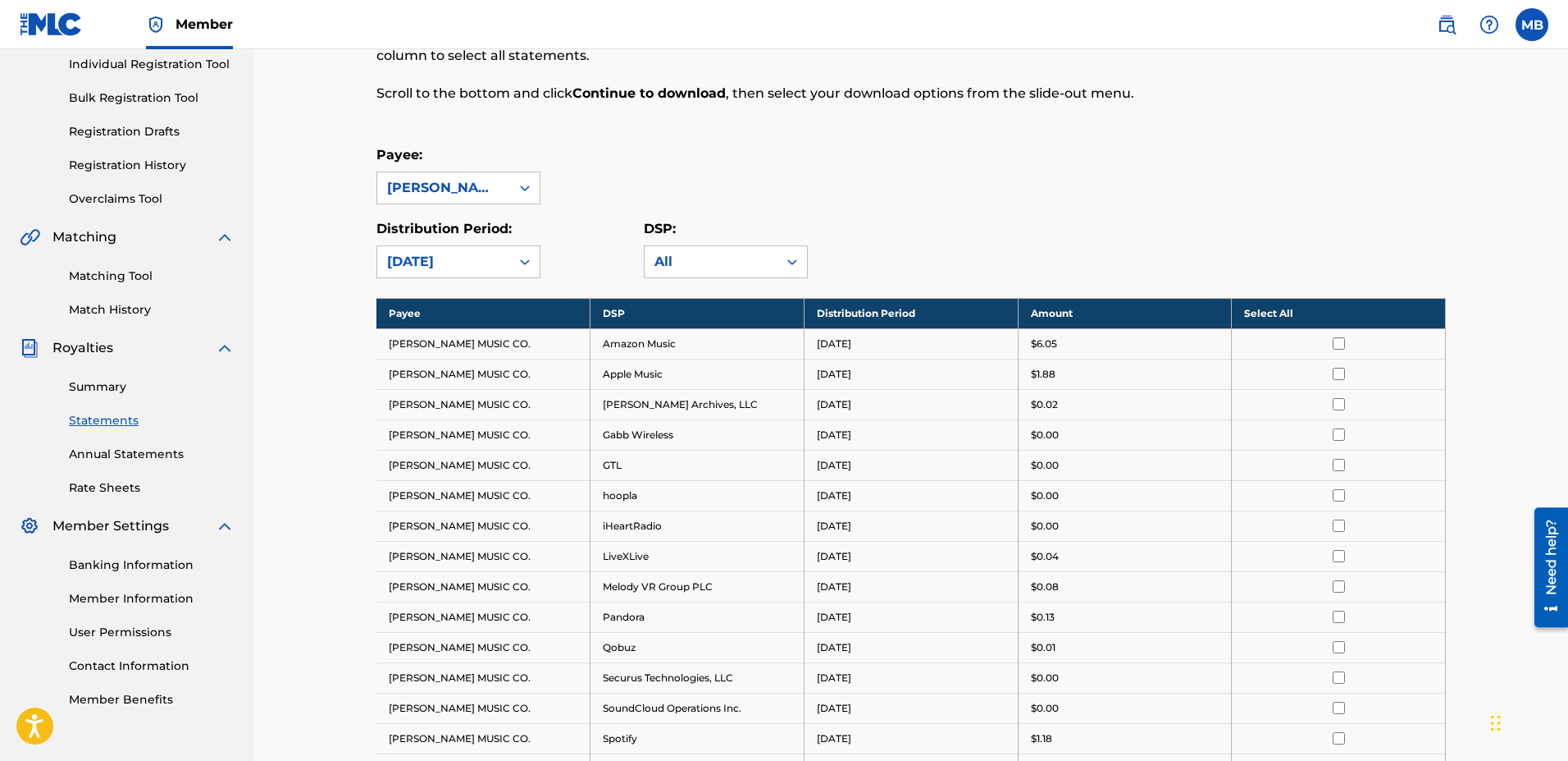
click at [770, 313] on th "Select All" at bounding box center [1339, 312] width 214 height 30
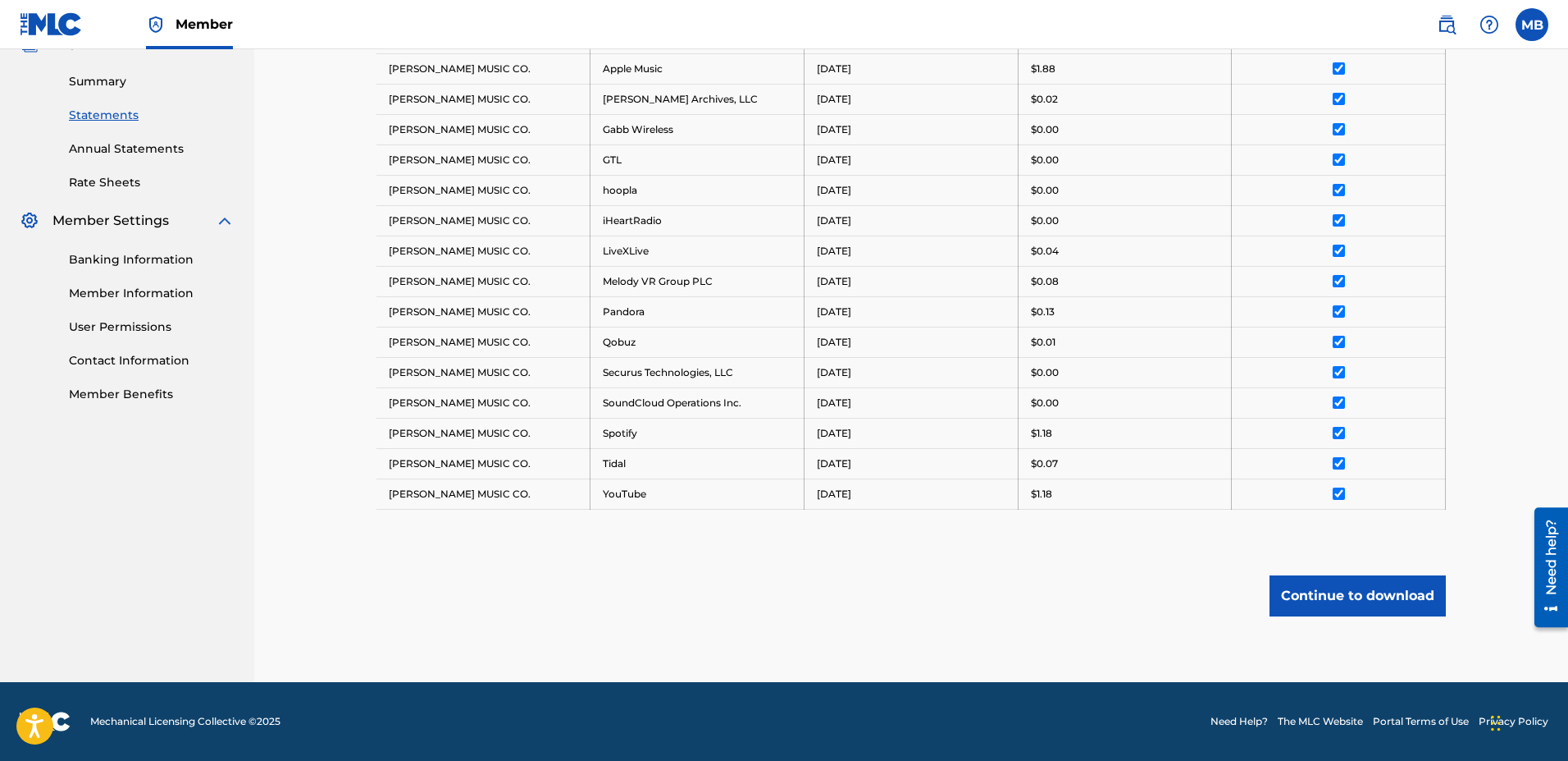
click at [770, 603] on button "Continue to download" at bounding box center [1358, 595] width 177 height 41
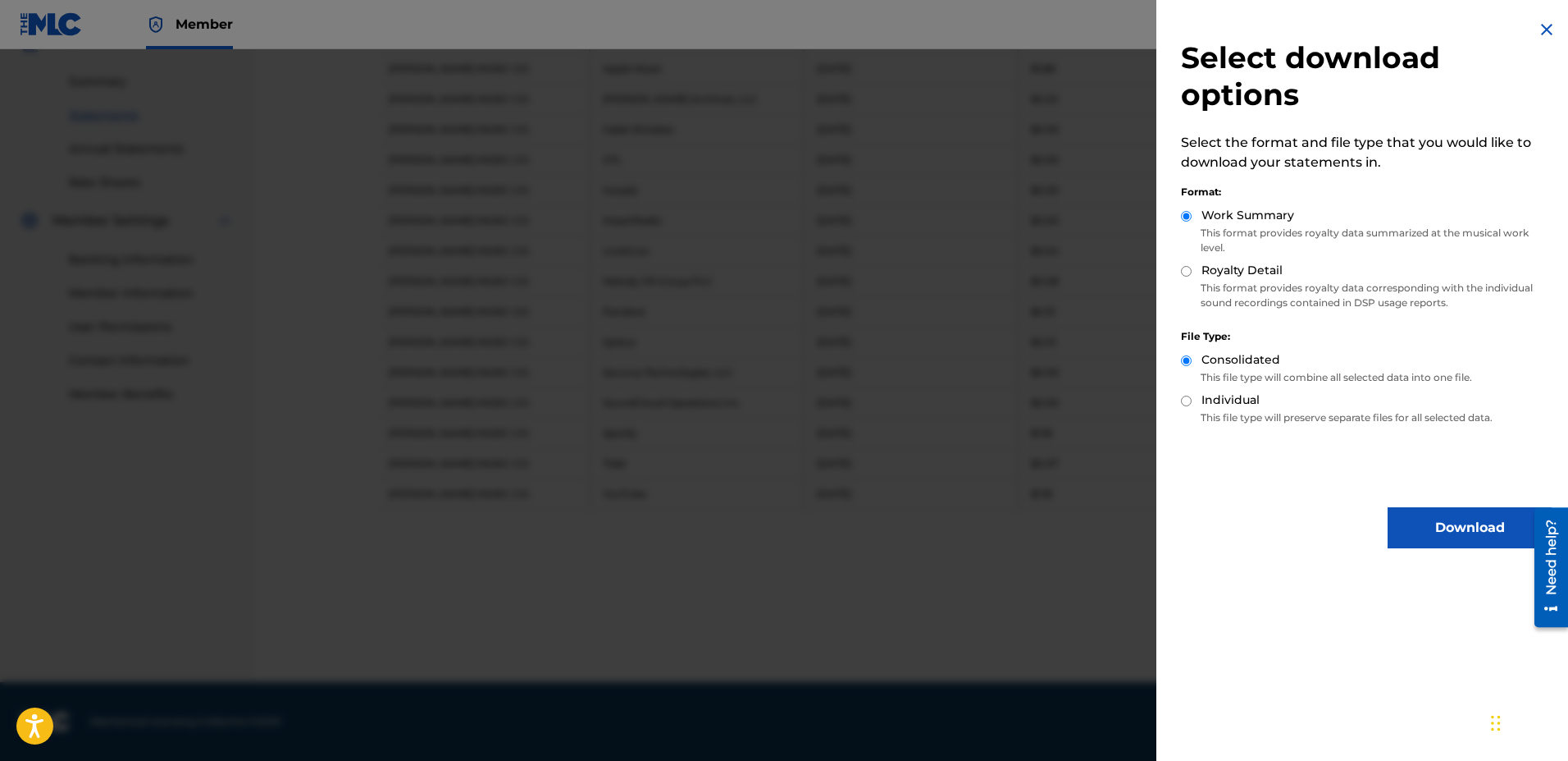
click at [770, 272] on label "Royalty Detail" at bounding box center [1241, 270] width 81 height 17
click at [770, 272] on input "Royalty Detail" at bounding box center [1187, 271] width 11 height 11
radio input "true"
click at [770, 542] on button "Download" at bounding box center [1470, 527] width 164 height 41
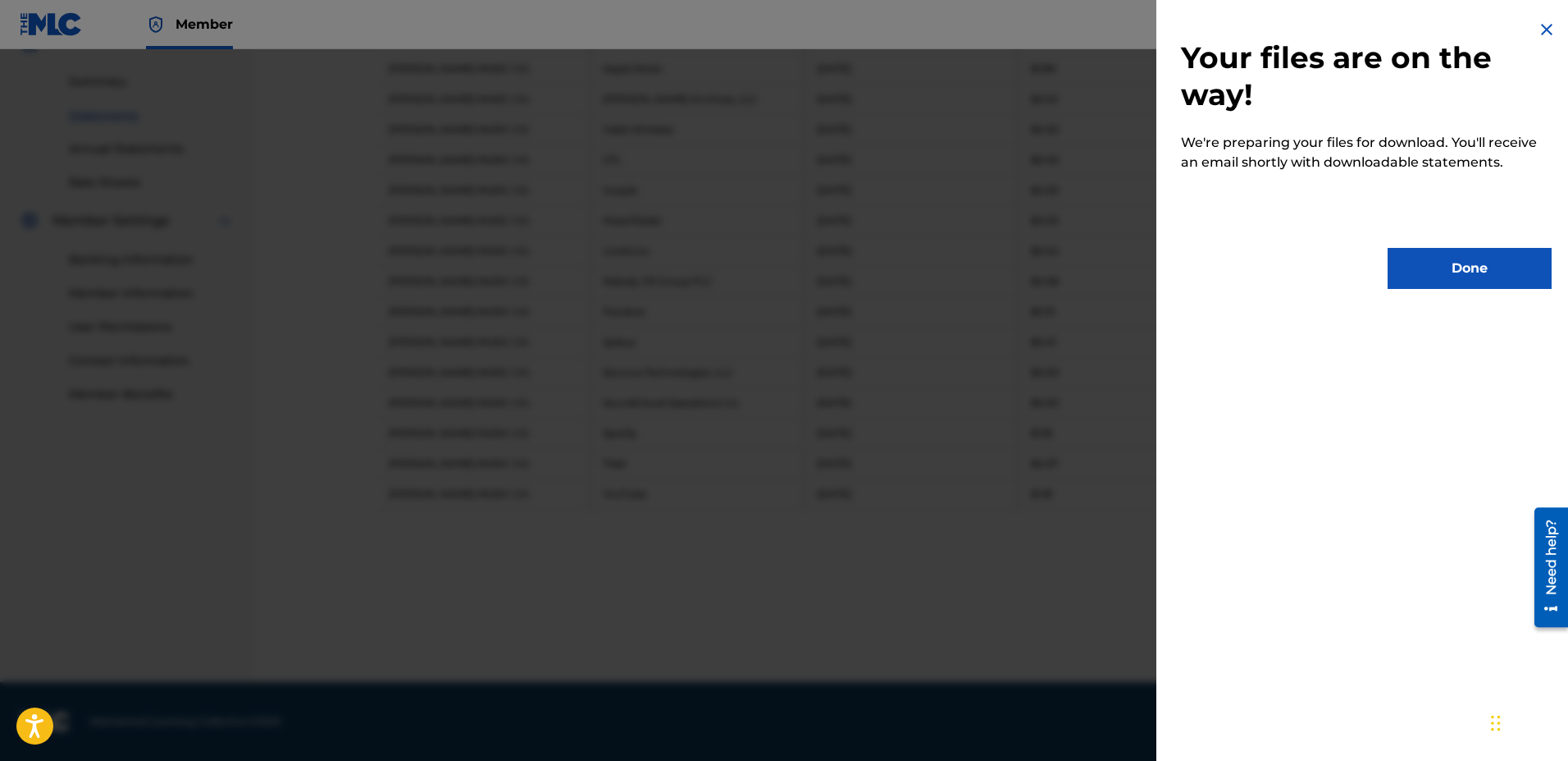
click at [770, 272] on button "Done" at bounding box center [1470, 268] width 164 height 41
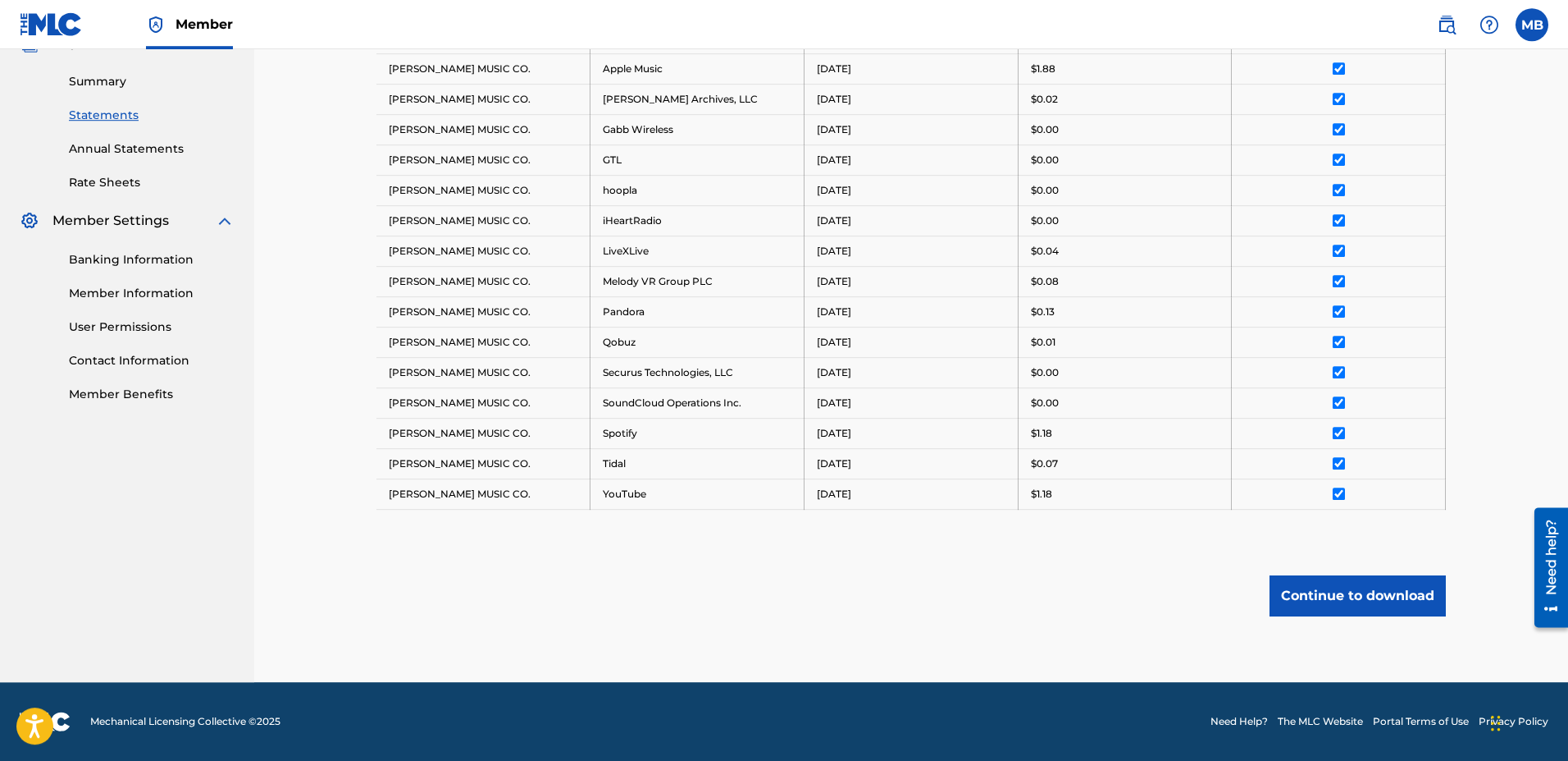
scroll to position [181, 0]
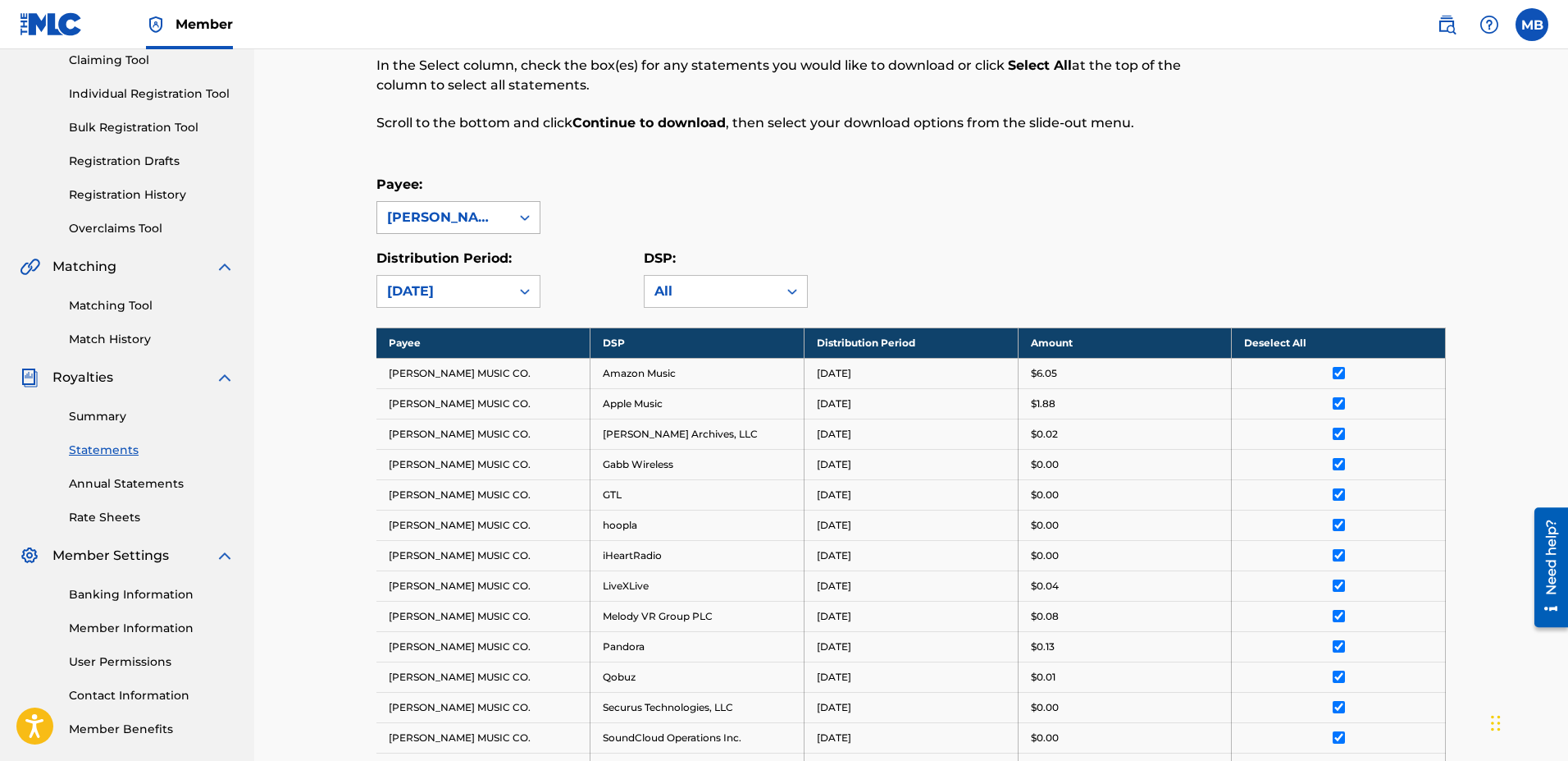
click at [512, 222] on div at bounding box center [525, 218] width 29 height 29
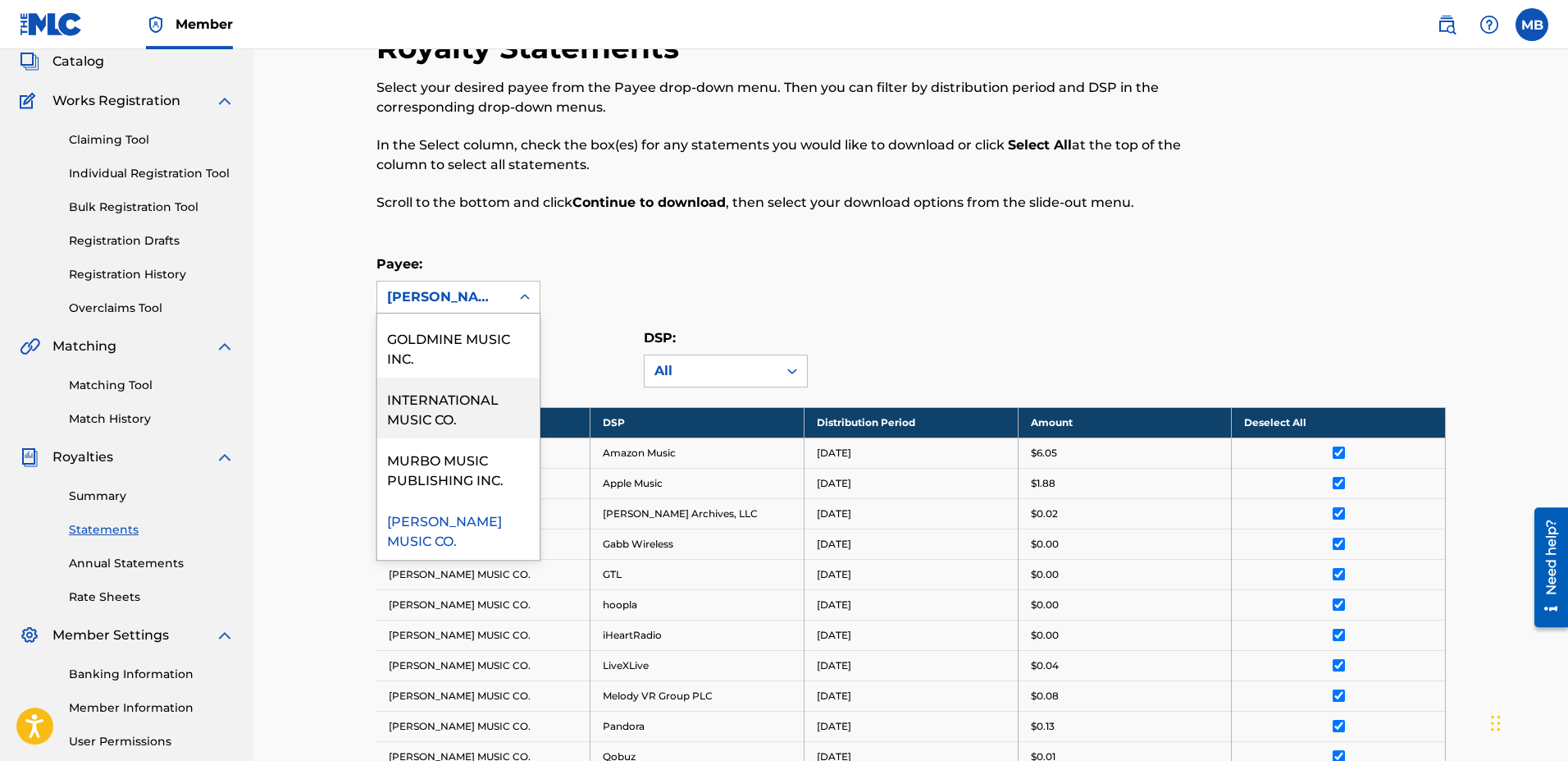
scroll to position [14, 0]
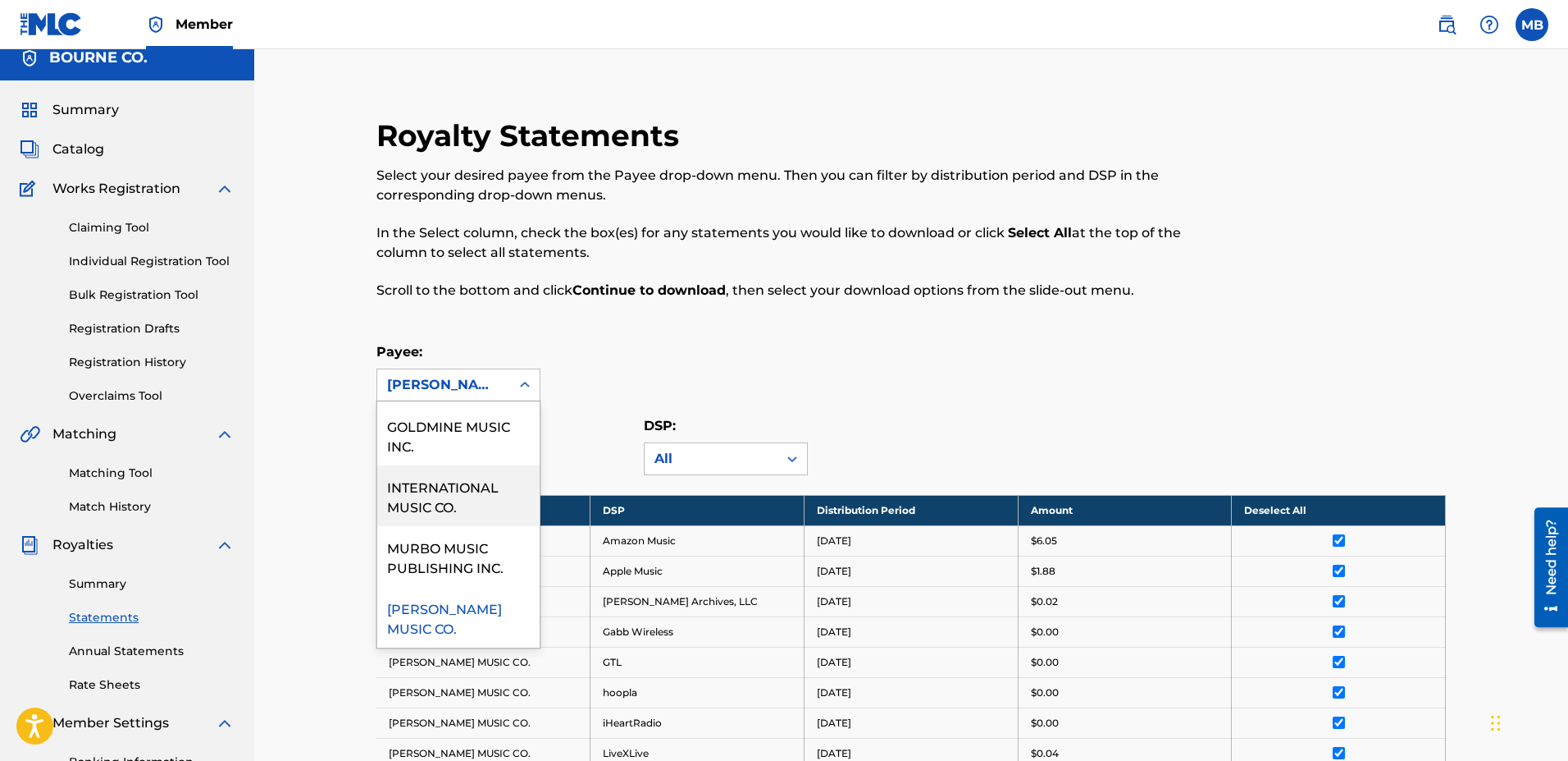
click at [552, 357] on div "Payee: 12 results available. Use Up and Down to choose options, press Enter to …" at bounding box center [911, 371] width 1069 height 59
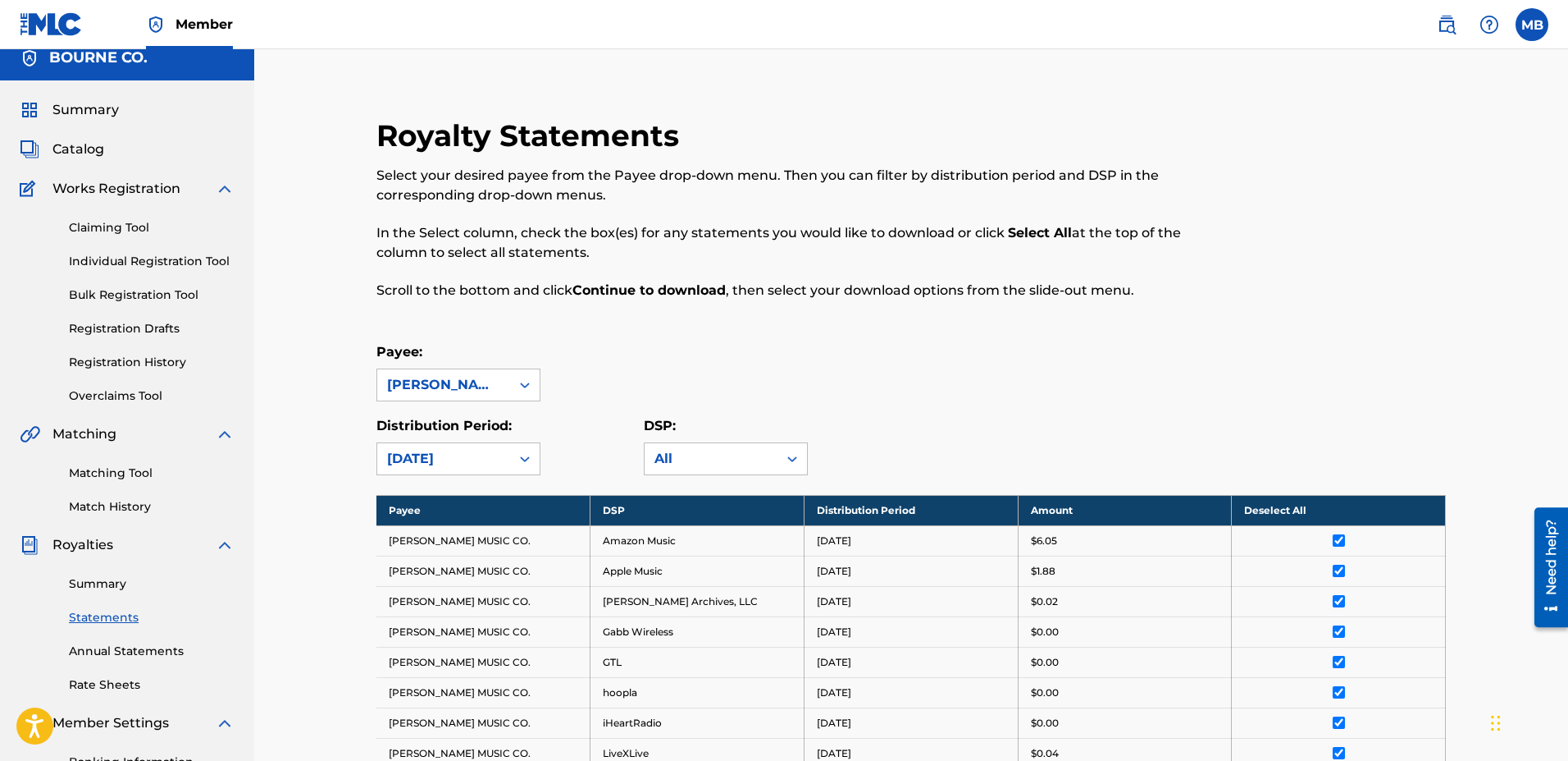
click at [664, 359] on div "Payee: [PERSON_NAME] MUSIC CO." at bounding box center [911, 371] width 1069 height 59
click at [770, 425] on div "DSP: All" at bounding box center [778, 445] width 268 height 59
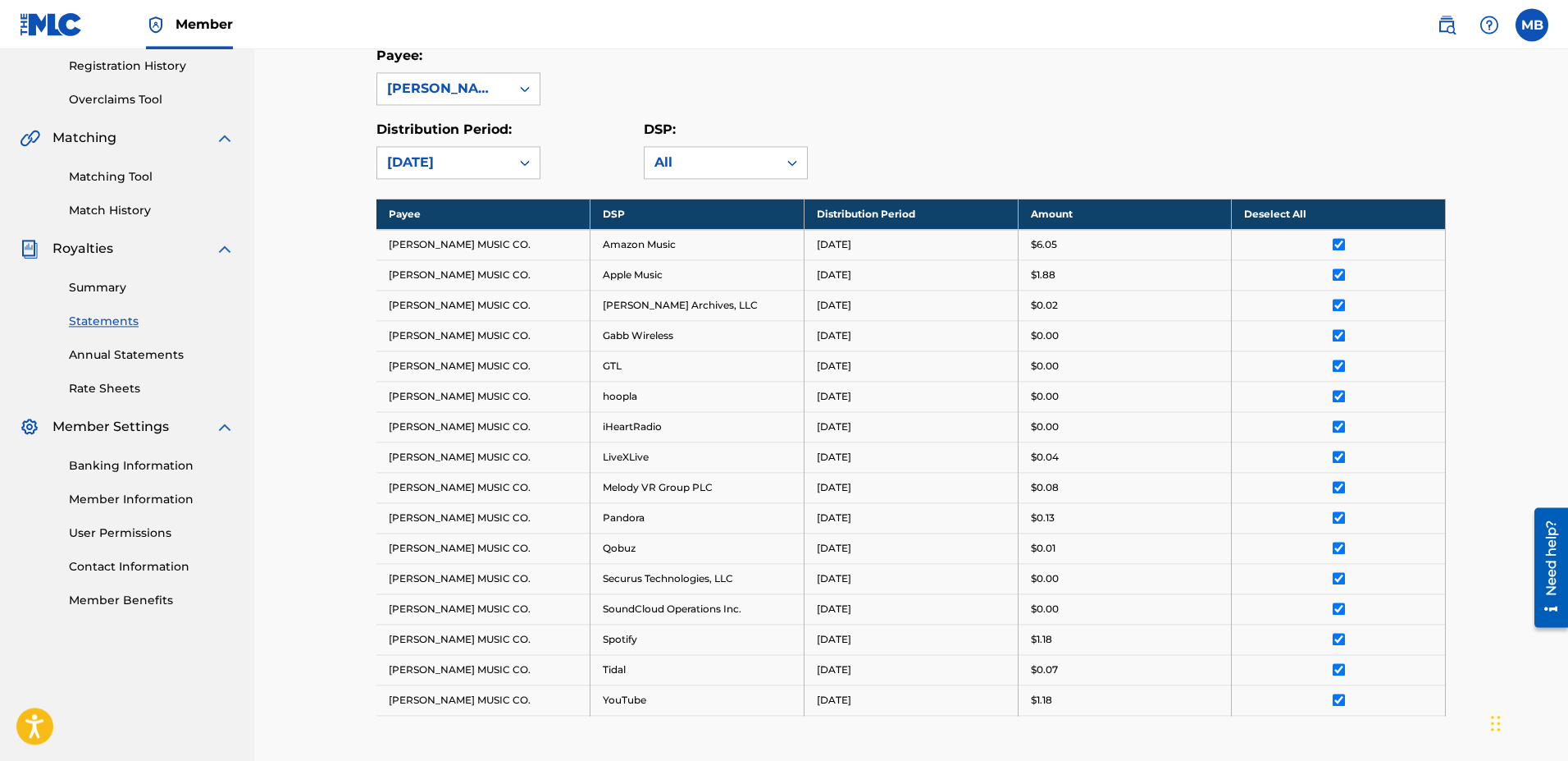
scroll to position [349, 0]
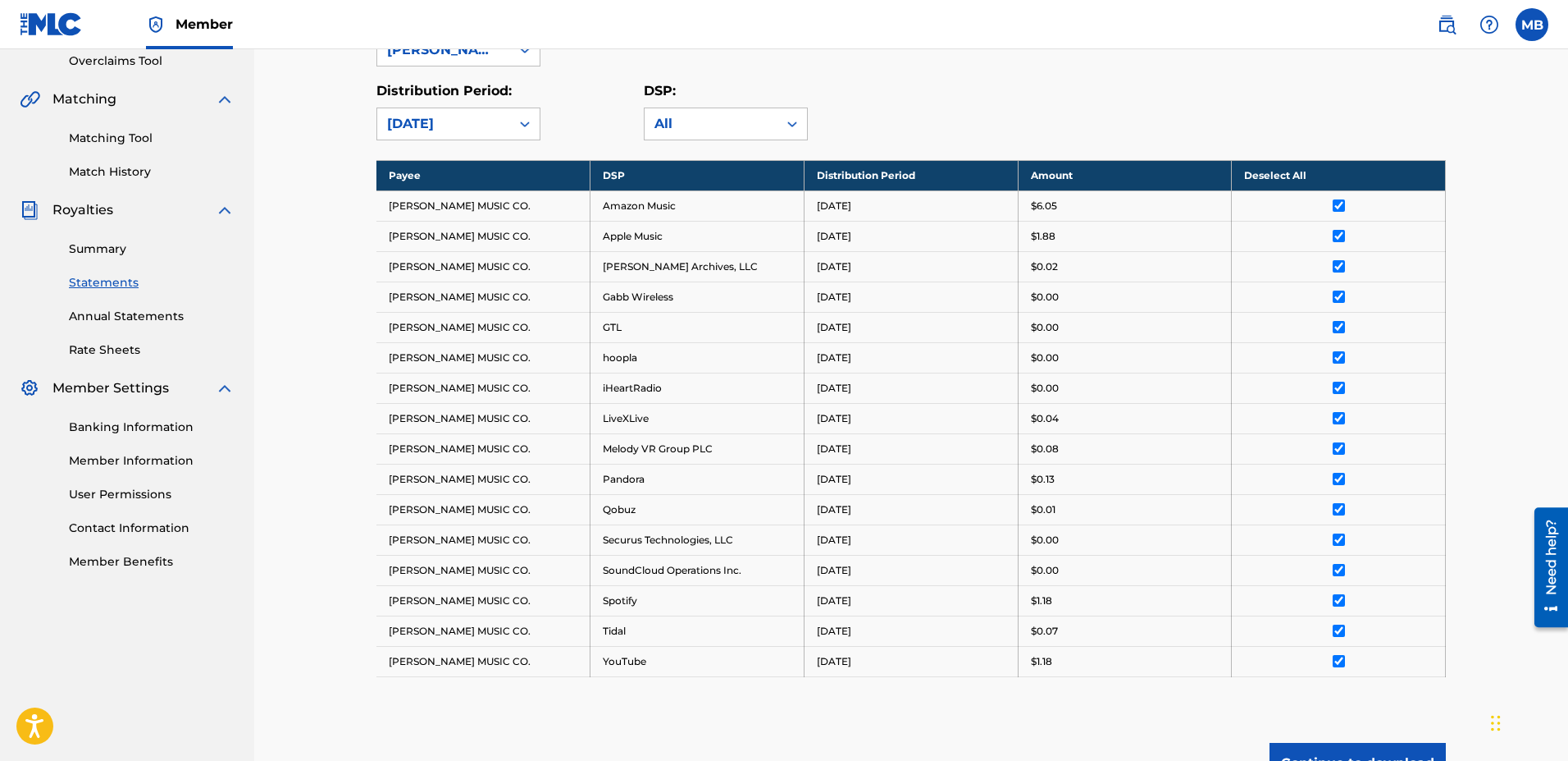
click at [770, 110] on div "Distribution Period: [DATE] DSP: All" at bounding box center [911, 110] width 1069 height 59
click at [770, 171] on th "Deselect All" at bounding box center [1339, 175] width 214 height 30
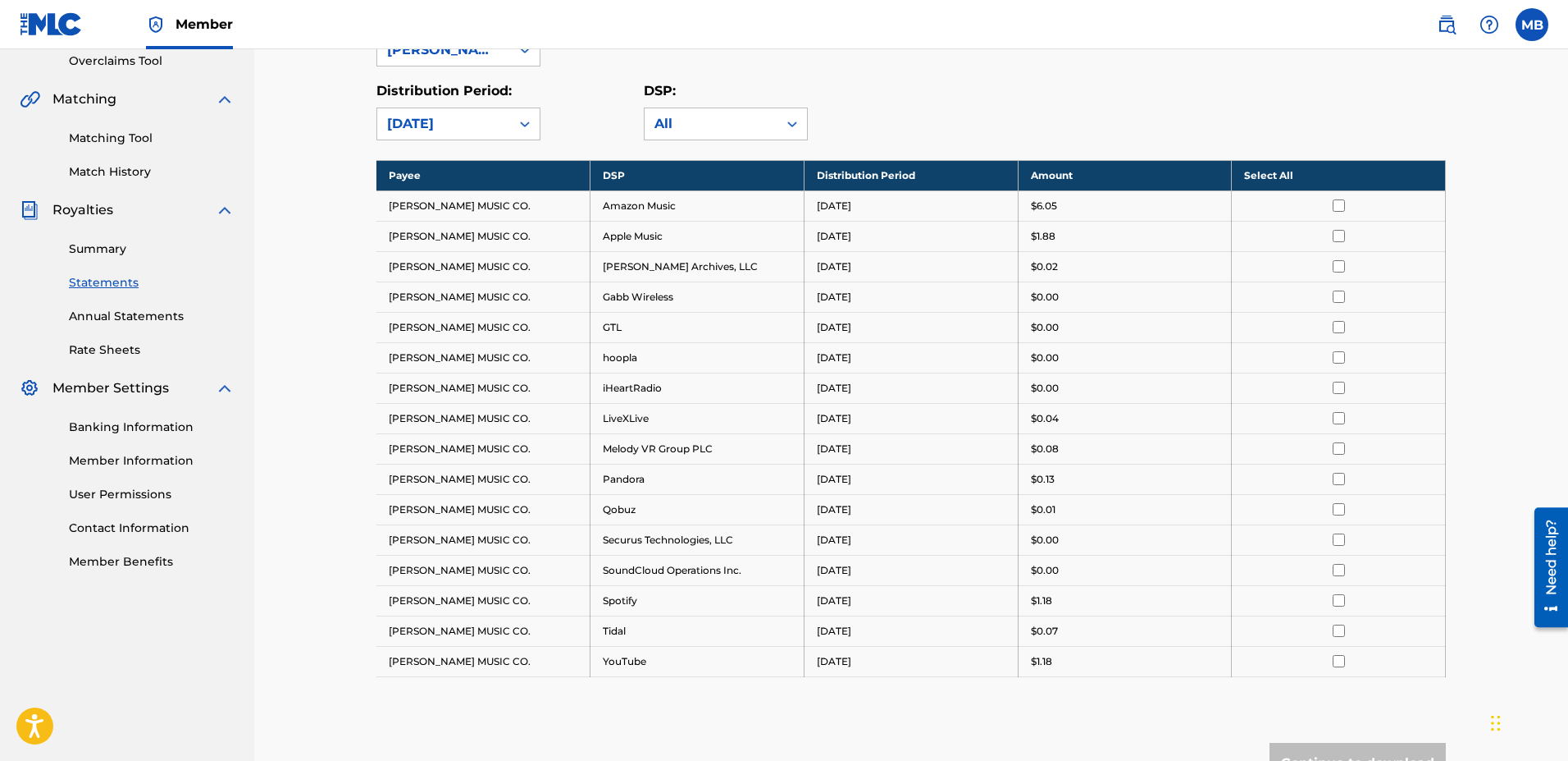
click at [770, 149] on div "Royalty Statements Select your desired payee from the Payee drop-down menu. The…" at bounding box center [911, 316] width 1109 height 1067
click at [770, 18] on div "MB MB [PERSON_NAME] [PERSON_NAME][EMAIL_ADDRESS][DOMAIN_NAME] Notification Pref…" at bounding box center [1484, 25] width 128 height 33
click at [770, 25] on label at bounding box center [1533, 25] width 33 height 33
click at [770, 25] on input "MB [PERSON_NAME] [PERSON_NAME][EMAIL_ADDRESS][DOMAIN_NAME] Notification Prefere…" at bounding box center [1533, 25] width 0 height 0
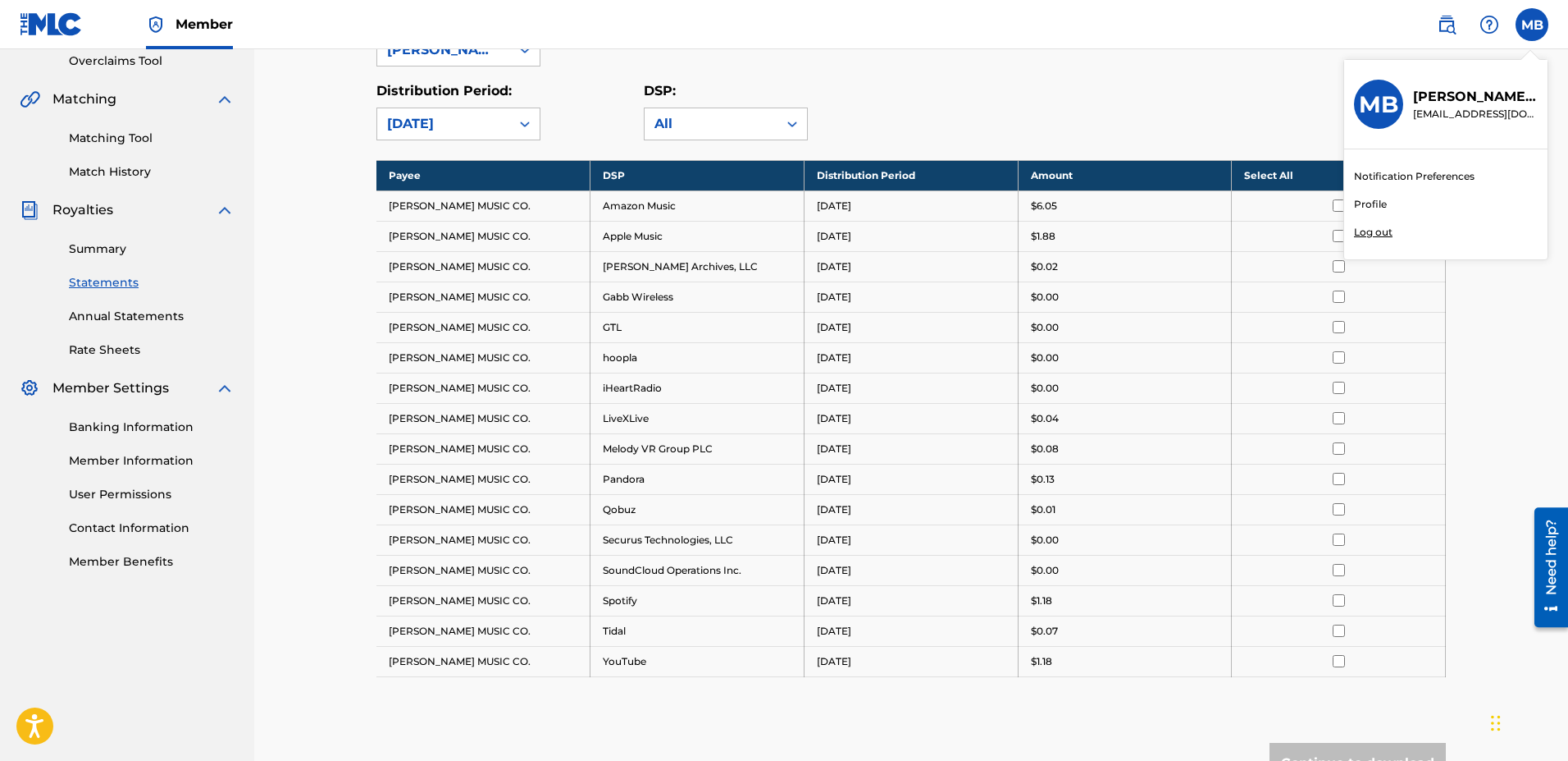
click at [770, 231] on p "Log out" at bounding box center [1373, 232] width 38 height 15
click at [770, 25] on input "MB [PERSON_NAME] [PERSON_NAME][EMAIL_ADDRESS][DOMAIN_NAME] Notification Prefere…" at bounding box center [1533, 25] width 0 height 0
